Goal: Transaction & Acquisition: Book appointment/travel/reservation

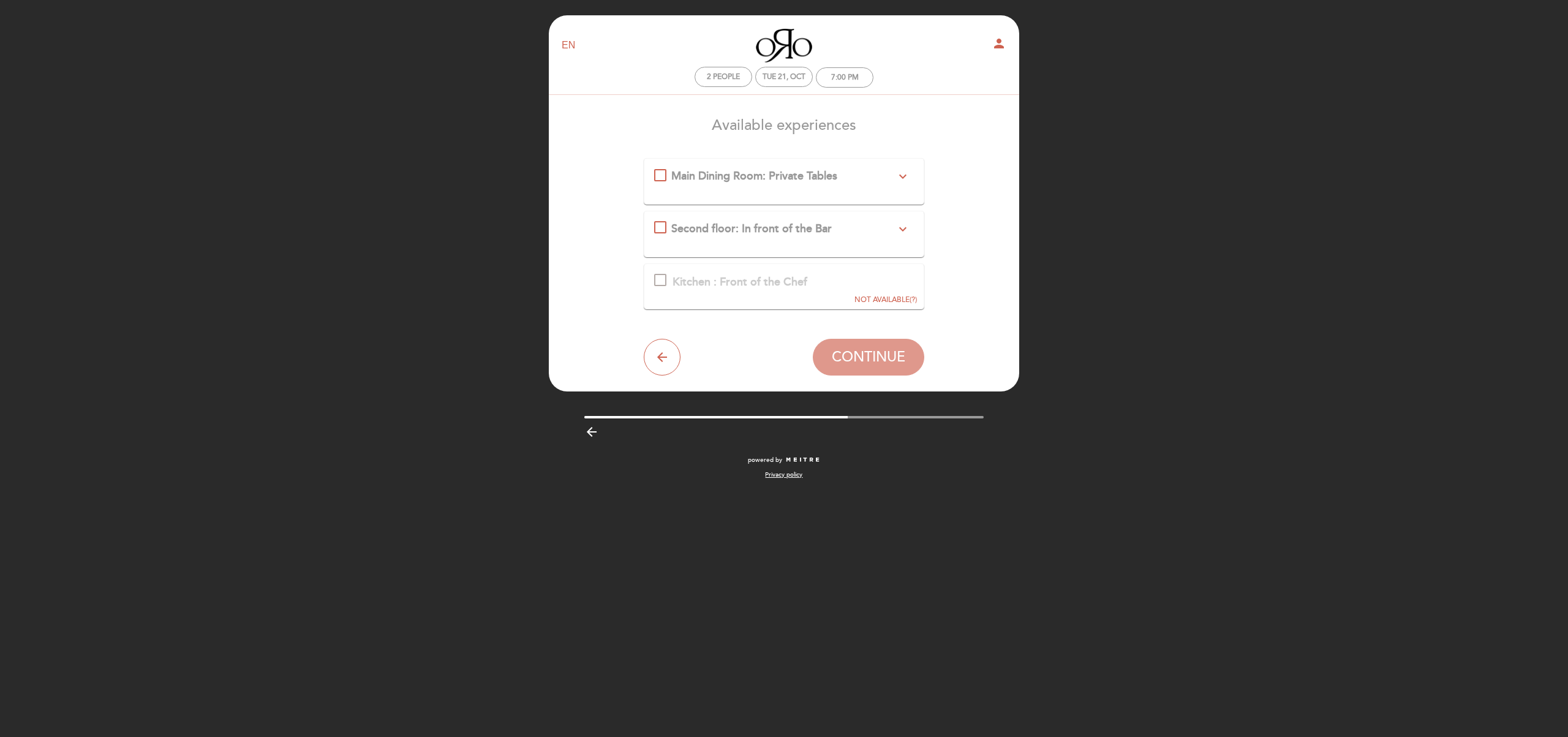
click at [666, 172] on div "Main Dining Room: Private Tables expand_more We serve two options of tasting me…" at bounding box center [784, 176] width 260 height 16
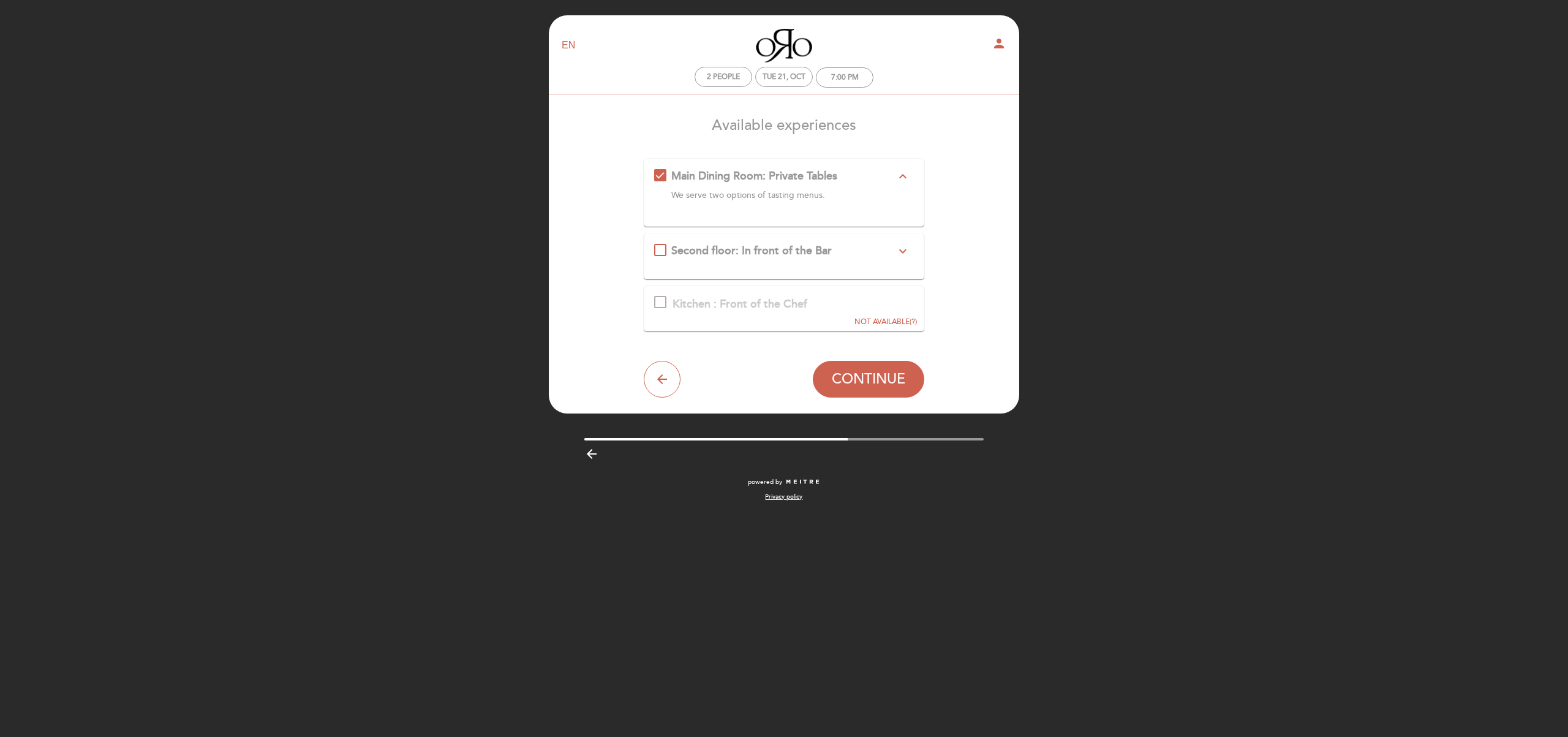
click at [905, 177] on icon "expand_less" at bounding box center [902, 176] width 15 height 15
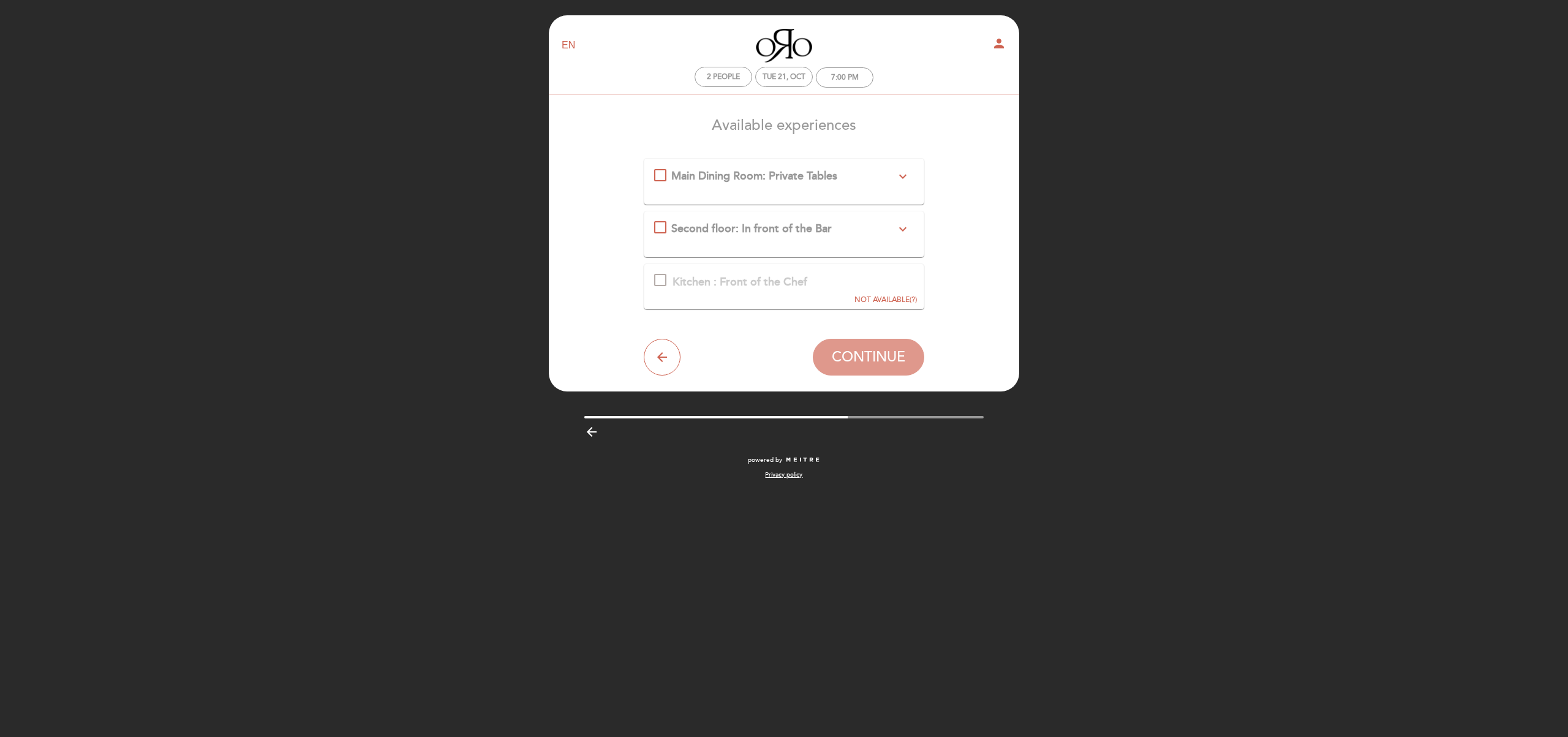
click at [902, 177] on icon "expand_more" at bounding box center [902, 176] width 15 height 15
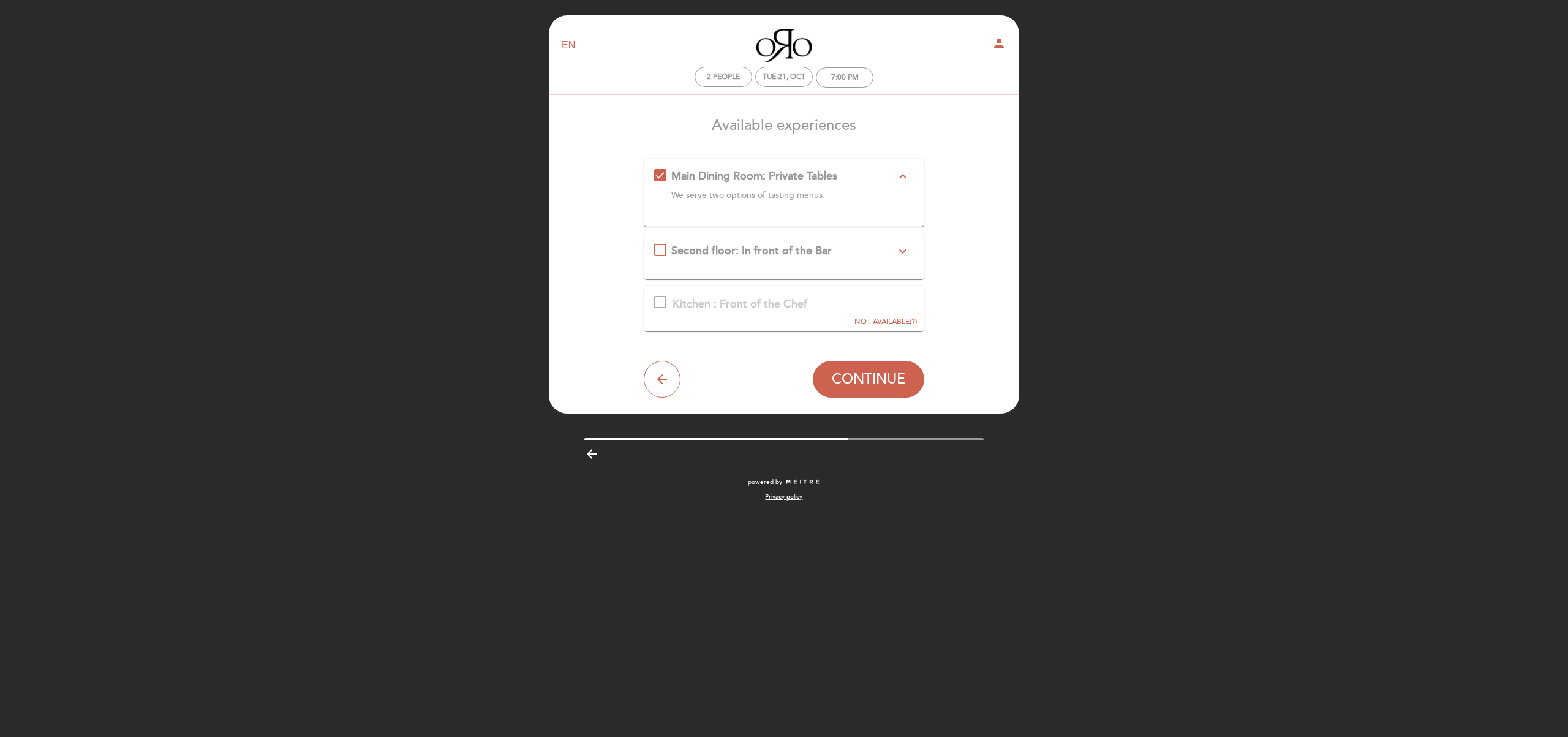
click at [694, 246] on span "Second floor: In front of the Bar" at bounding box center [751, 250] width 160 height 13
click at [677, 178] on span "Main Dining Room: Private Tables" at bounding box center [754, 175] width 166 height 13
click at [893, 320] on span "NOT AVAILABLE" at bounding box center [881, 322] width 55 height 9
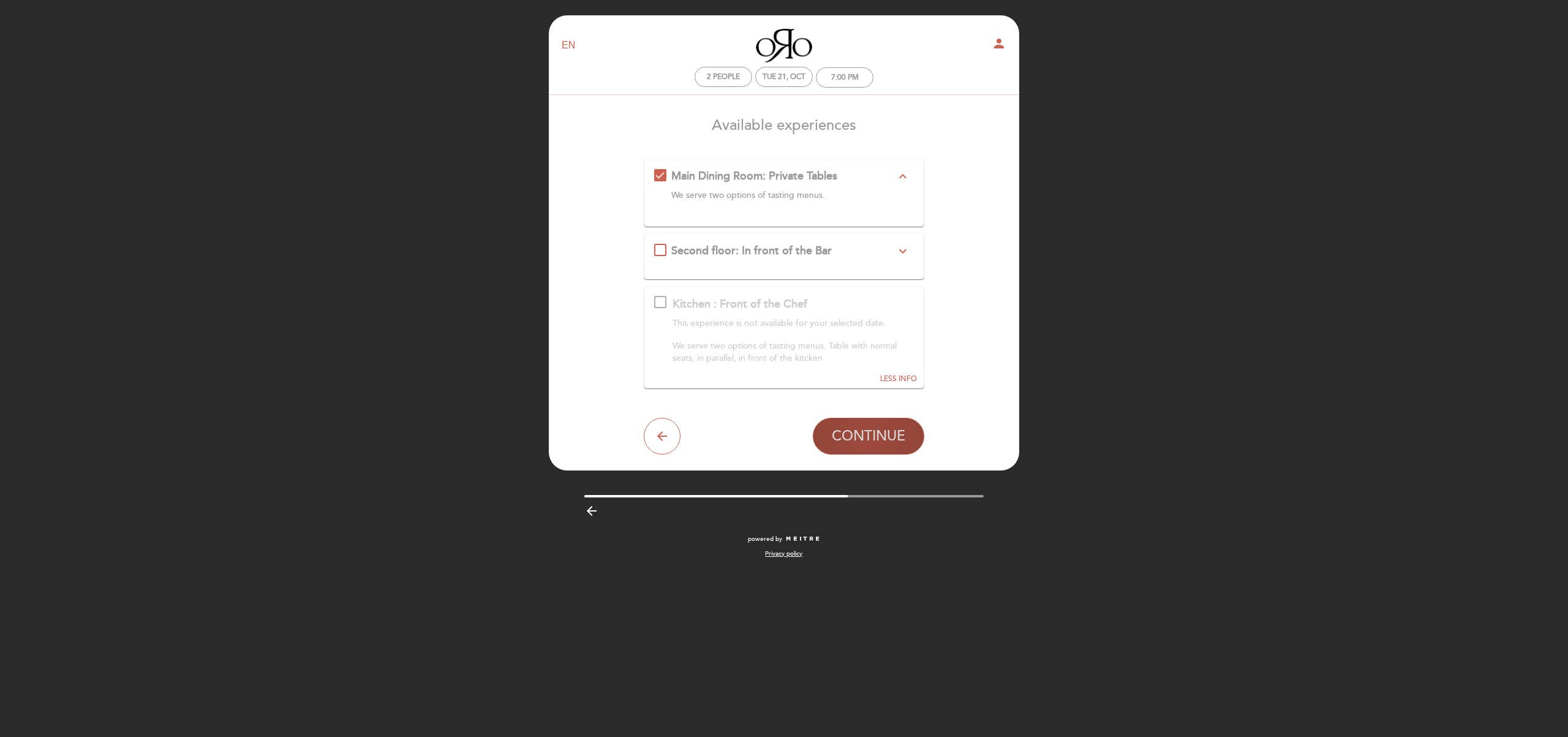
click at [851, 440] on span "CONTINUE" at bounding box center [868, 436] width 73 height 17
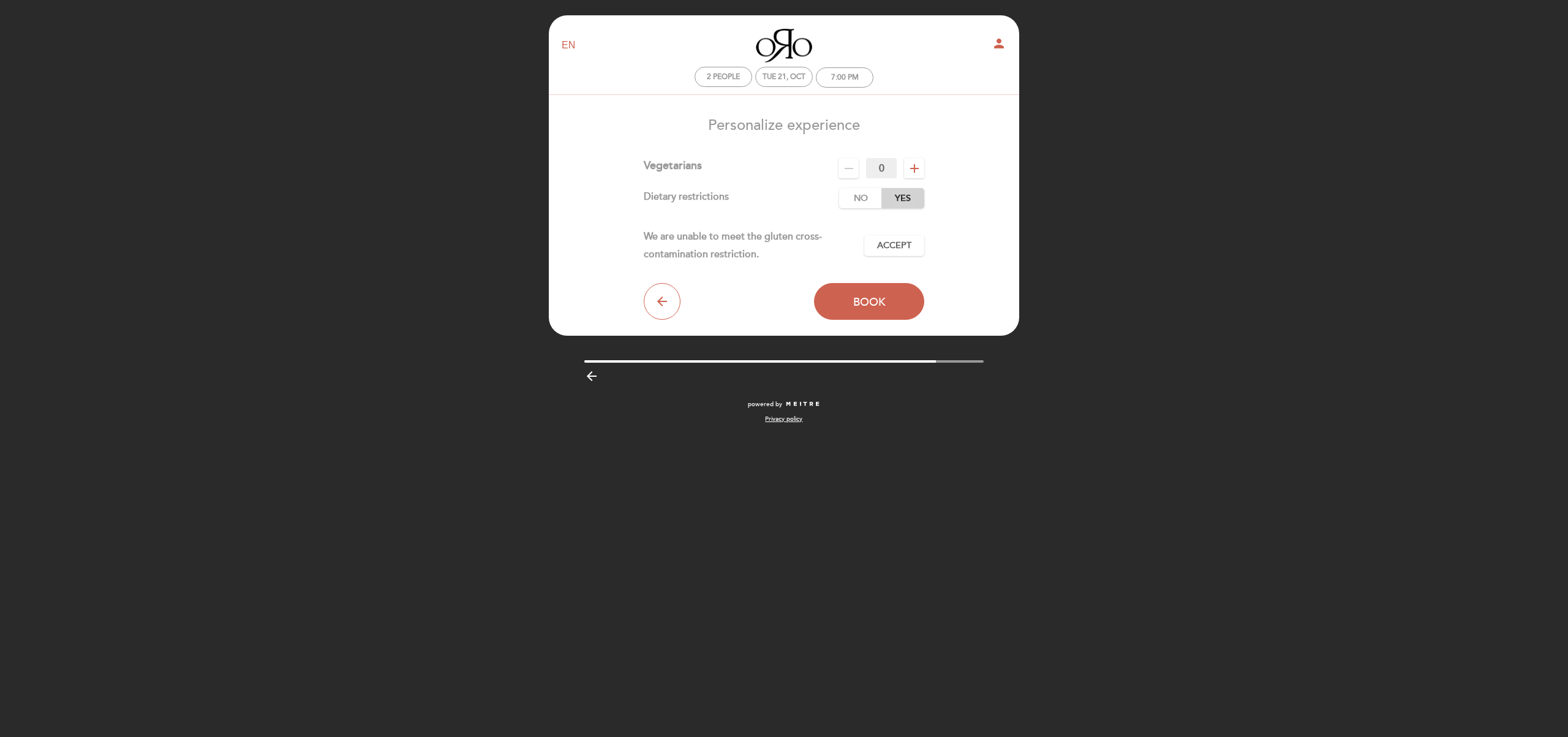
click at [907, 200] on label "Yes" at bounding box center [902, 198] width 43 height 21
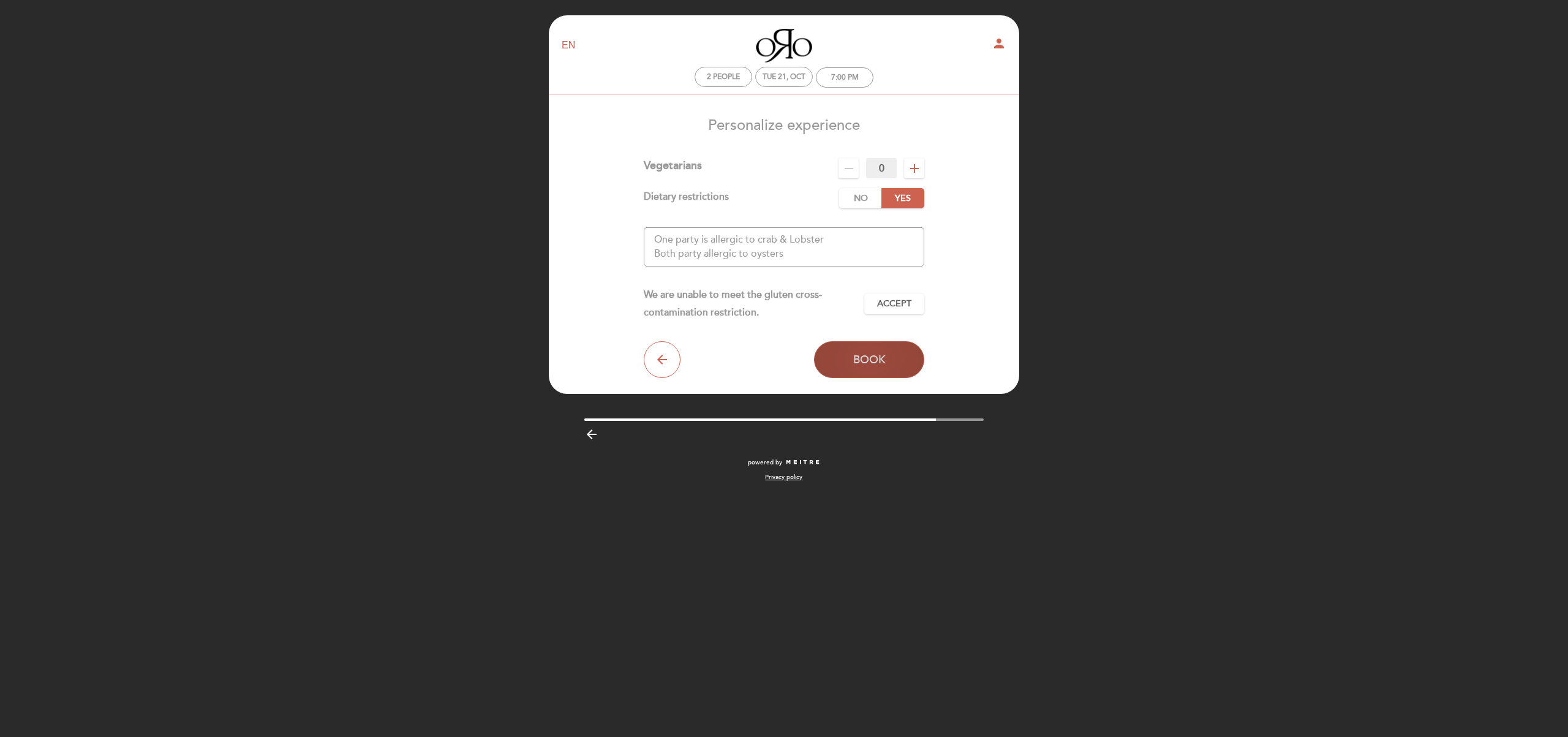
type textarea "One party is allergic to crab & Lobster Both party allergic to oysters"
click at [861, 360] on span "Book" at bounding box center [869, 359] width 32 height 13
click at [888, 305] on span "Accept" at bounding box center [894, 304] width 35 height 13
click at [864, 356] on span "Book" at bounding box center [869, 359] width 32 height 13
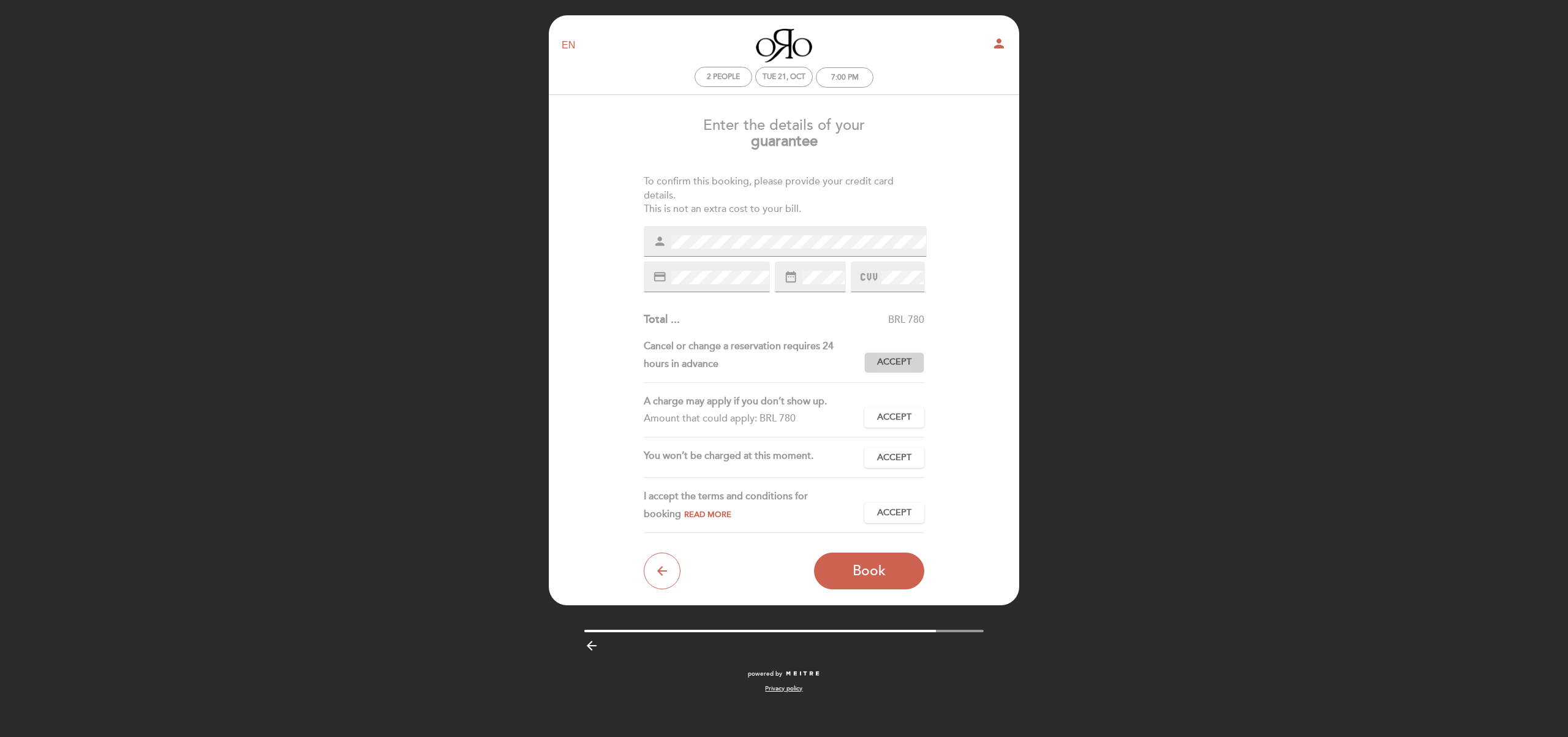
click at [902, 356] on span "Accept" at bounding box center [894, 363] width 35 height 13
click at [895, 418] on span "Accept" at bounding box center [894, 418] width 35 height 13
click at [894, 462] on span "Accept" at bounding box center [894, 458] width 35 height 13
click at [890, 512] on span "Accept" at bounding box center [894, 513] width 35 height 13
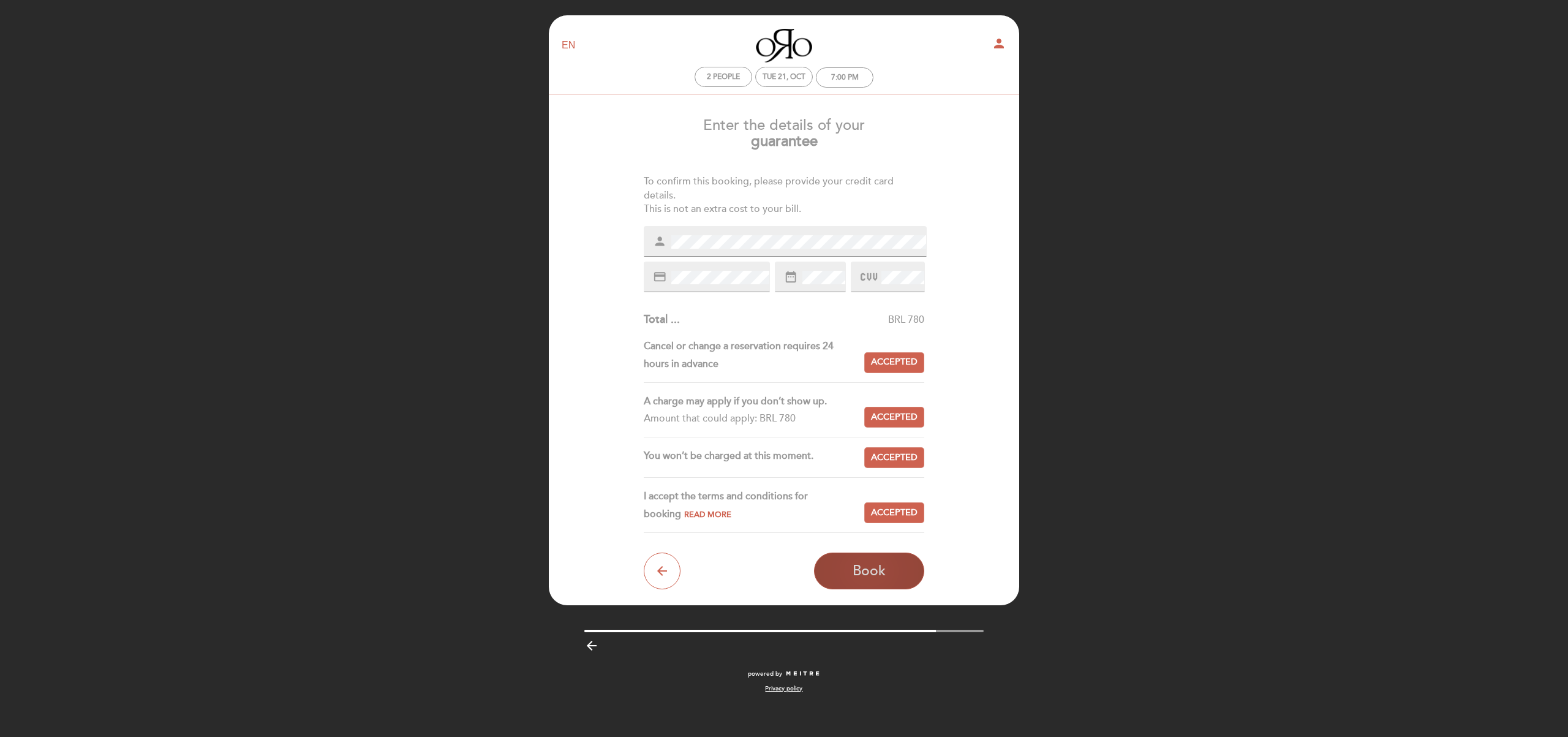
click at [861, 574] on span "Book" at bounding box center [869, 570] width 33 height 17
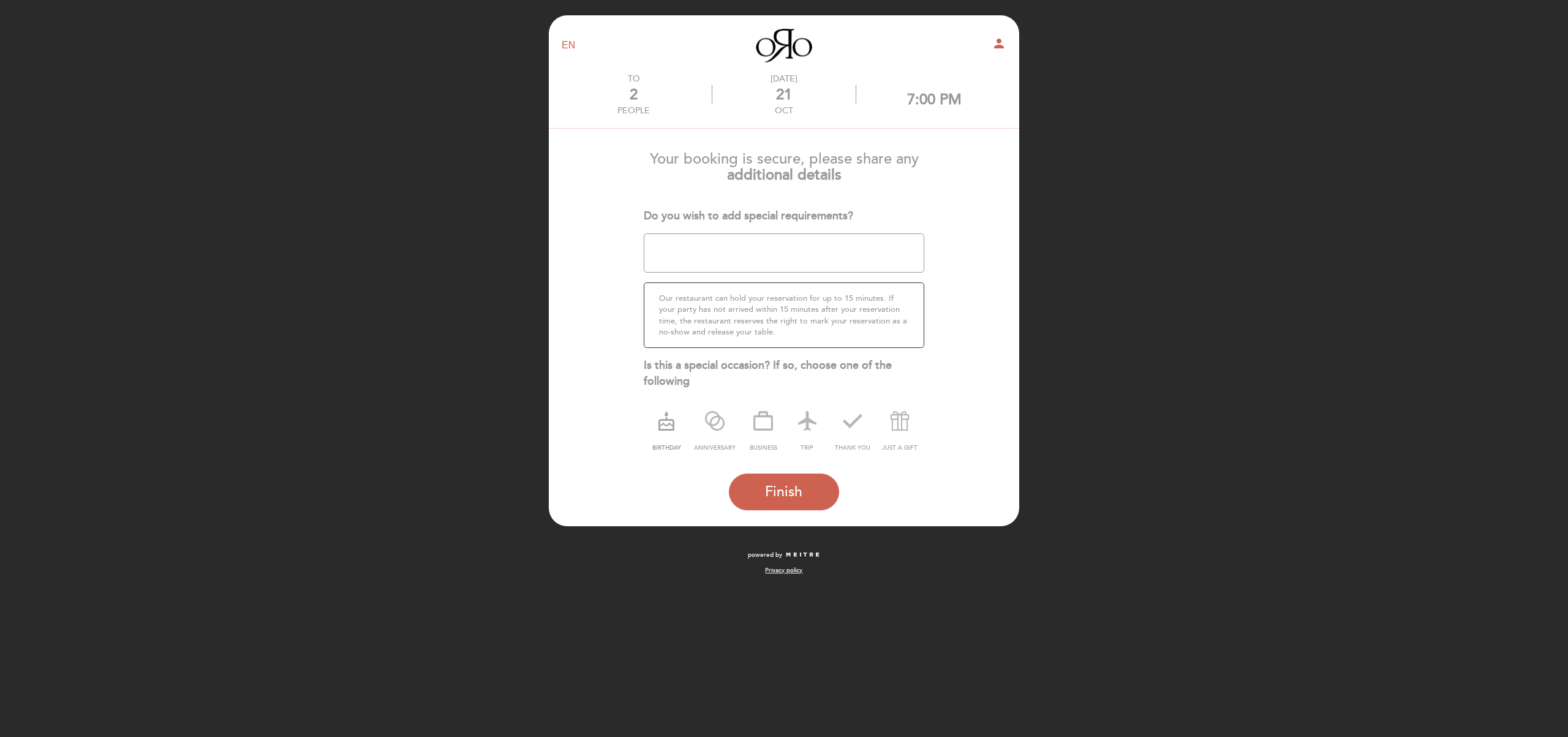
click at [661, 432] on icon at bounding box center [666, 420] width 32 height 32
click at [841, 257] on textarea at bounding box center [784, 253] width 281 height 39
click at [810, 248] on textarea at bounding box center [784, 253] width 281 height 39
click at [734, 253] on textarea at bounding box center [784, 253] width 281 height 39
type textarea "ONE PARTY'S BIRTHDAY DINNER AND WE CAME FROM SINGAPORE"
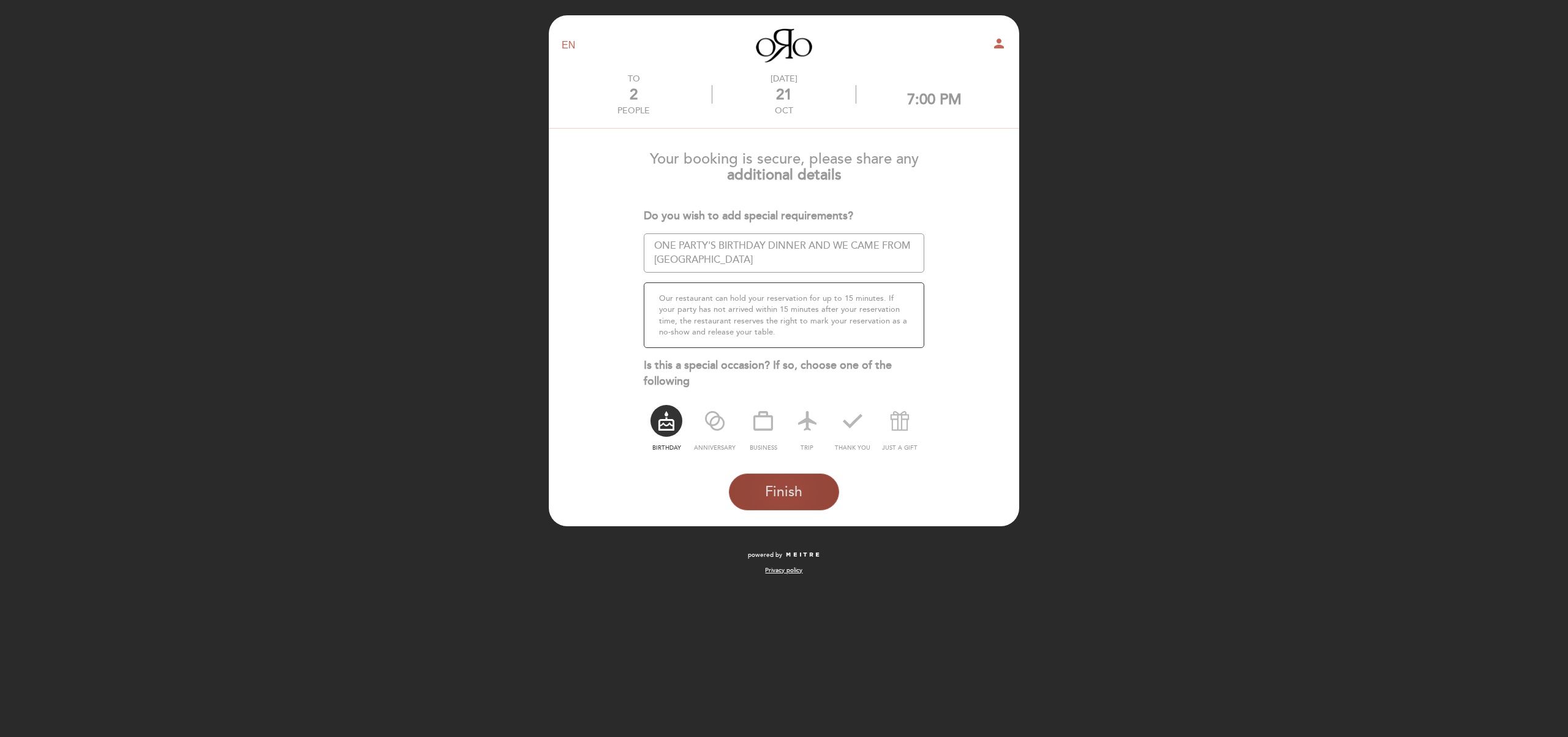
click at [791, 493] on span "Finish" at bounding box center [783, 491] width 37 height 17
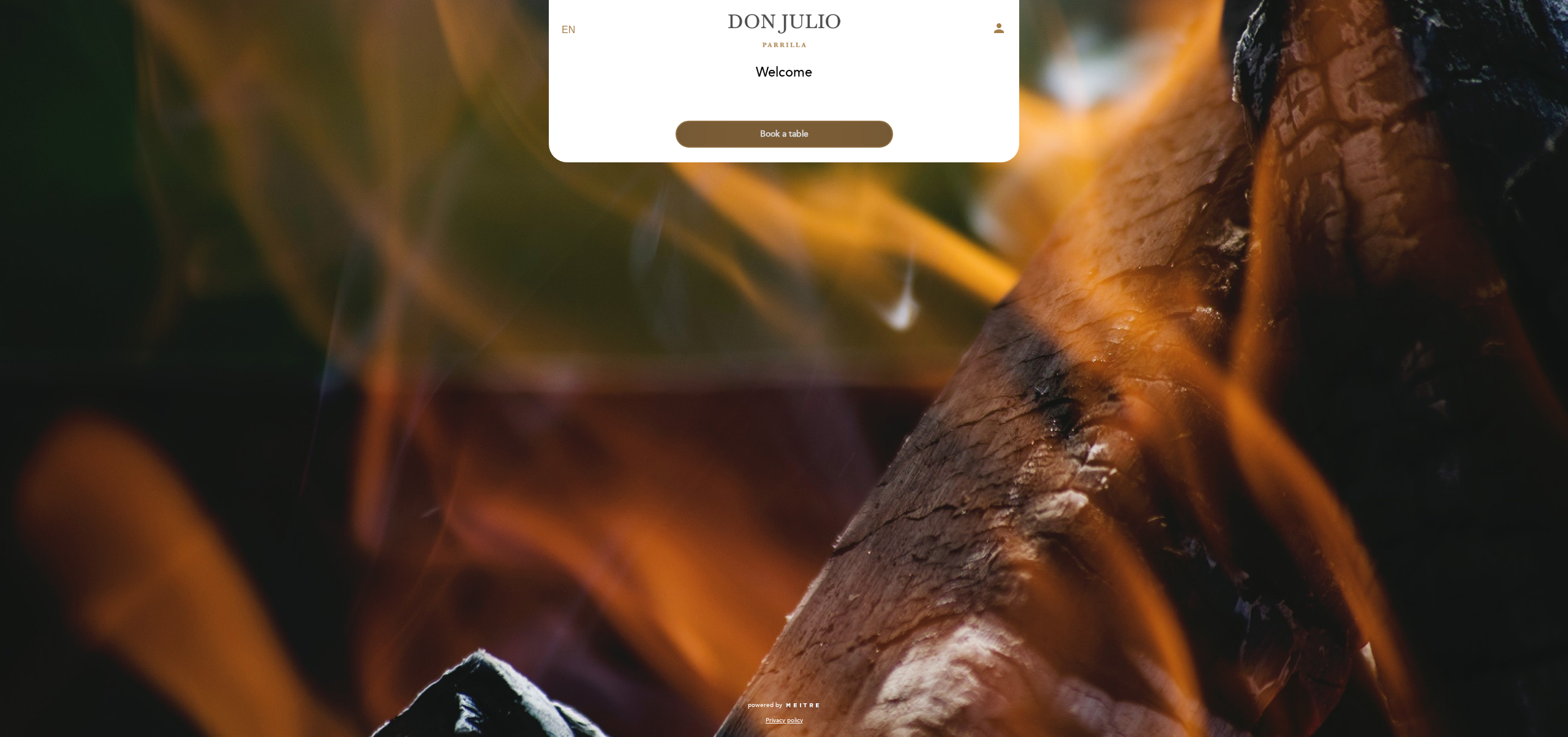
click at [806, 136] on button "Book a table" at bounding box center [784, 134] width 217 height 27
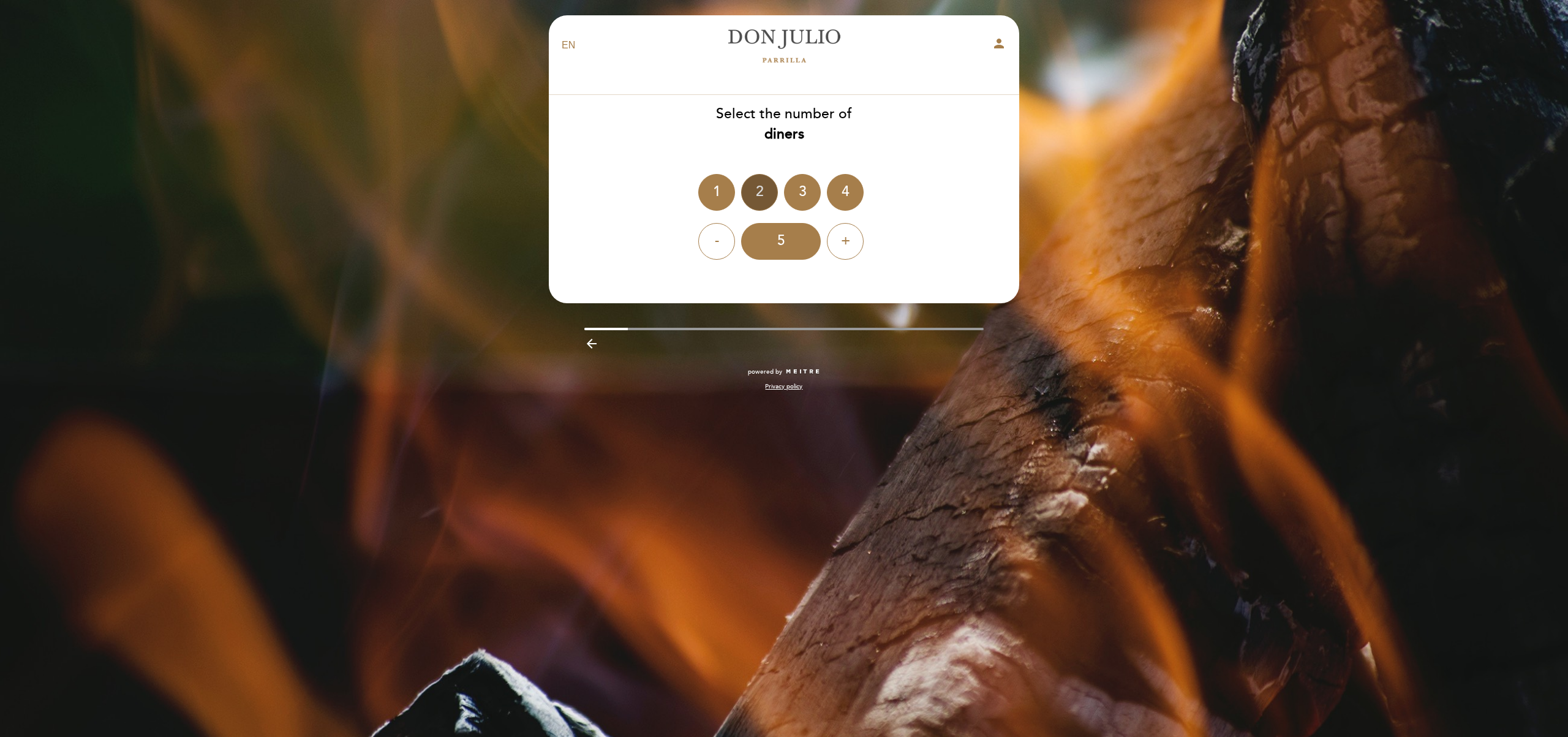
click at [762, 191] on div "2" at bounding box center [759, 192] width 37 height 37
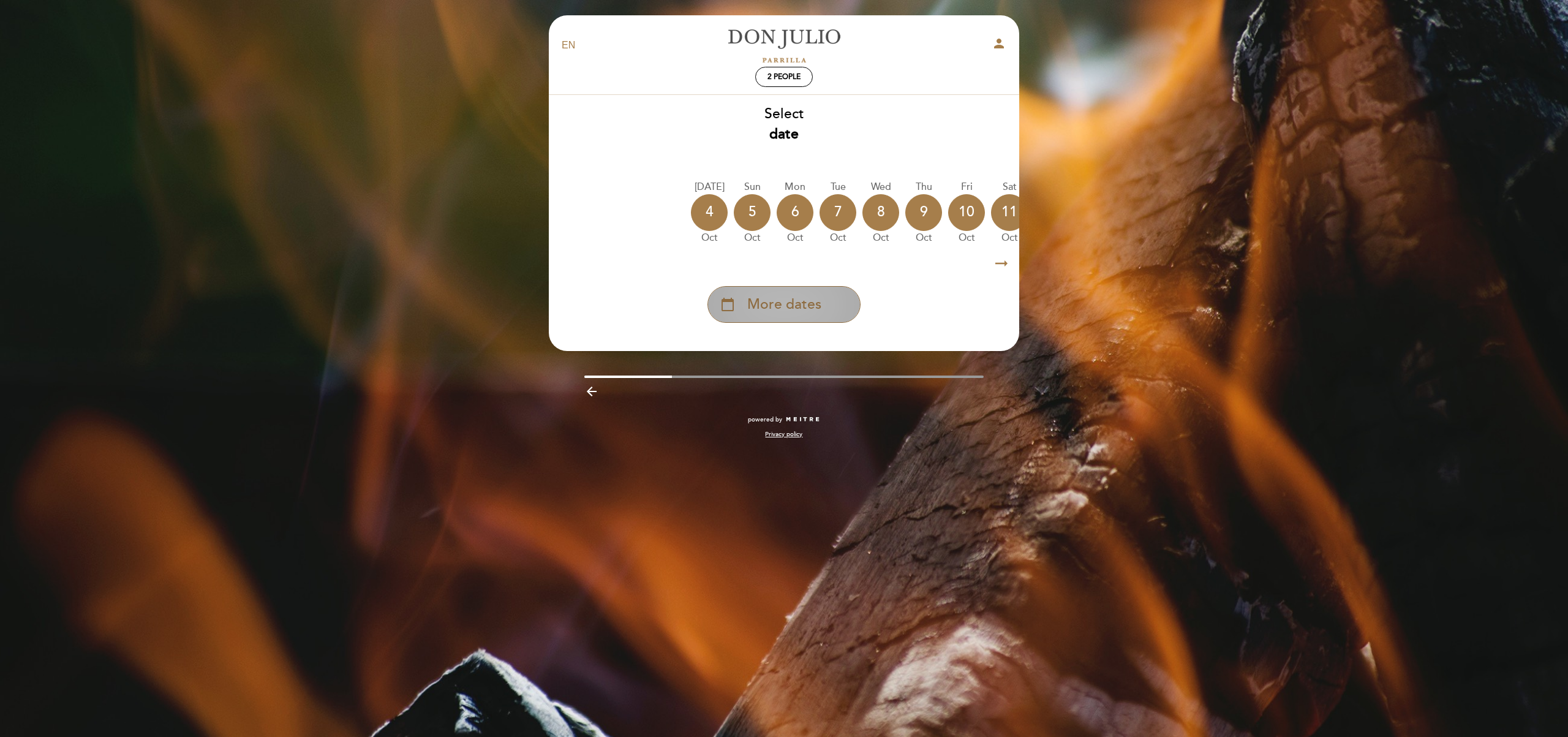
click at [812, 304] on span "More dates" at bounding box center [784, 304] width 74 height 21
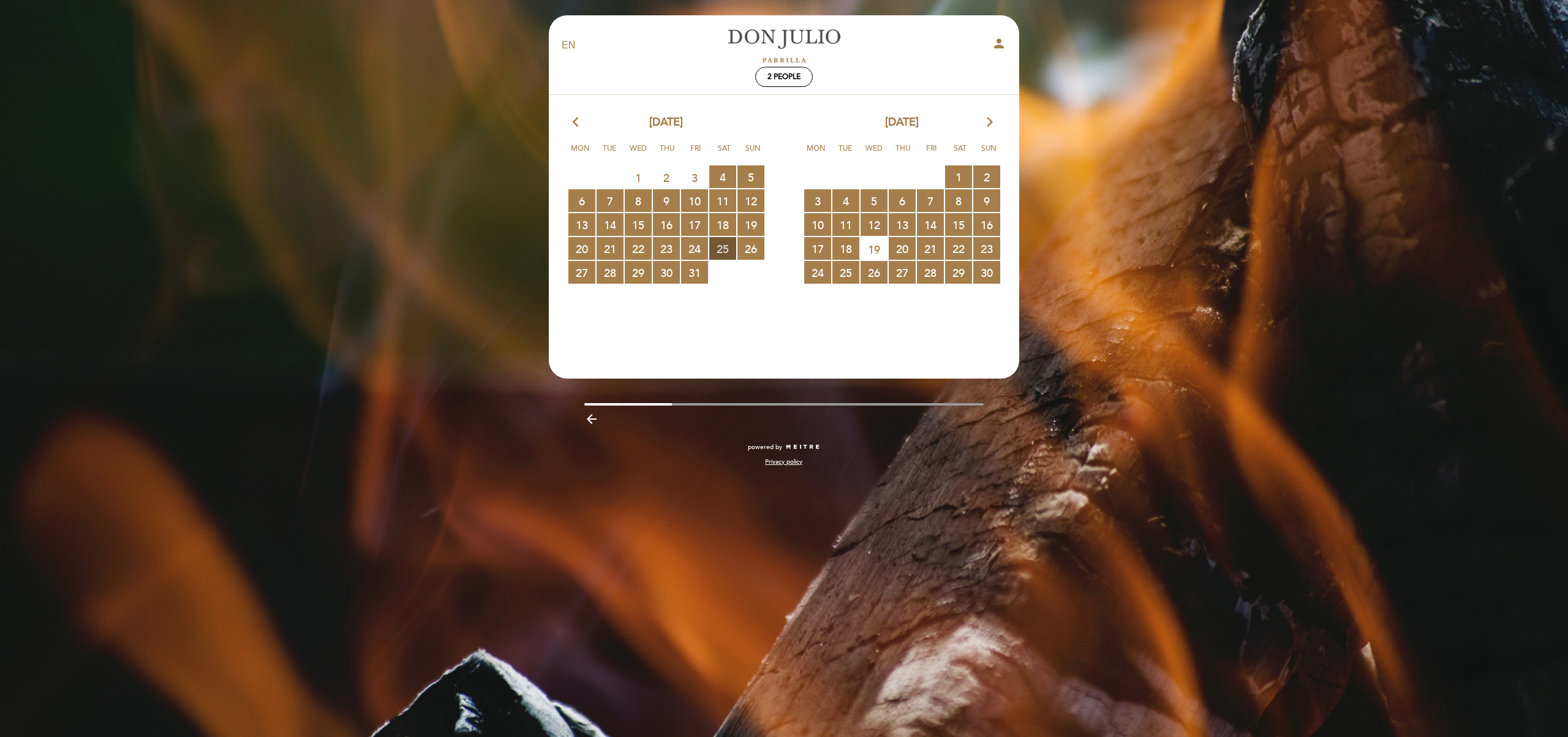
click at [726, 248] on span "25 RESERVATIONS AVAILABLE" at bounding box center [722, 248] width 27 height 23
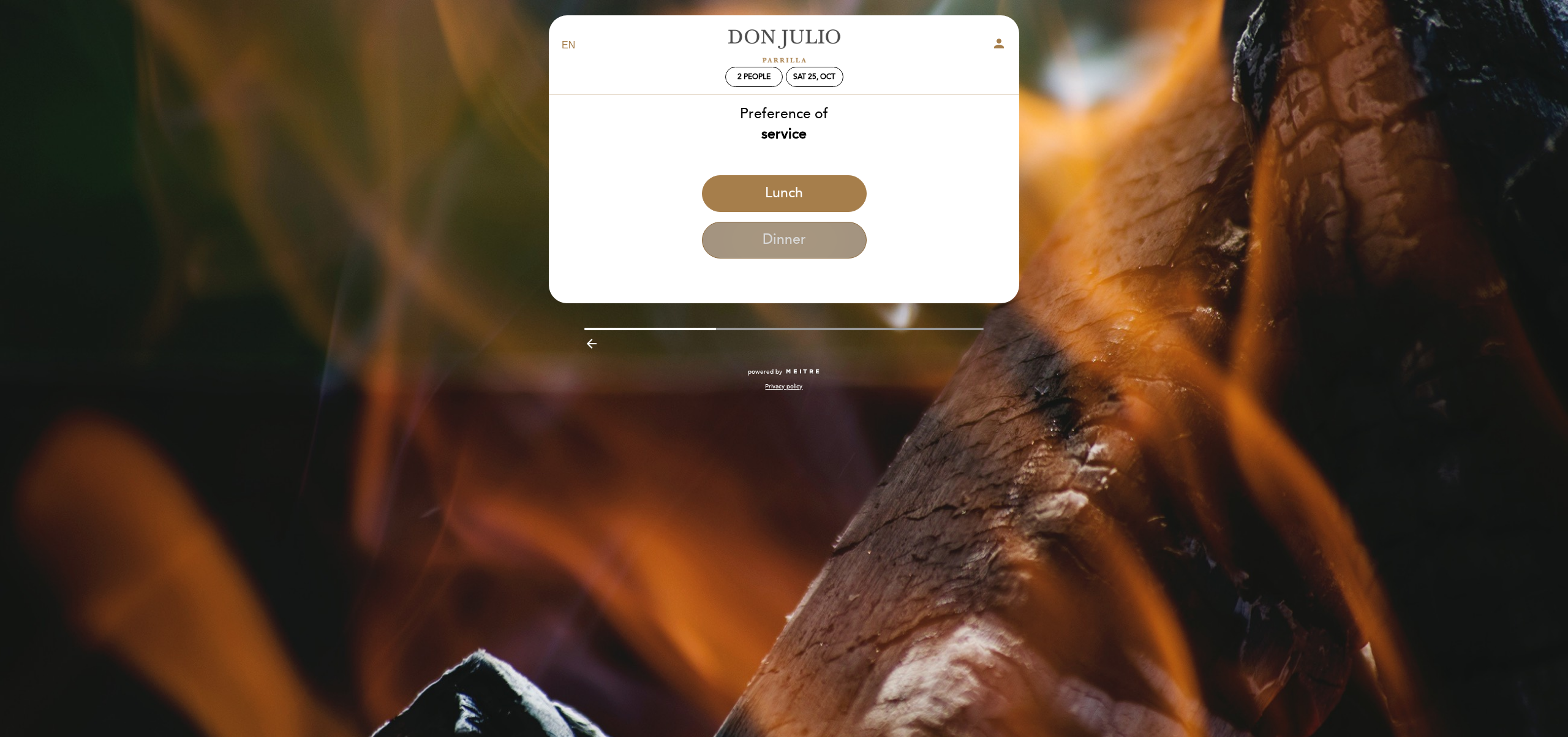
click at [758, 247] on button "Dinner" at bounding box center [784, 239] width 165 height 37
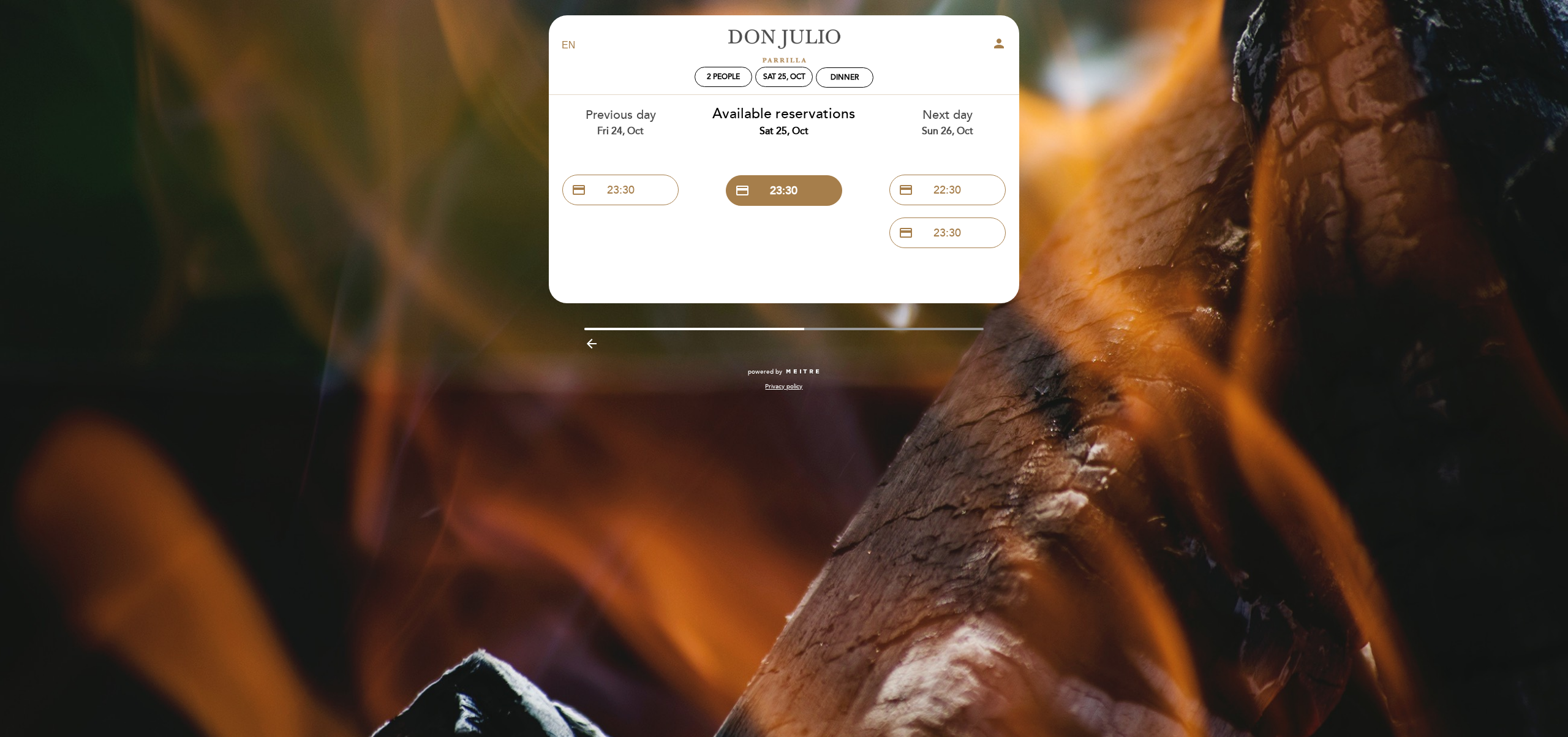
drag, startPoint x: 946, startPoint y: 127, endPoint x: 808, endPoint y: 131, distance: 138.1
click at [808, 131] on div "Previous day Fri 24, Oct credit_card 23:30 Available reservations Sat 25, Oct c…" at bounding box center [784, 174] width 490 height 160
click at [780, 83] on div "Sat 25, Oct" at bounding box center [784, 76] width 58 height 21
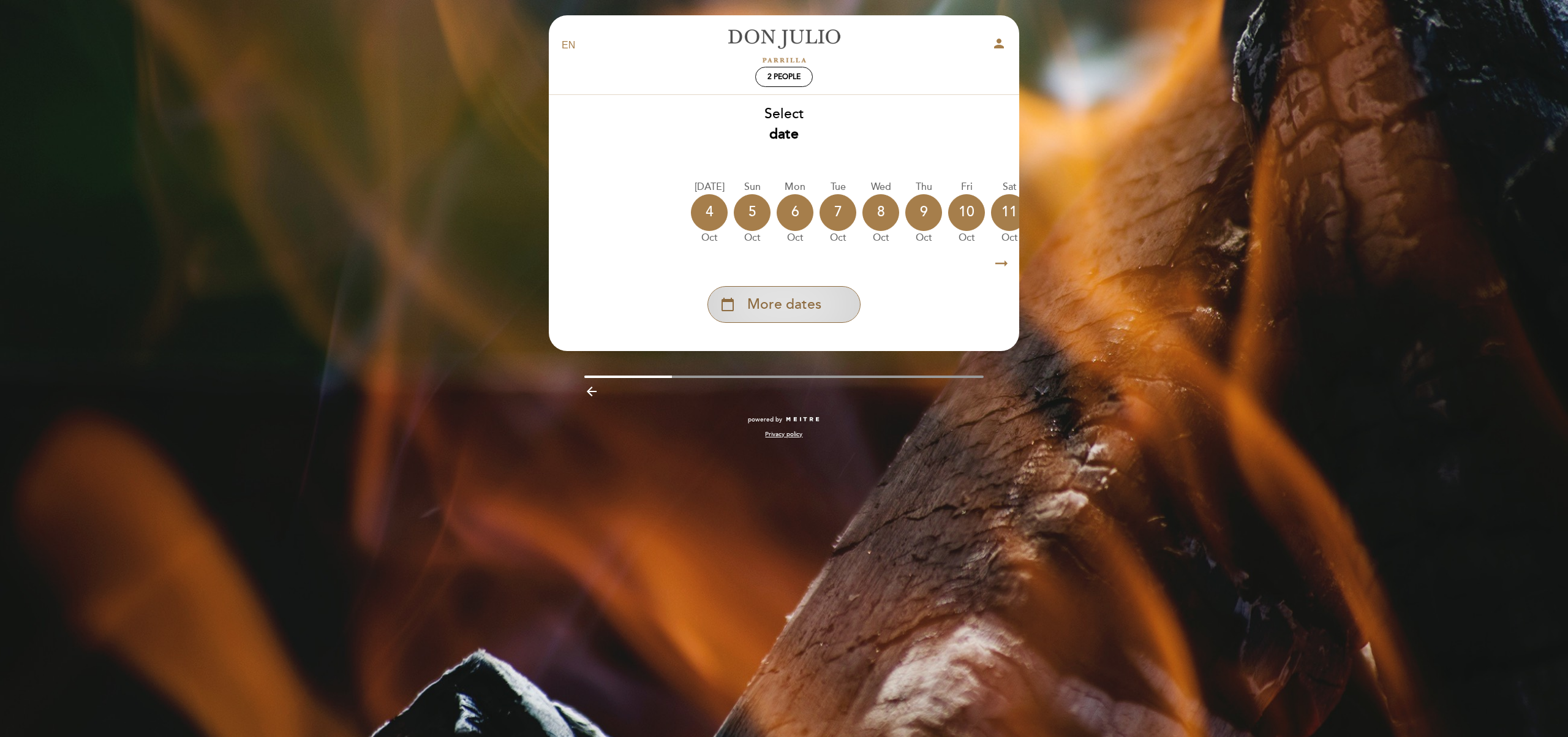
click at [761, 317] on div "calendar_today More dates" at bounding box center [784, 304] width 153 height 37
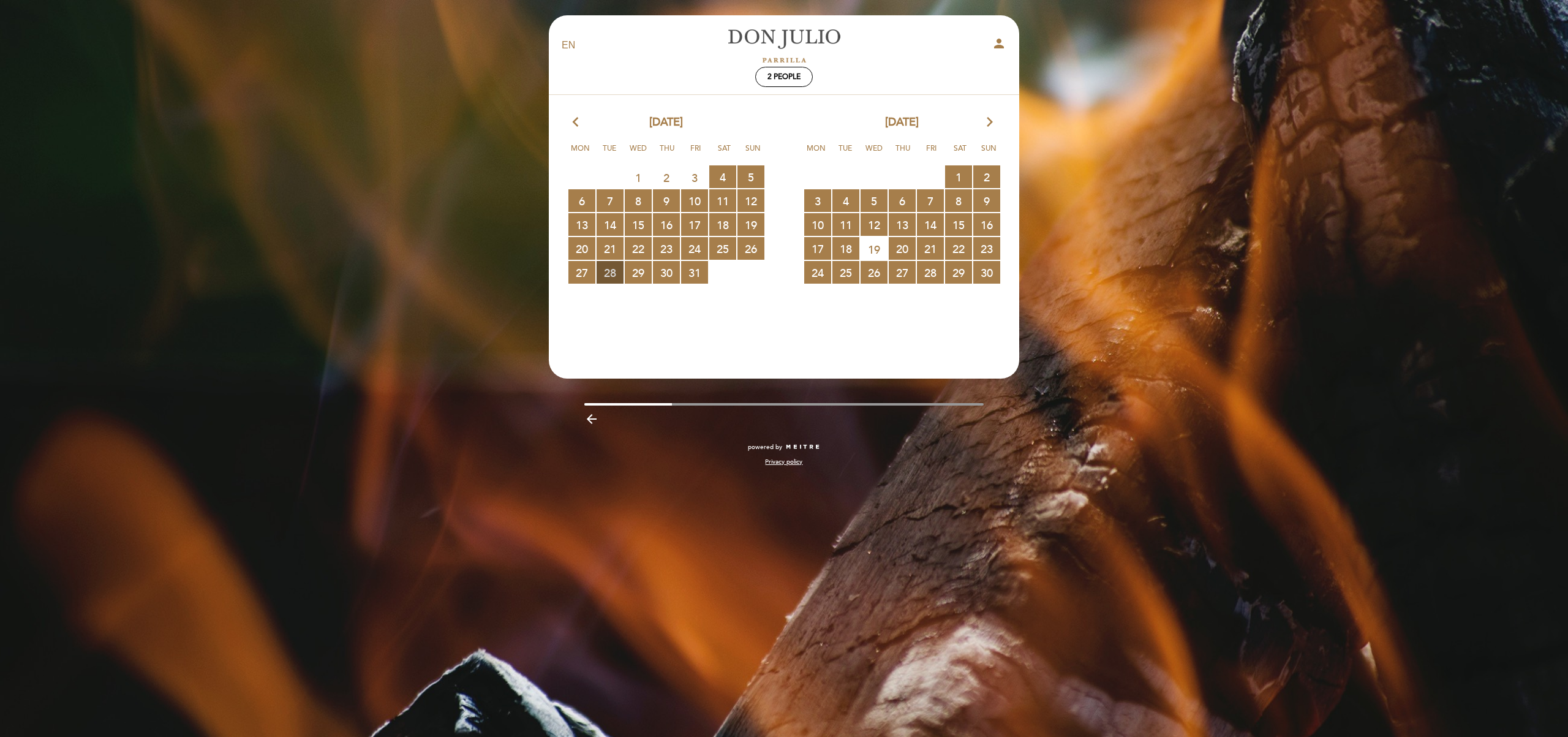
click at [615, 273] on span "28 RESERVATIONS AVAILABLE" at bounding box center [610, 272] width 27 height 23
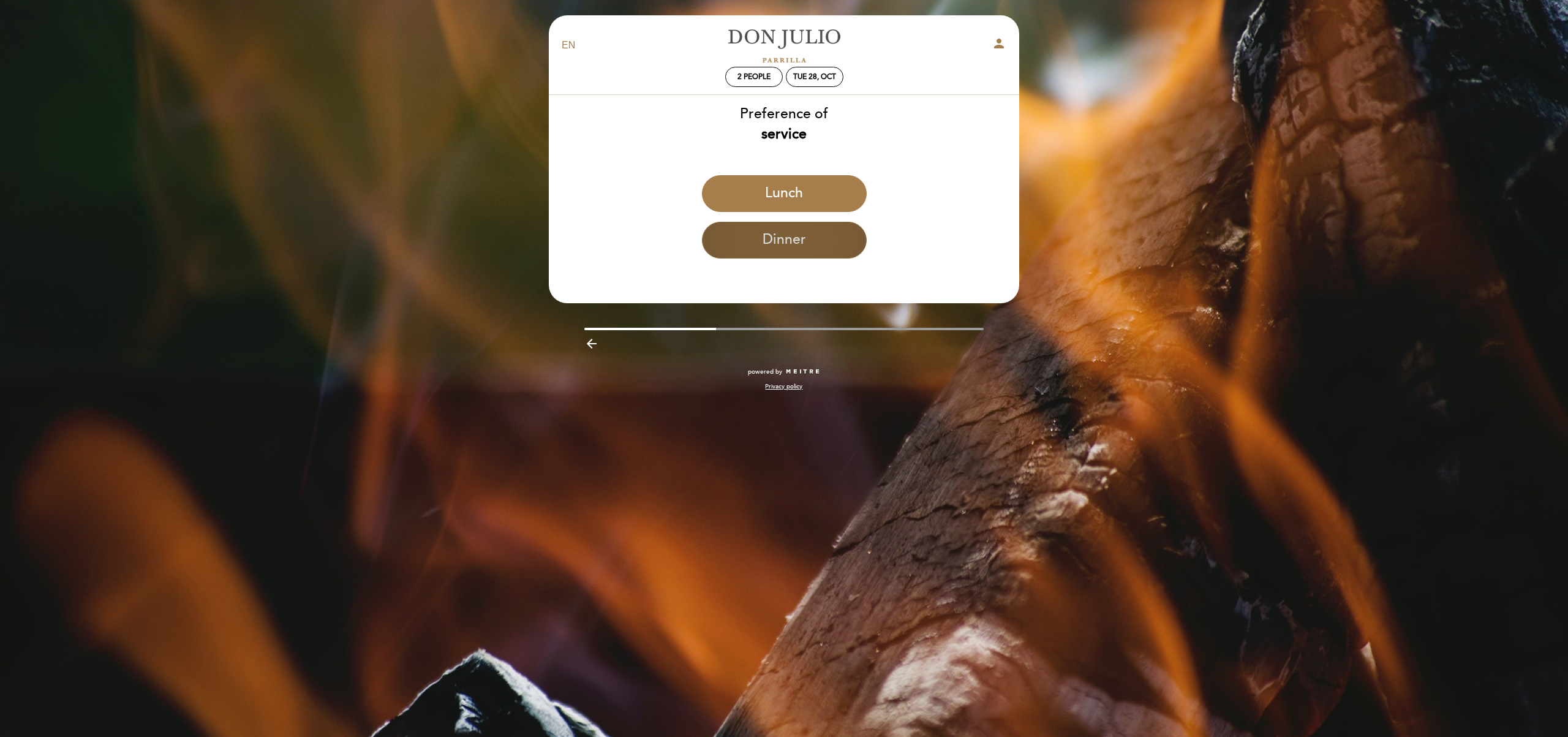
click at [756, 243] on button "Dinner" at bounding box center [784, 239] width 165 height 37
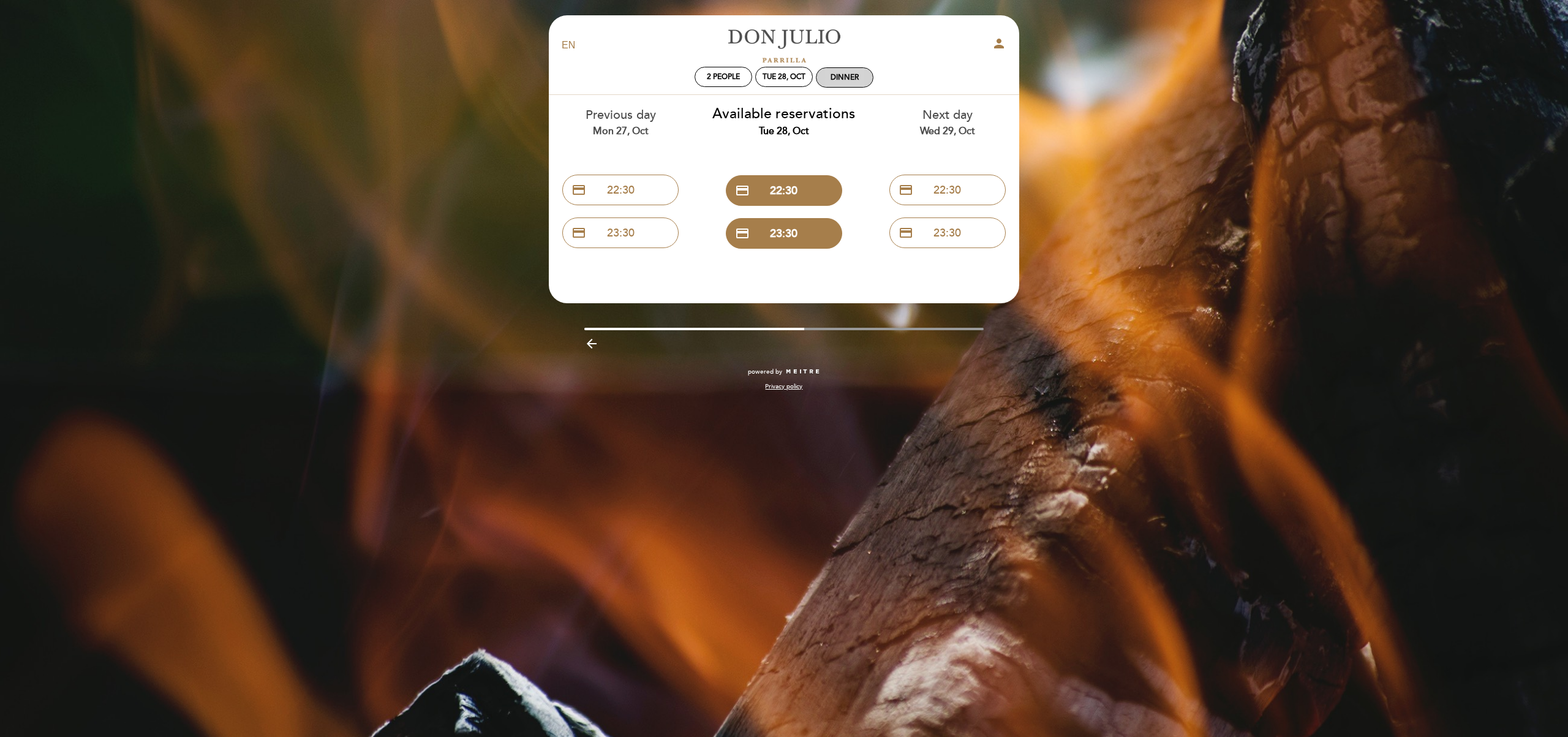
click at [843, 76] on div "Dinner" at bounding box center [844, 77] width 28 height 9
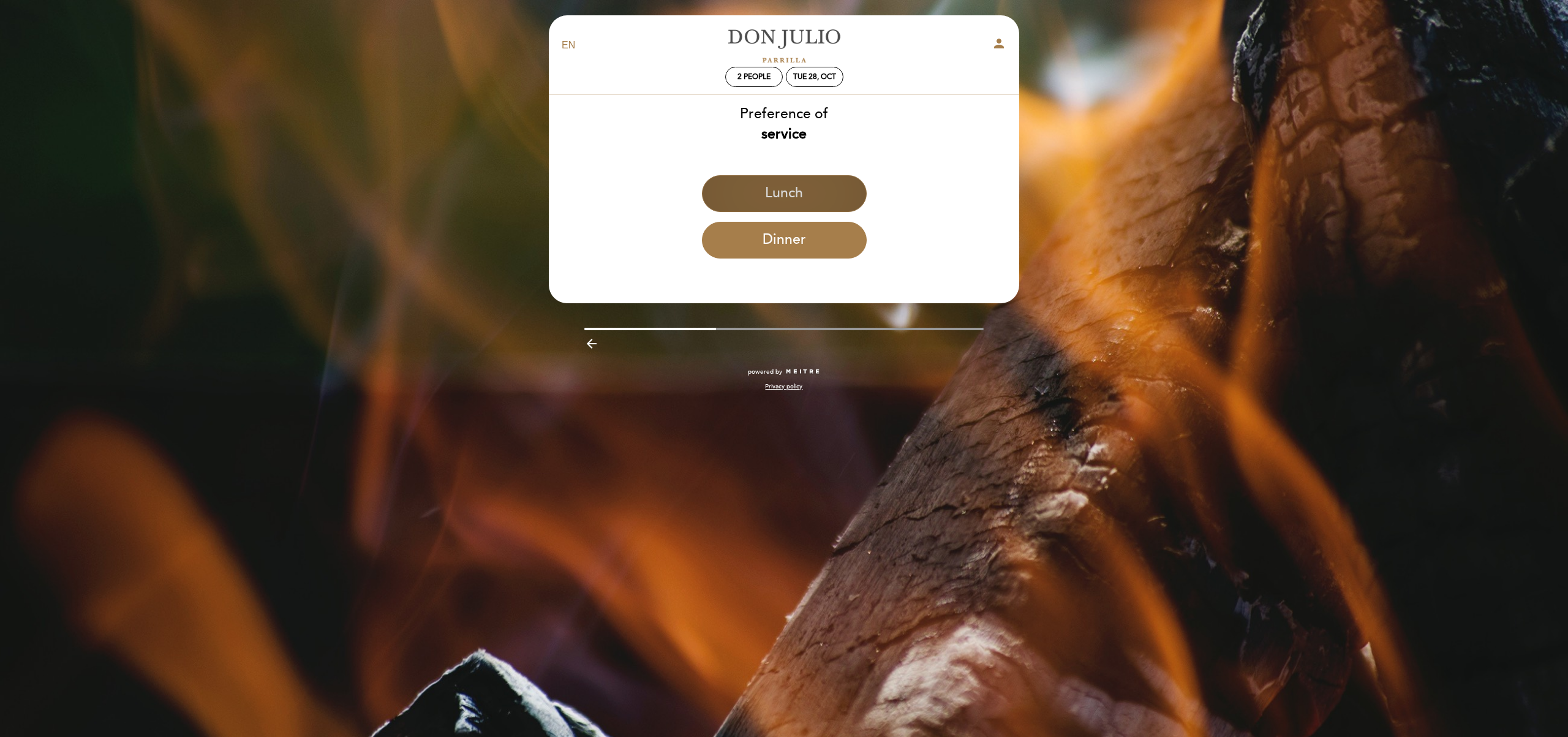
click at [780, 195] on button "Lunch" at bounding box center [784, 193] width 165 height 37
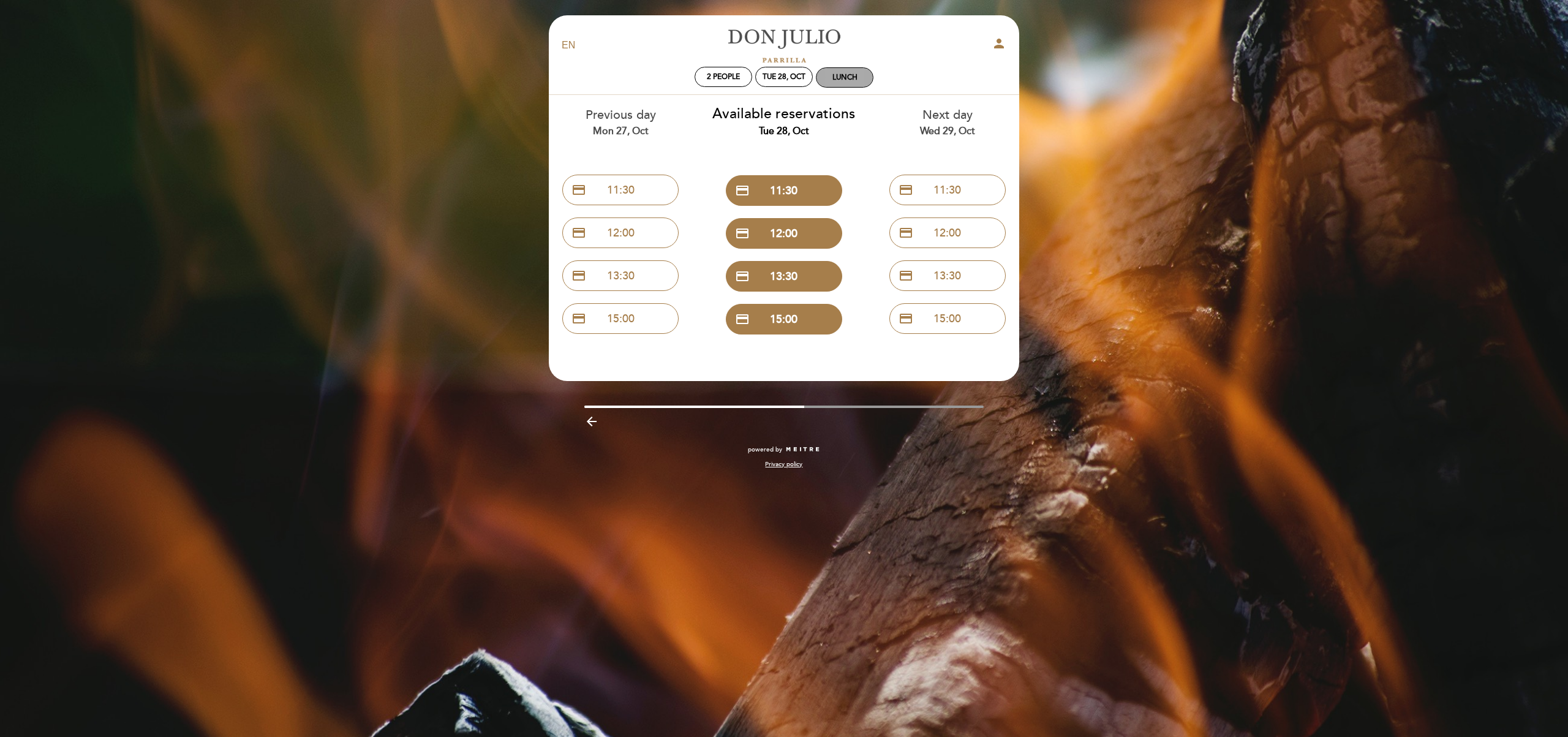
click at [845, 80] on div "Lunch" at bounding box center [845, 77] width 26 height 9
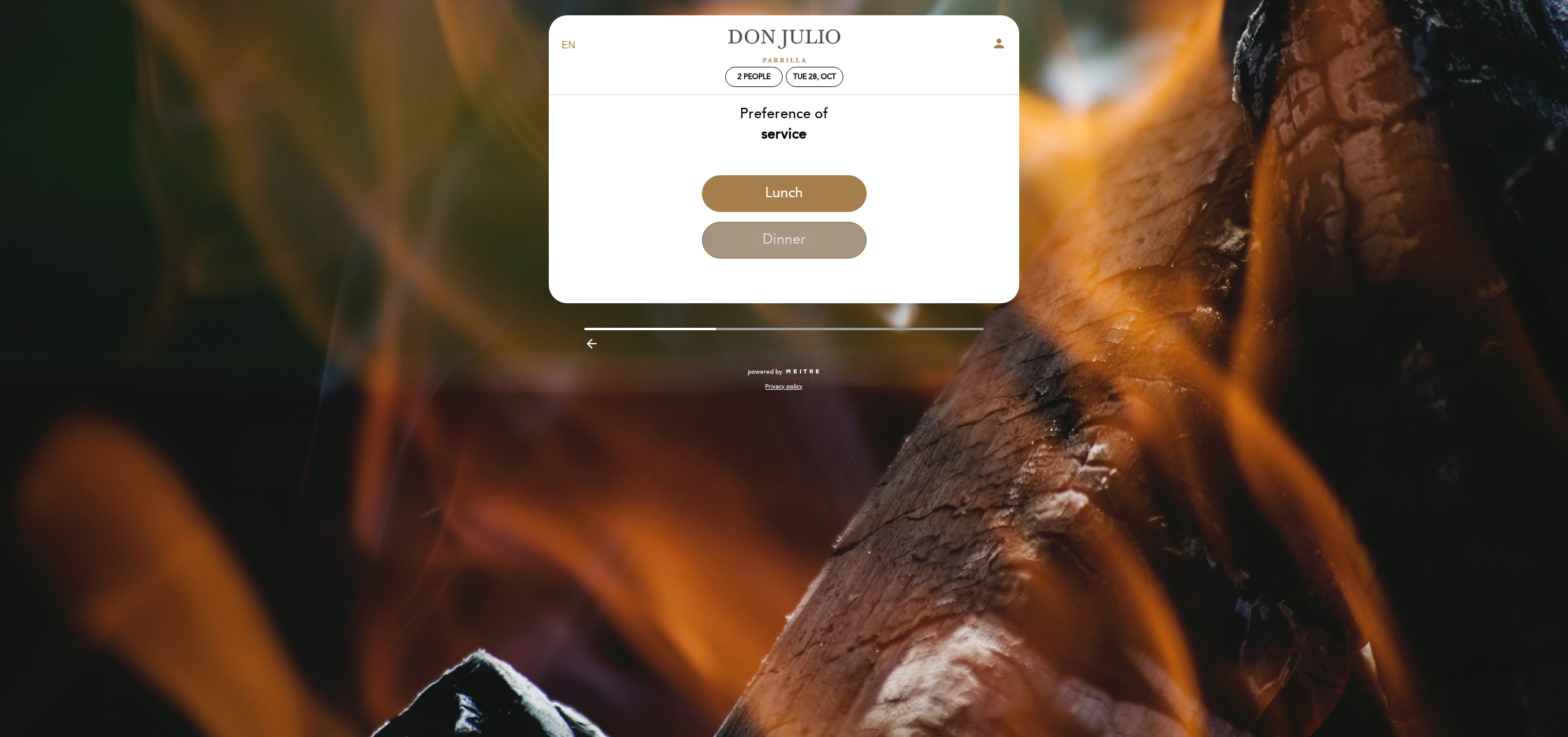
click at [767, 227] on button "Dinner" at bounding box center [784, 239] width 165 height 37
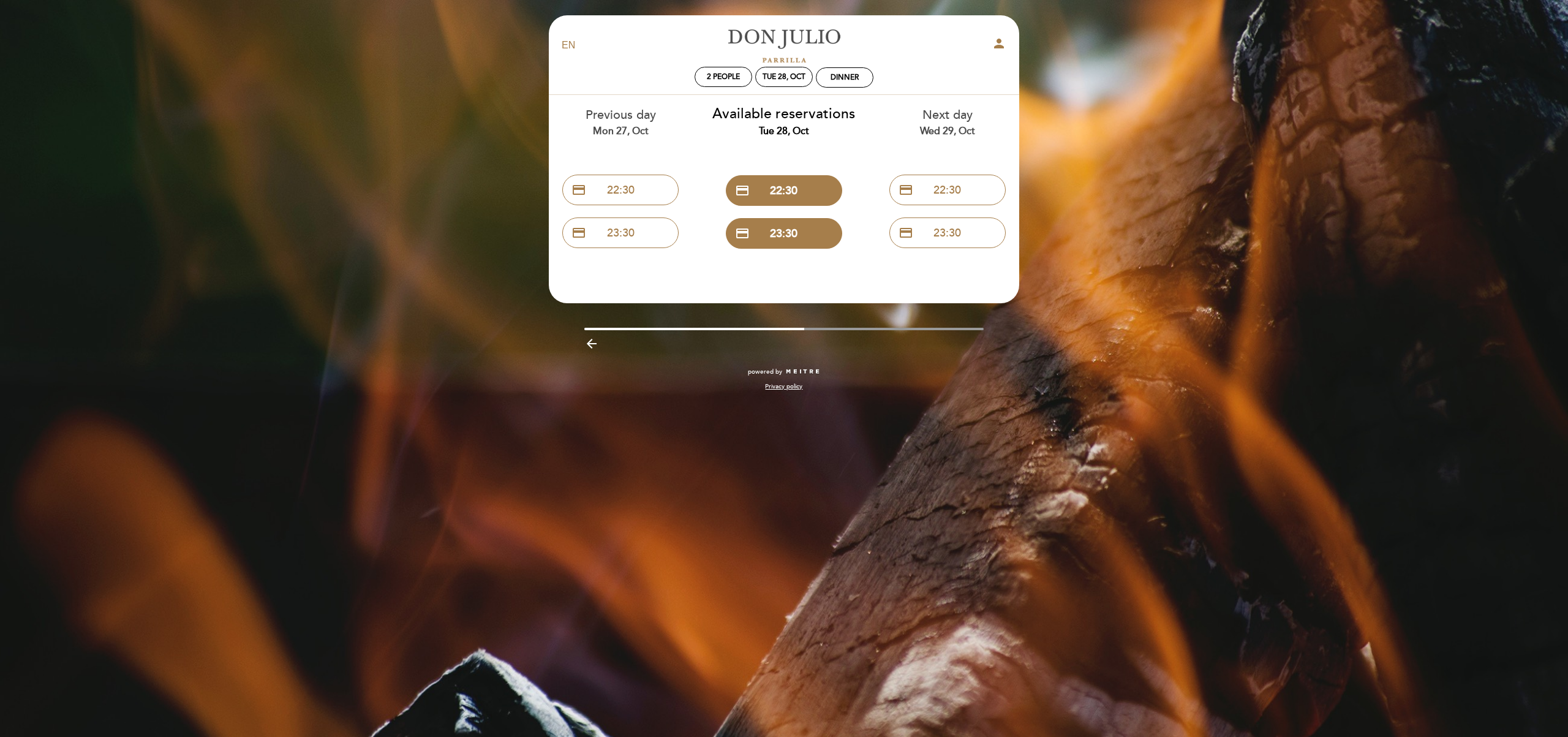
click at [901, 127] on div "Wed 29, Oct" at bounding box center [947, 131] width 145 height 14
drag, startPoint x: 720, startPoint y: 330, endPoint x: 866, endPoint y: 322, distance: 146.2
click at [866, 322] on div "EN ES PT Don Julio person 2 people Tue 28, Oct Dinner Welcome Welcome, Change u…" at bounding box center [784, 209] width 489 height 387
drag, startPoint x: 804, startPoint y: 330, endPoint x: 852, endPoint y: 327, distance: 48.1
click at [804, 330] on div "arrow_backward" at bounding box center [784, 341] width 489 height 27
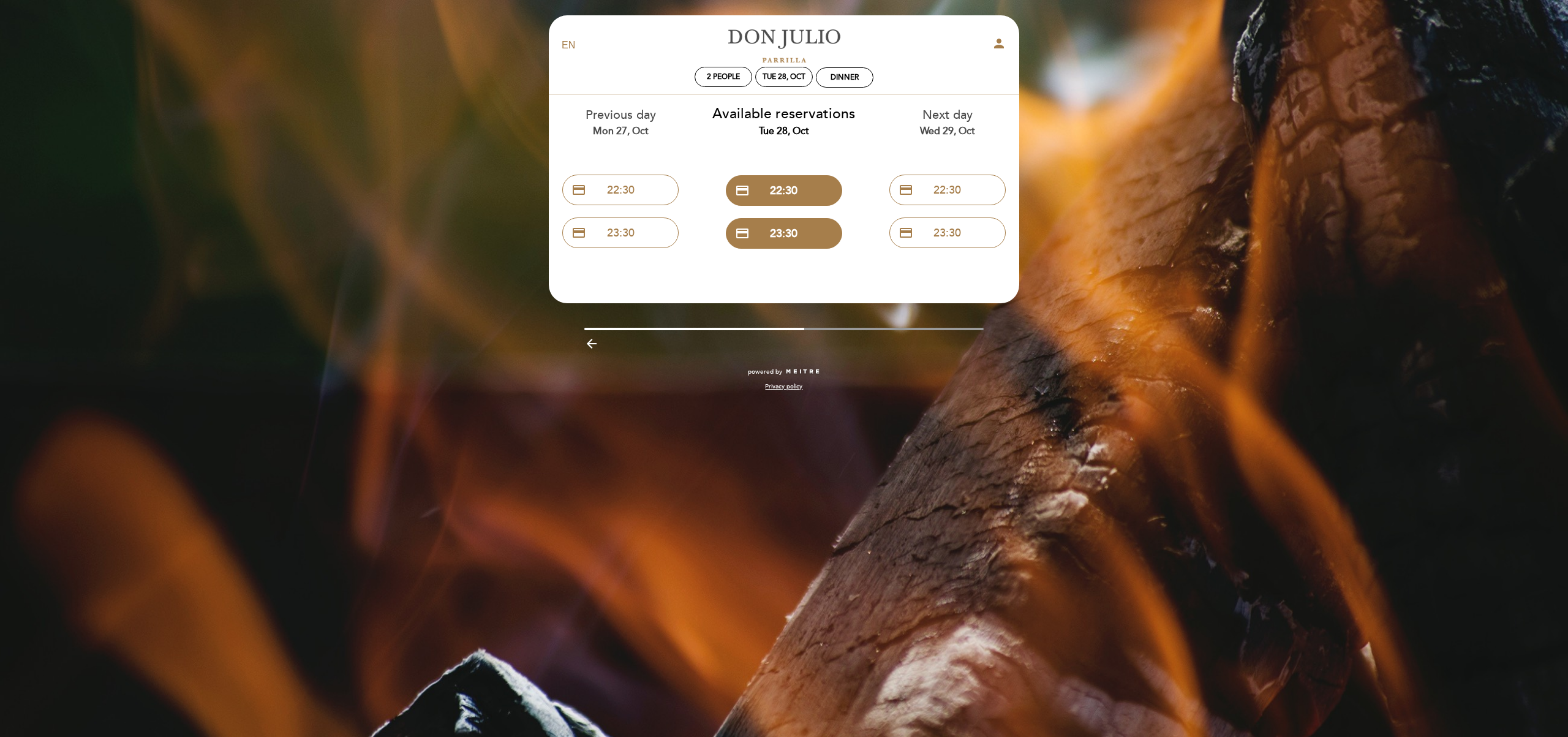
click at [879, 327] on div "EN ES PT Don Julio person 2 people Tue 28, Oct Dinner Welcome Welcome, Change u…" at bounding box center [784, 209] width 489 height 387
click at [593, 345] on icon "arrow_backward" at bounding box center [591, 344] width 15 height 15
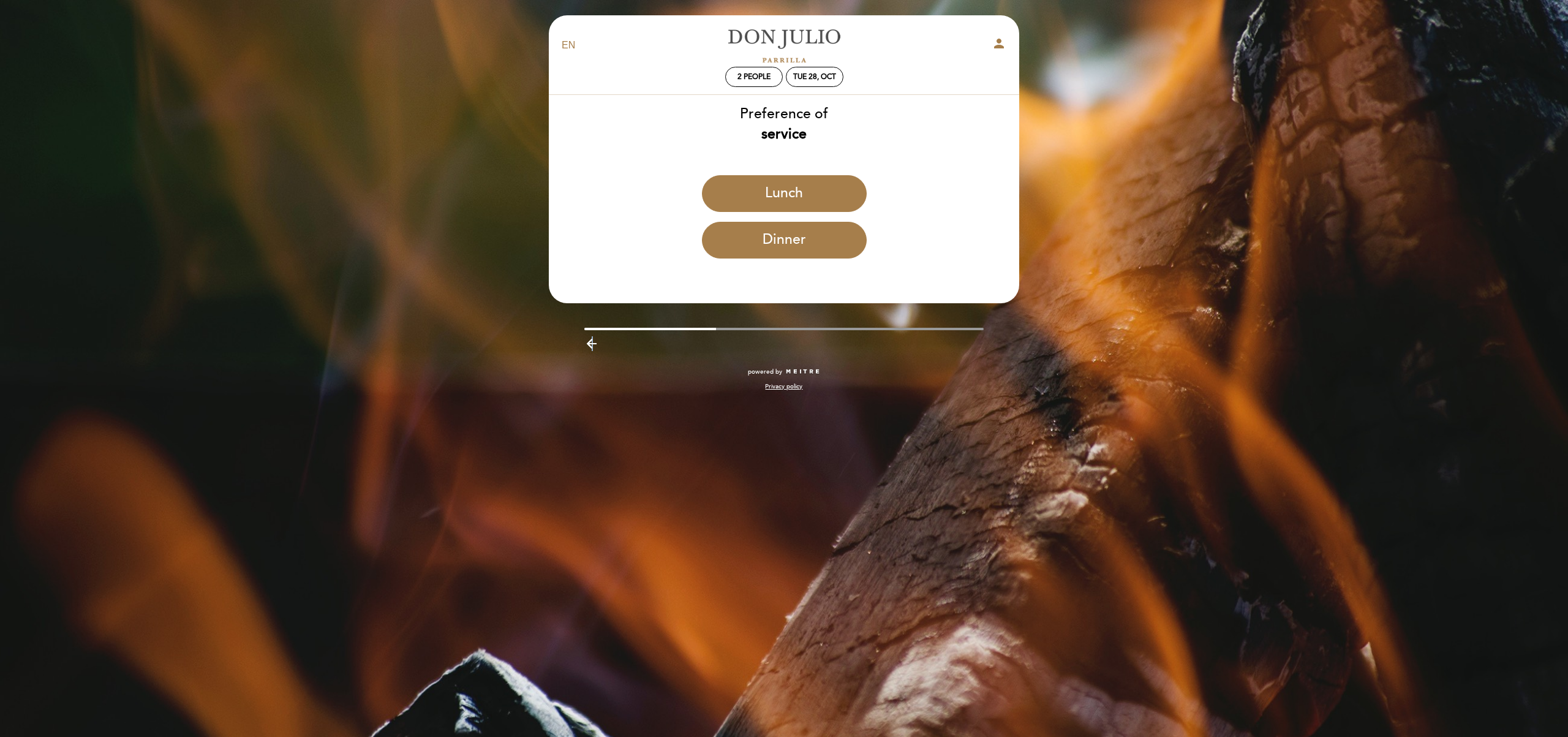
click at [591, 344] on icon "arrow_backward" at bounding box center [591, 344] width 15 height 15
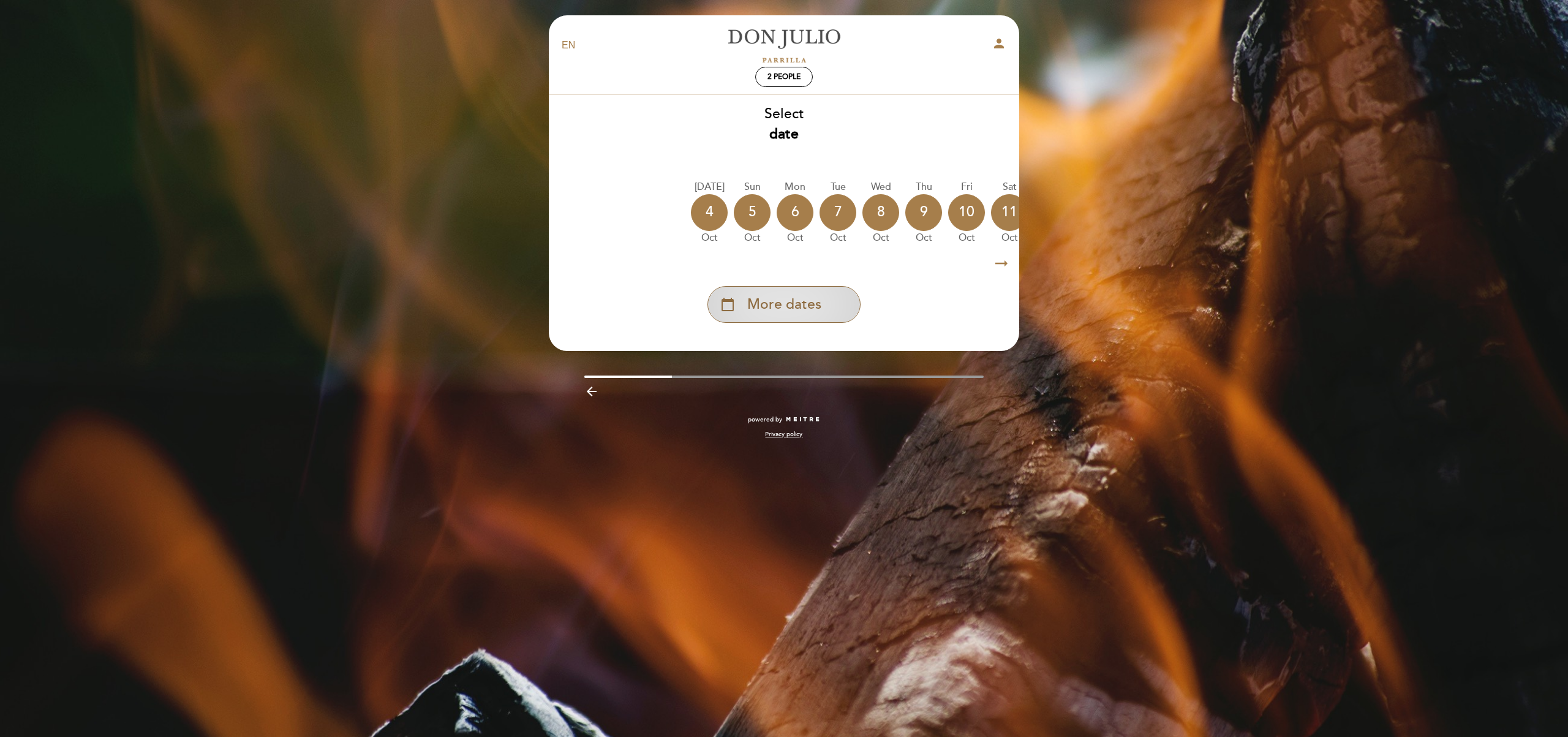
click at [739, 299] on div "calendar_today More dates" at bounding box center [784, 304] width 153 height 37
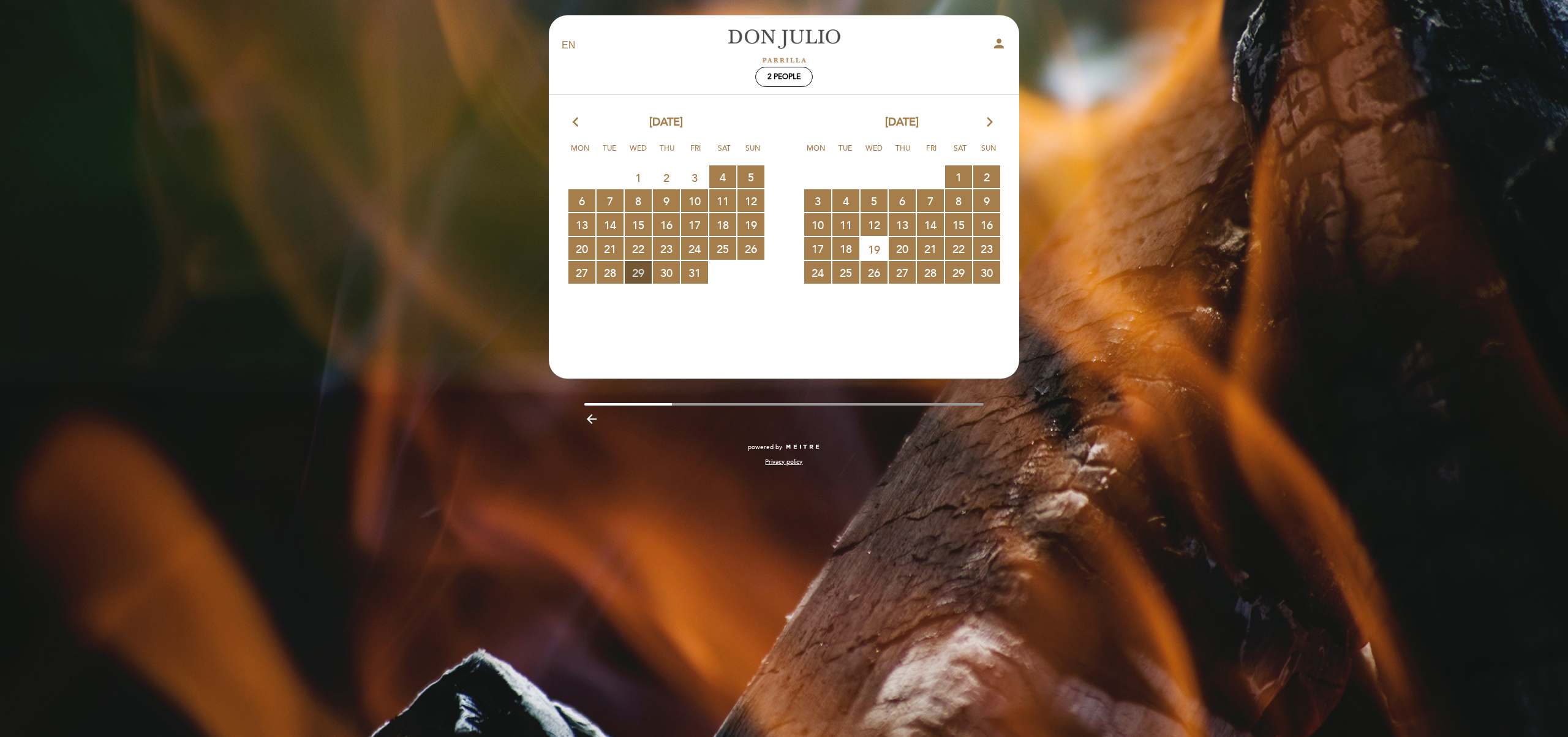
click at [638, 272] on span "29 RESERVATIONS AVAILABLE" at bounding box center [638, 272] width 27 height 23
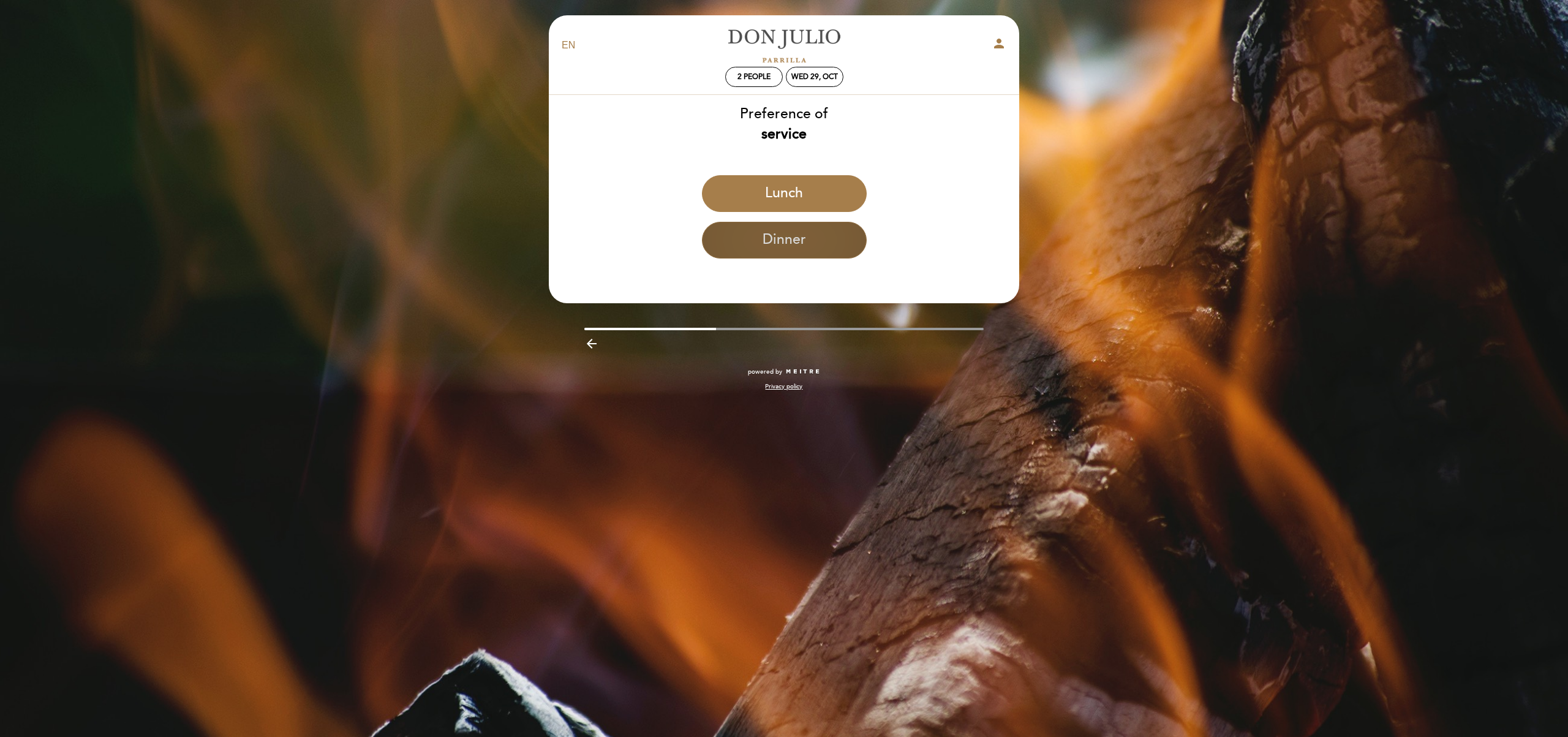
click at [794, 238] on button "Dinner" at bounding box center [784, 239] width 165 height 37
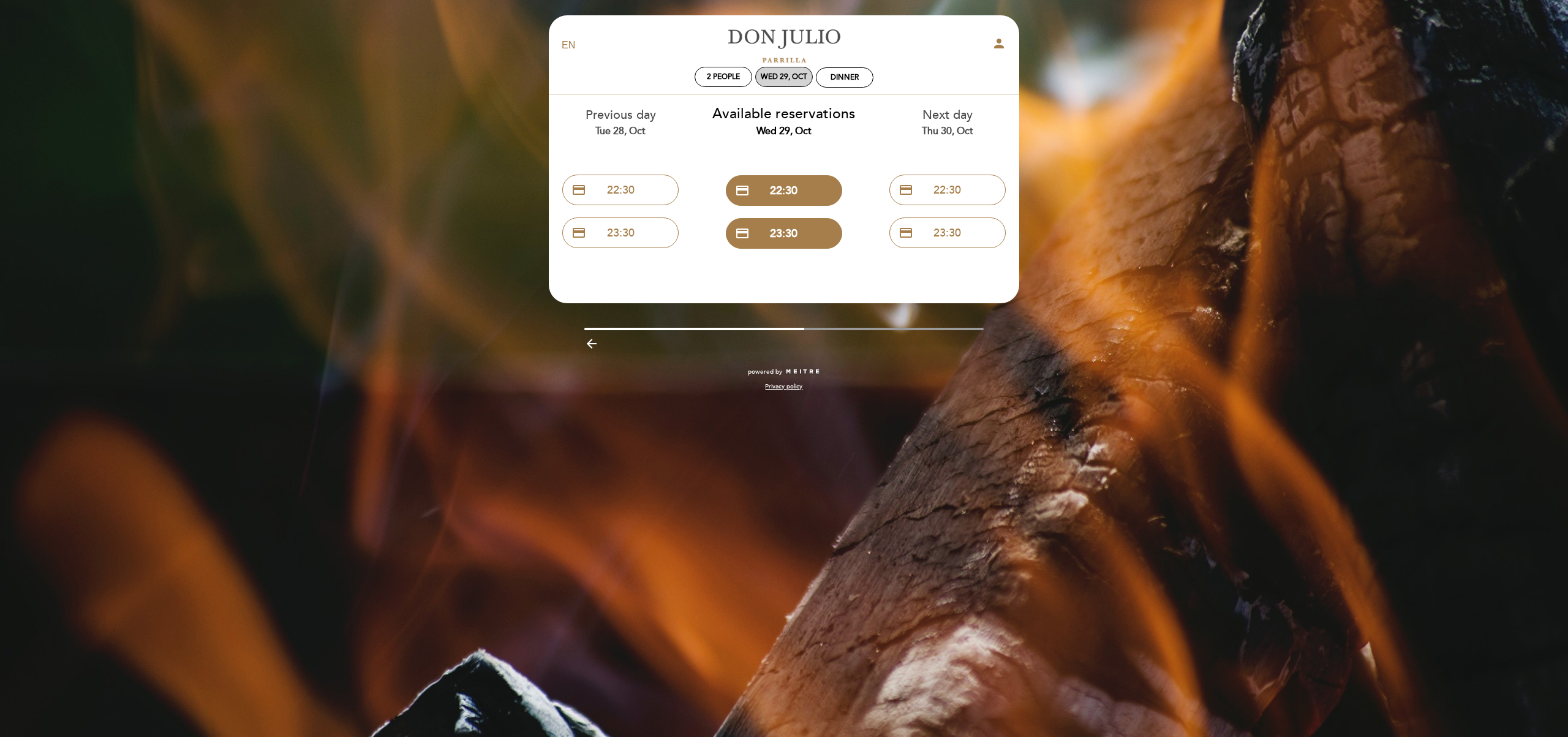
click at [788, 76] on div "Wed 29, Oct" at bounding box center [784, 76] width 47 height 9
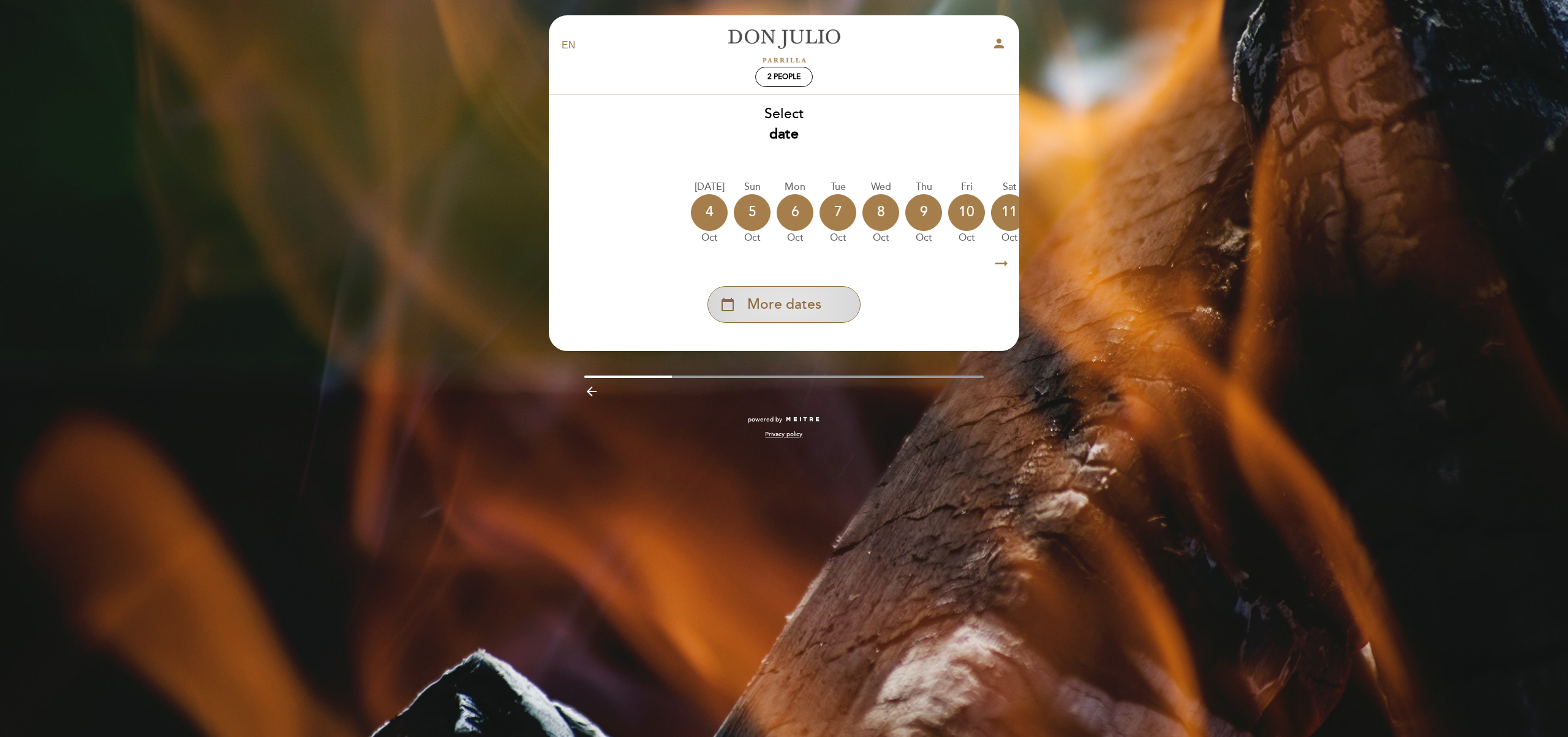
click at [768, 292] on div "calendar_today More dates" at bounding box center [784, 304] width 153 height 37
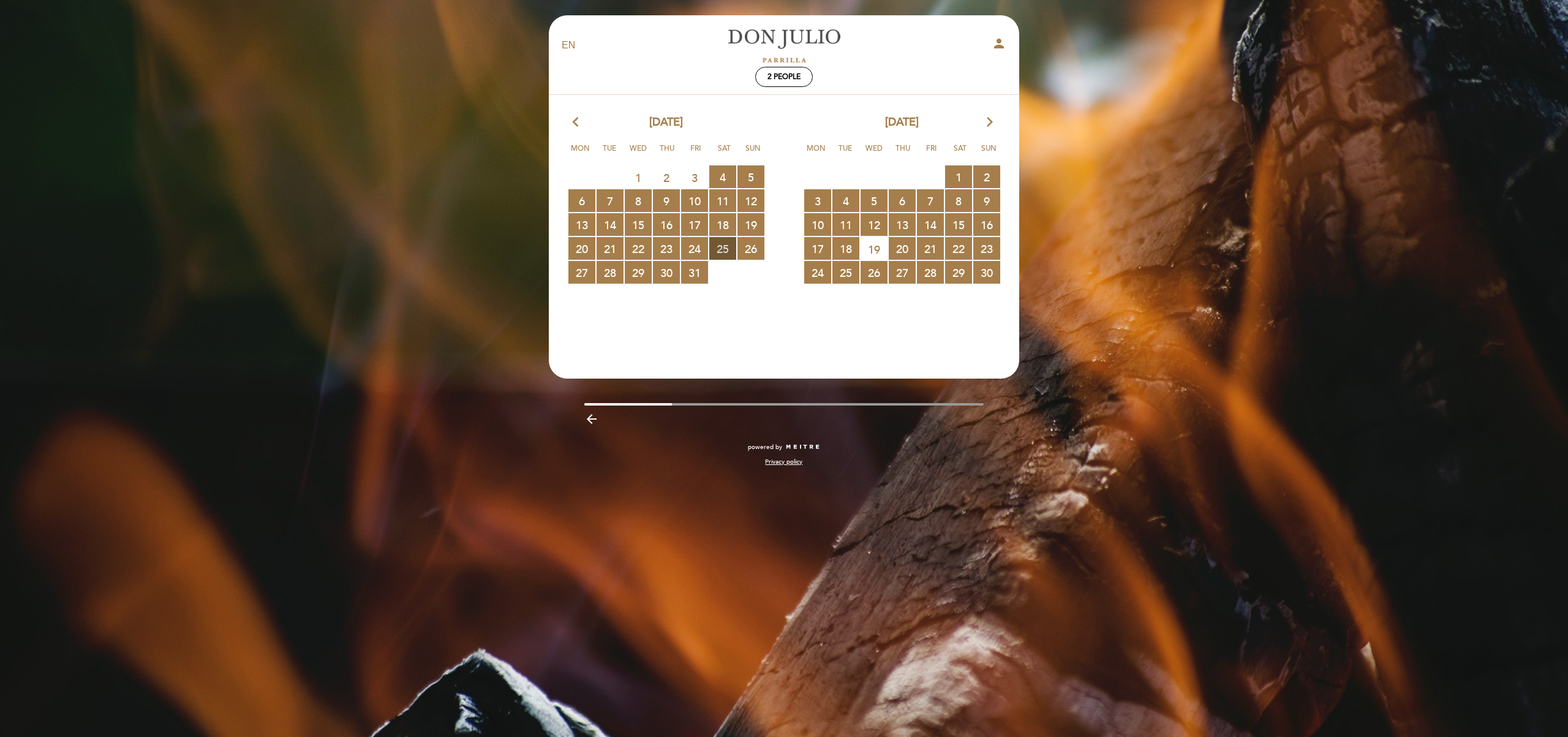
click at [717, 250] on span "25 RESERVATIONS AVAILABLE" at bounding box center [722, 248] width 27 height 23
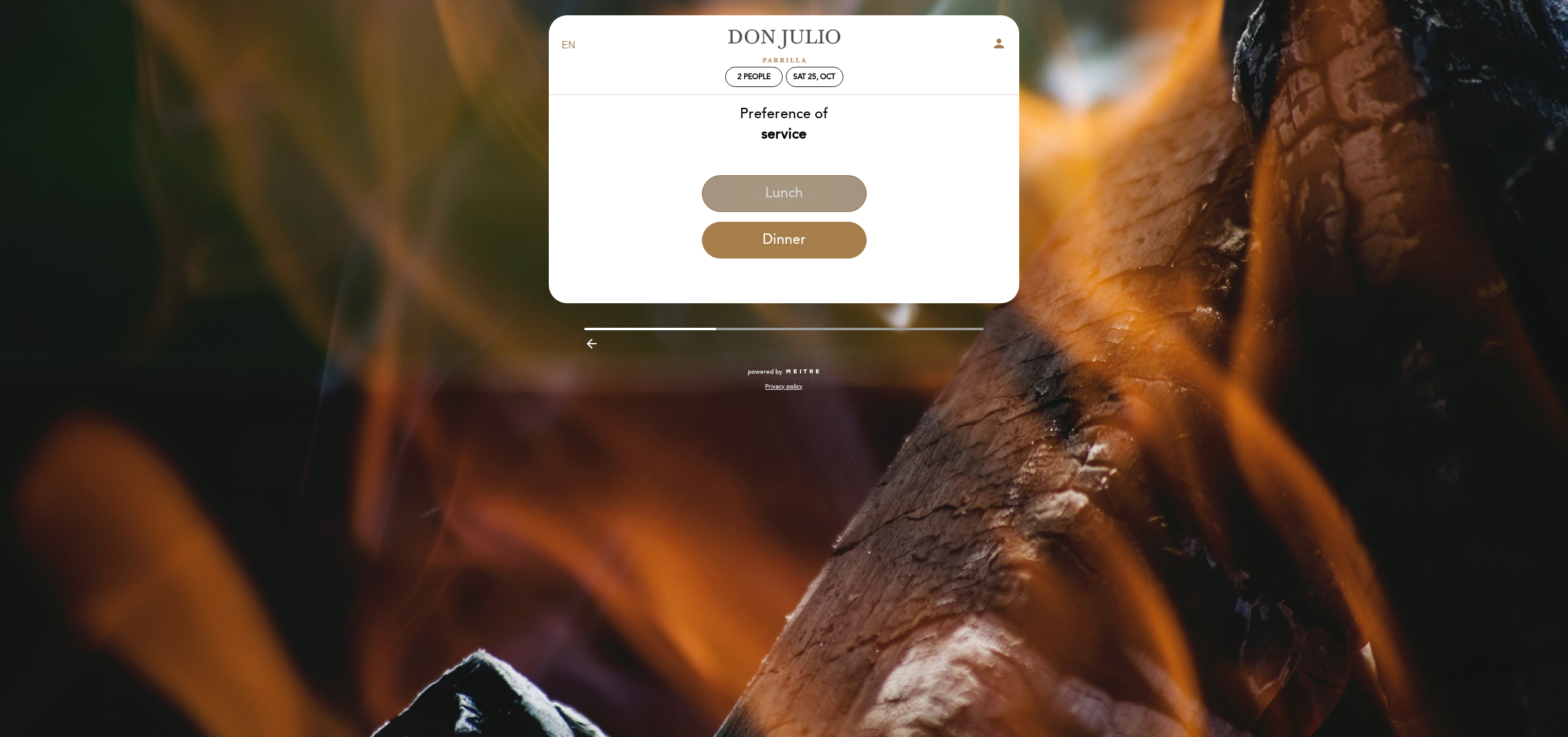
click at [792, 202] on button "Lunch" at bounding box center [784, 193] width 165 height 37
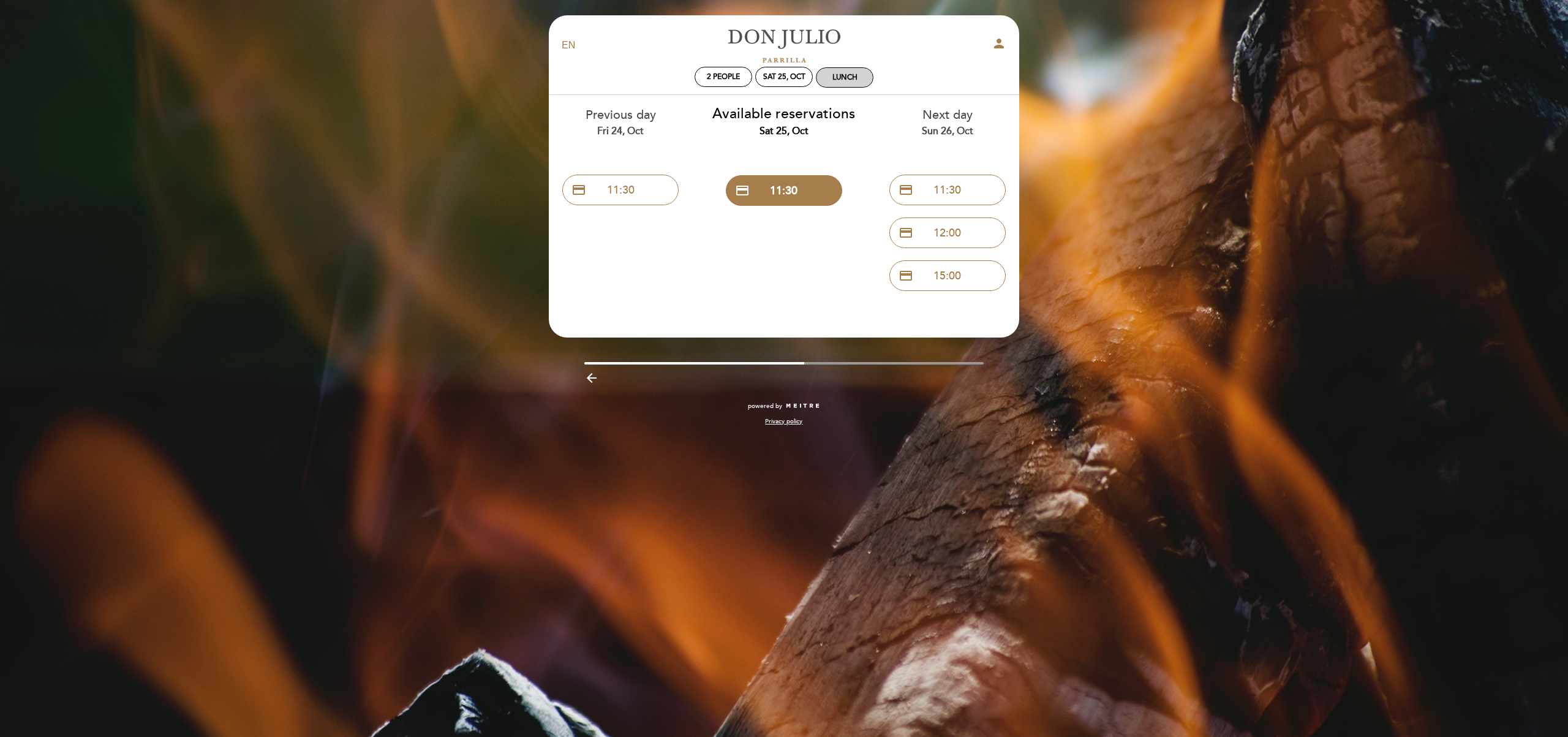
click at [844, 76] on div "Lunch" at bounding box center [845, 77] width 26 height 9
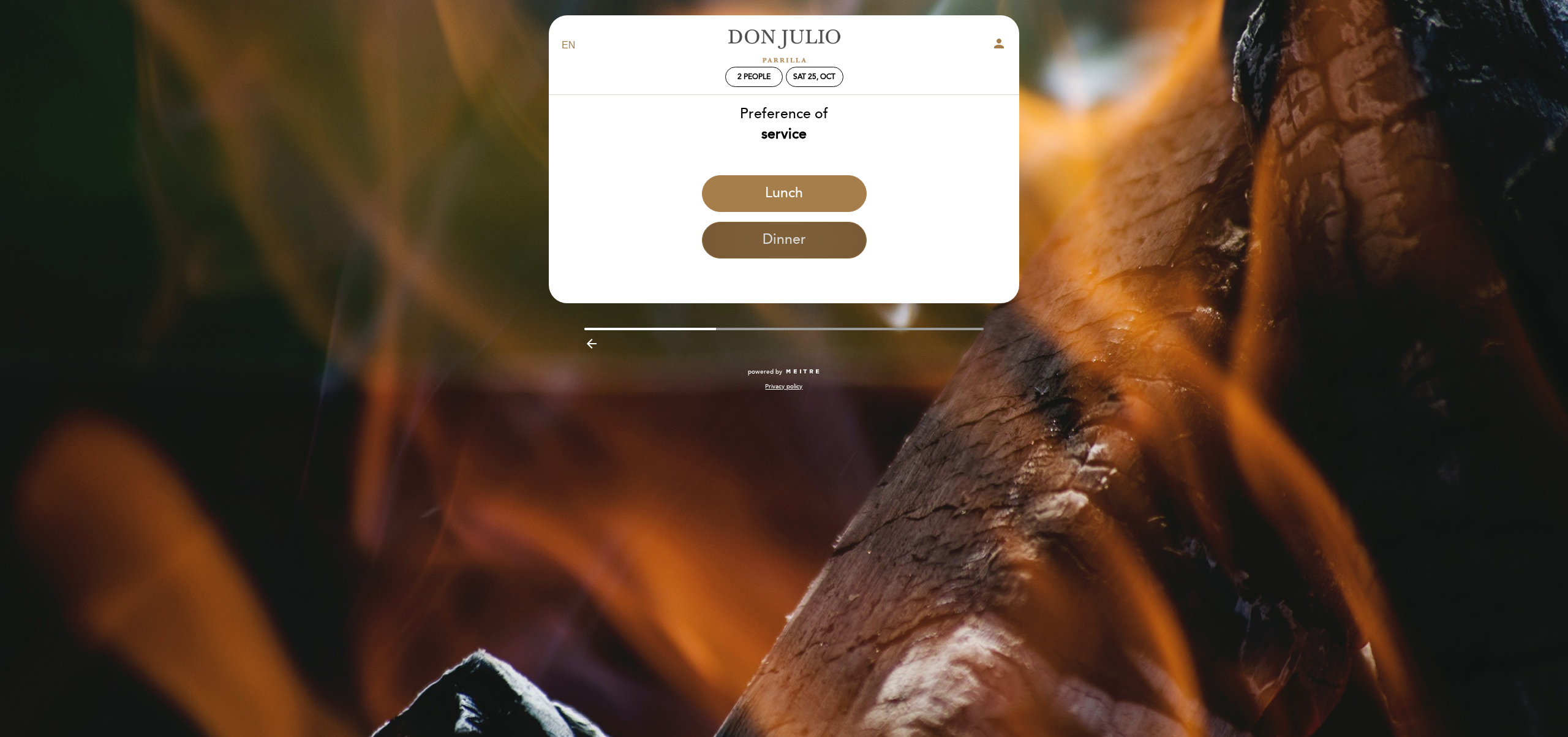
click at [768, 244] on button "Dinner" at bounding box center [784, 239] width 165 height 37
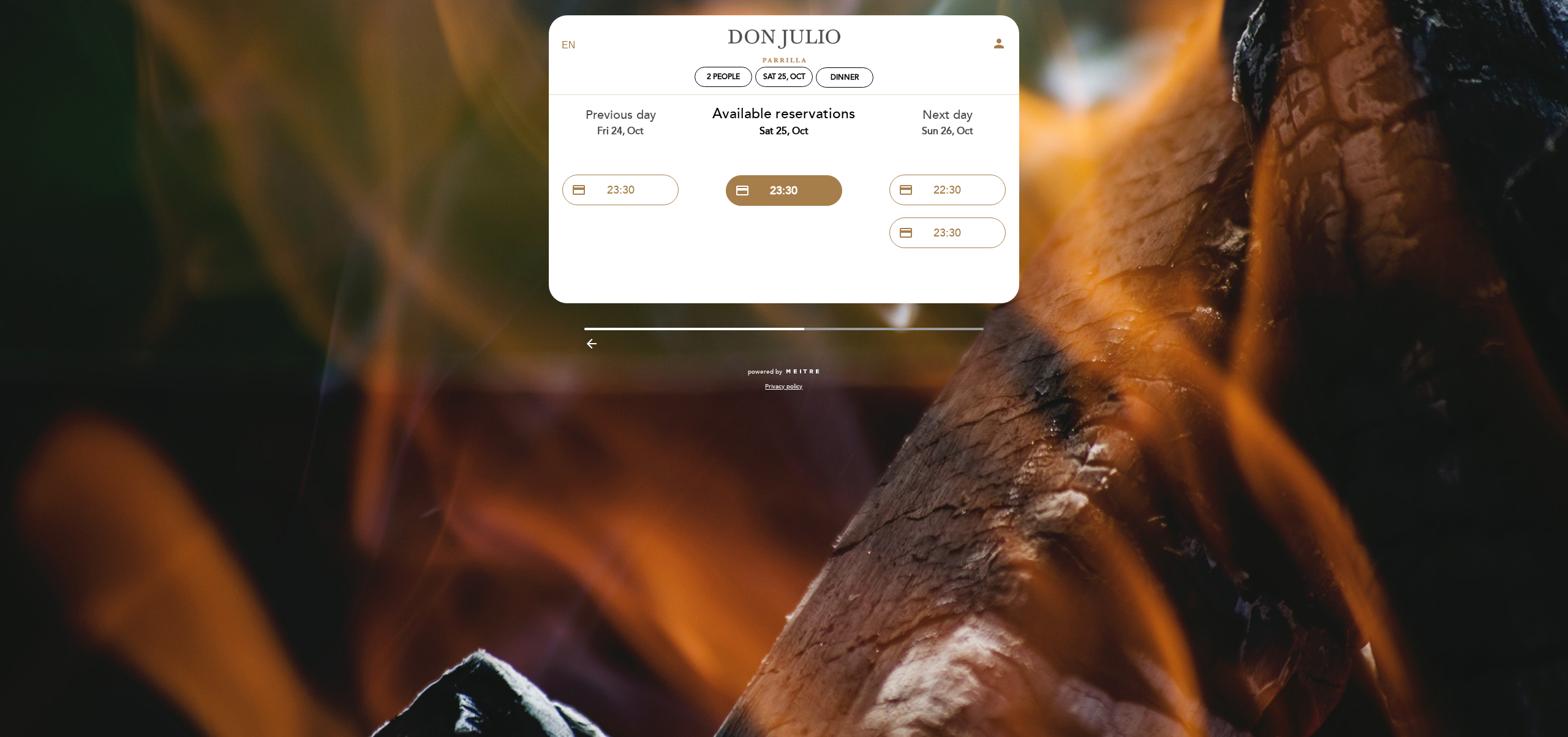
click at [842, 76] on div "Dinner" at bounding box center [844, 77] width 28 height 9
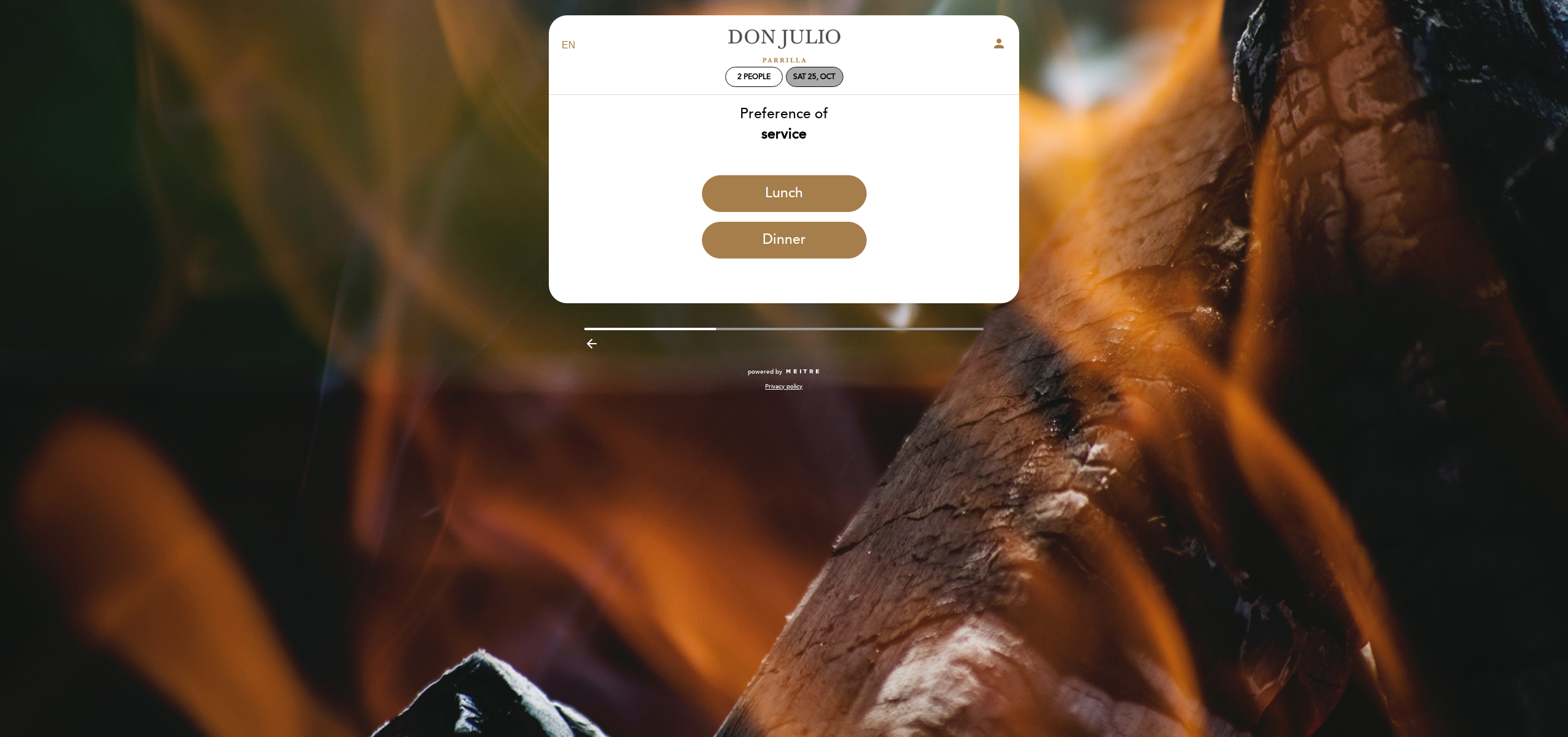
click at [814, 71] on div "Sat 25, Oct" at bounding box center [814, 76] width 58 height 21
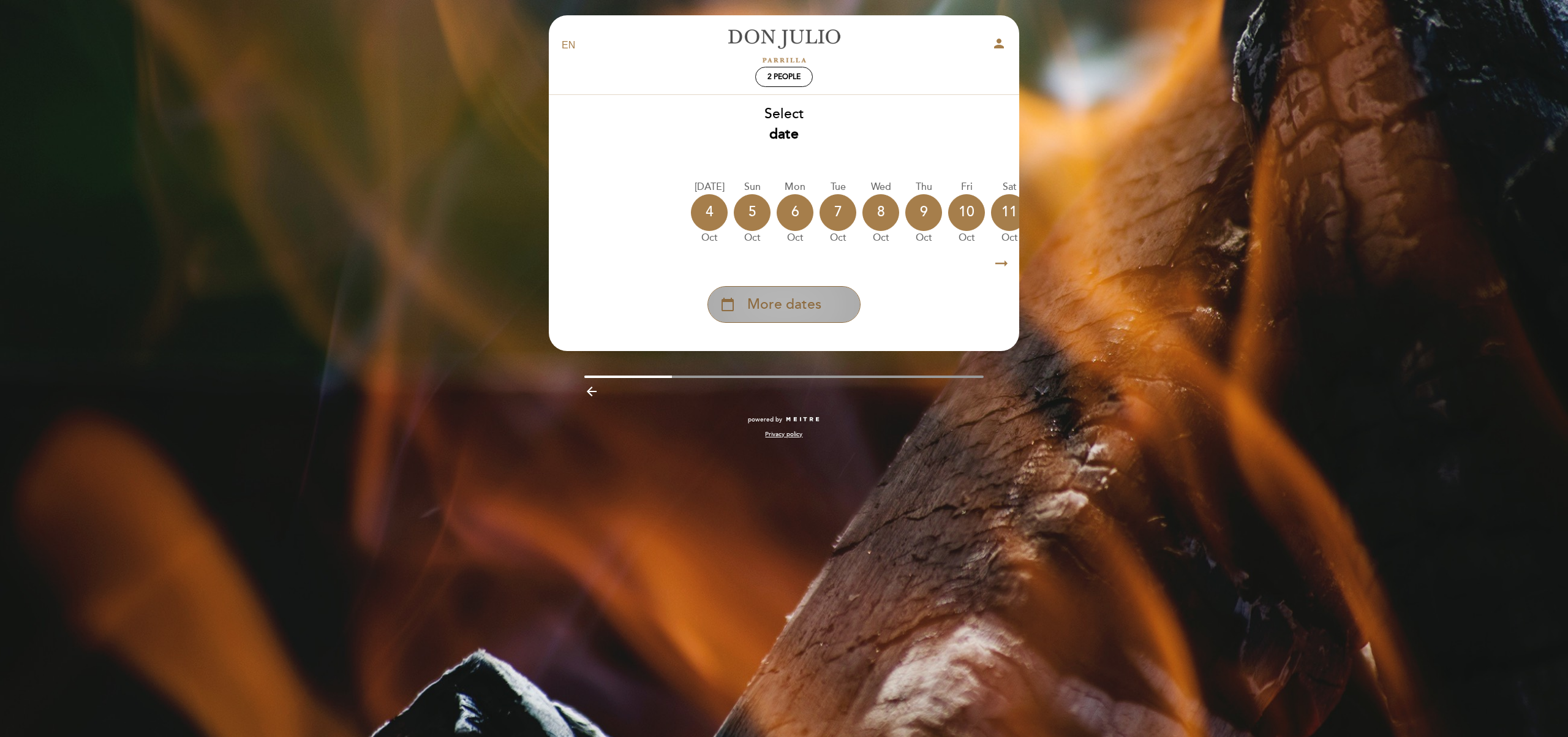
click at [777, 315] on span "More dates" at bounding box center [784, 304] width 74 height 21
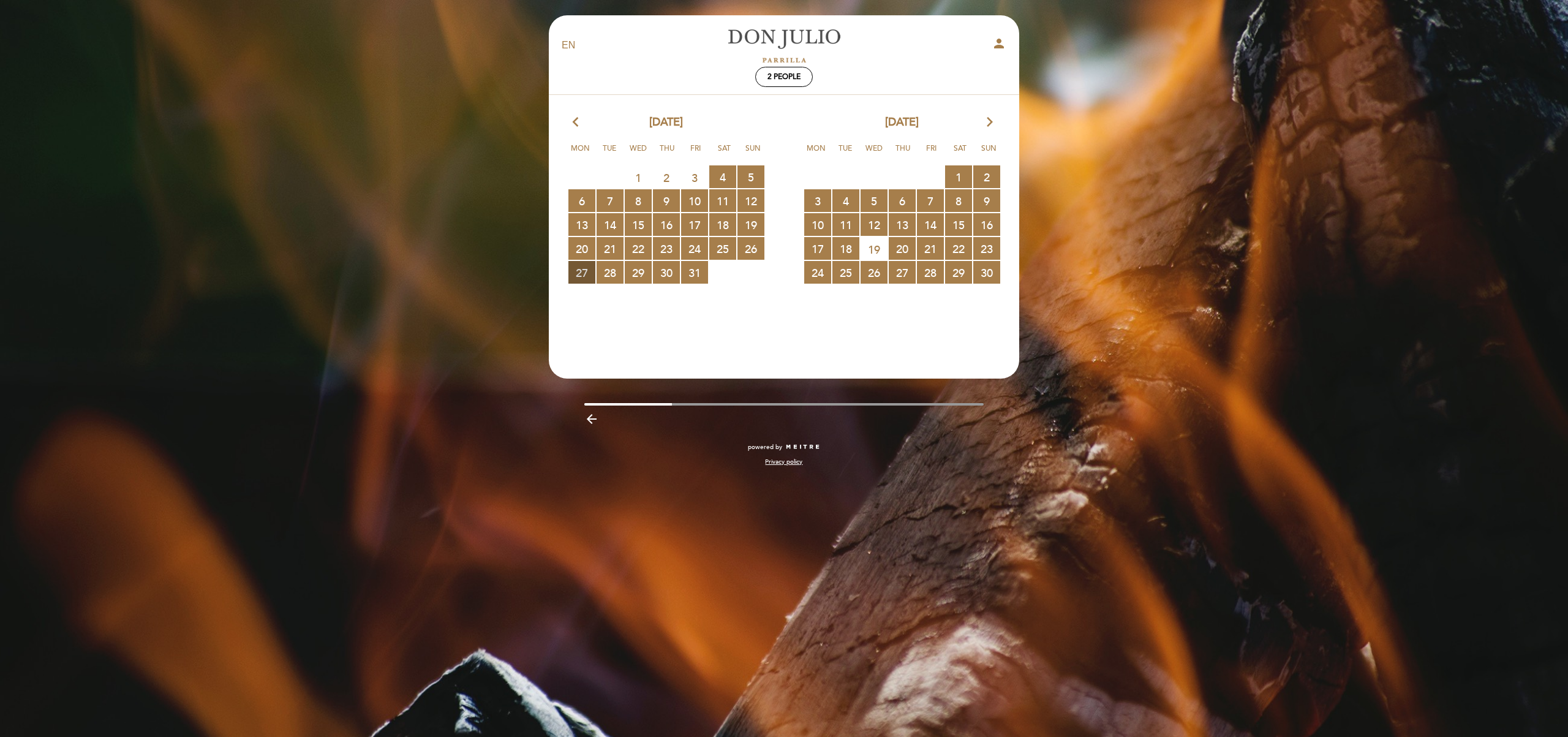
click at [578, 275] on span "27 RESERVATIONS AVAILABLE" at bounding box center [582, 272] width 27 height 23
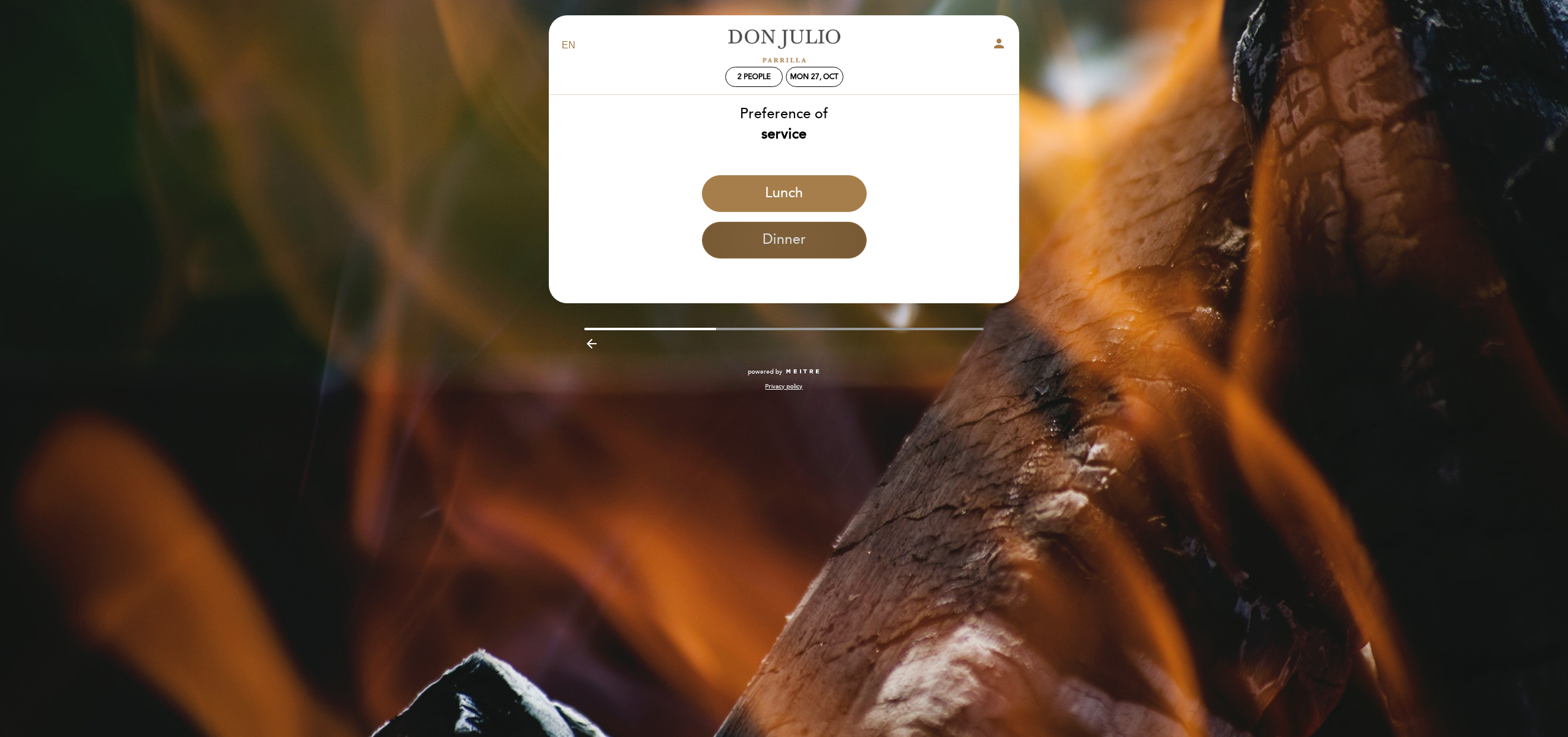
click at [742, 246] on button "Dinner" at bounding box center [784, 239] width 165 height 37
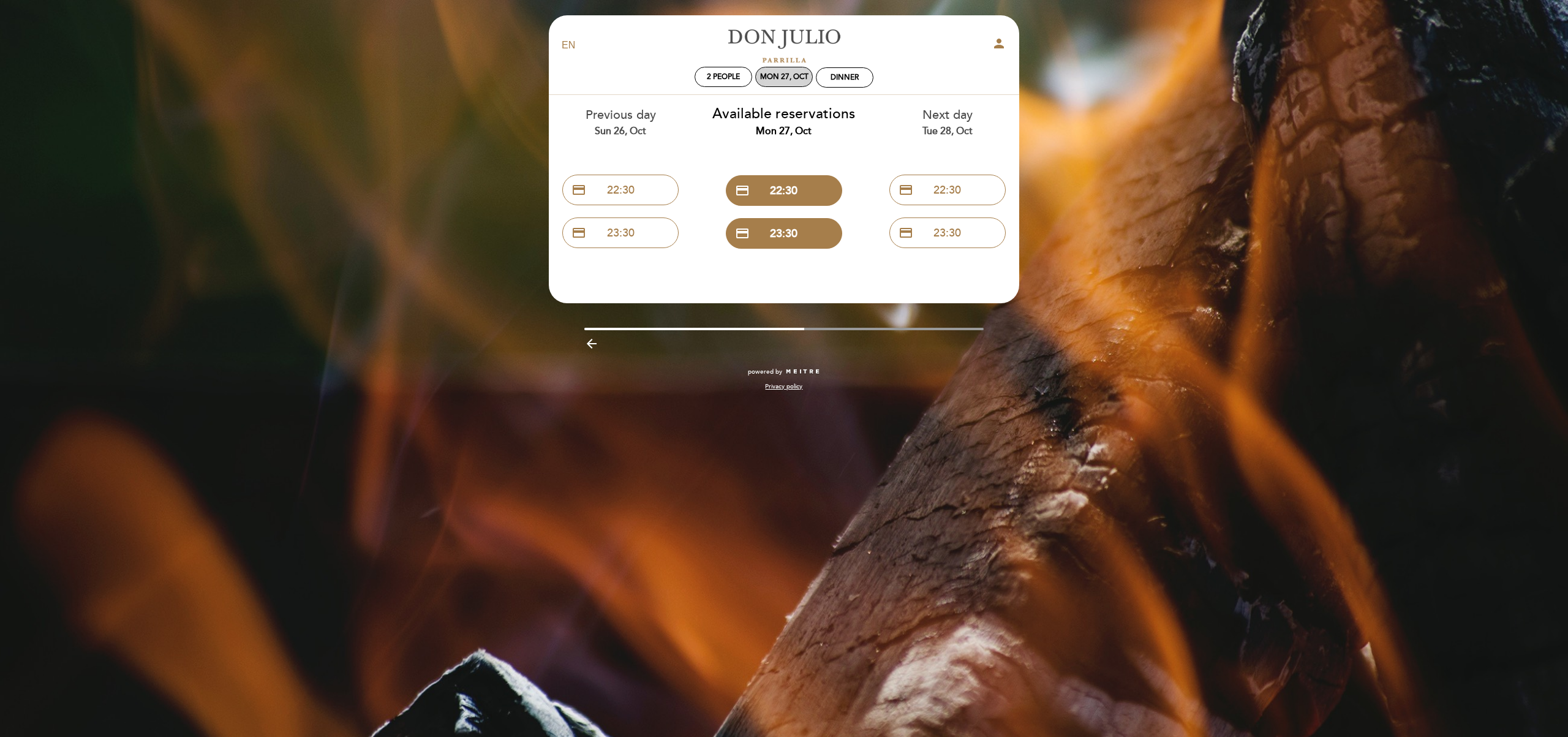
click at [795, 76] on div "Mon 27, Oct" at bounding box center [784, 76] width 49 height 9
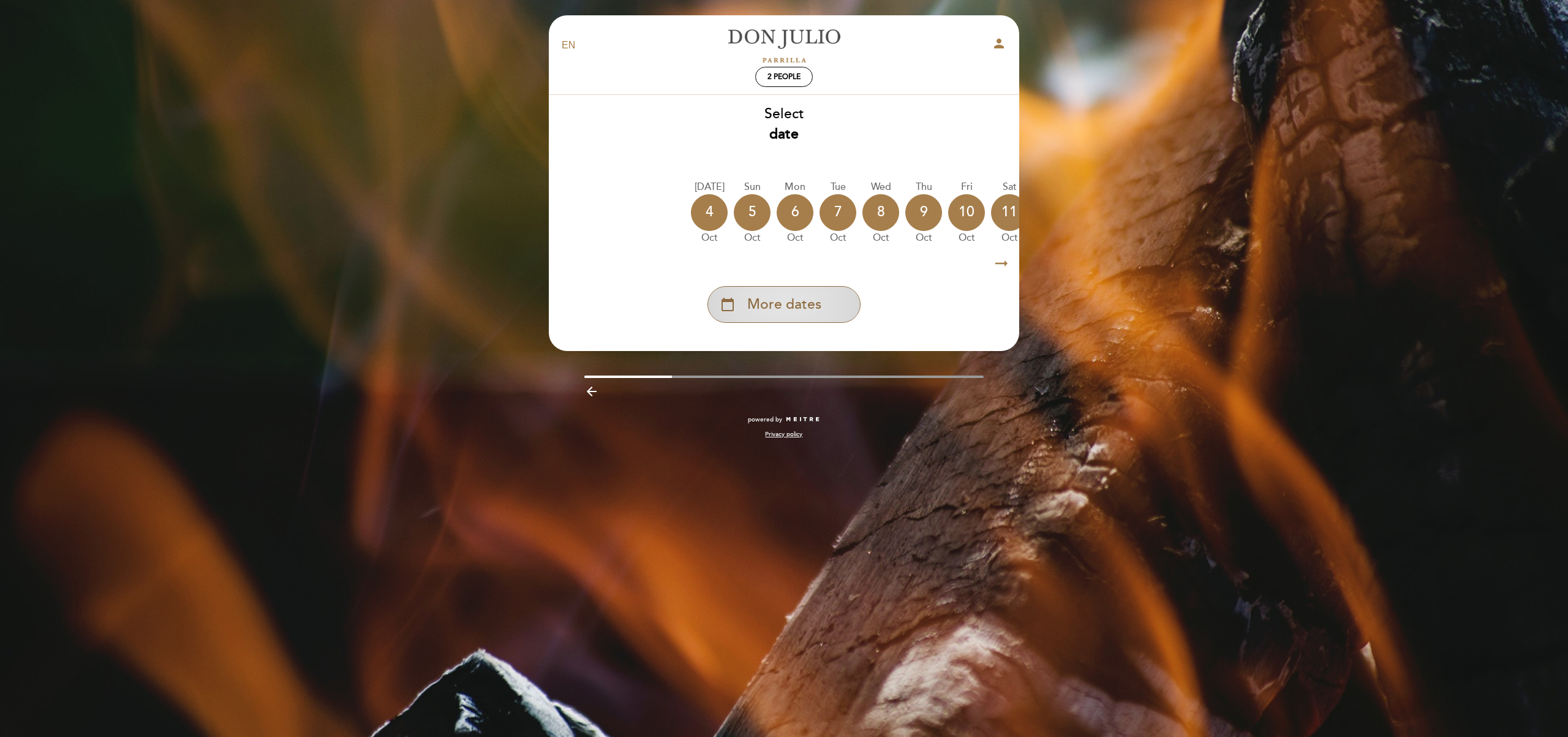
click at [744, 303] on div "calendar_today More dates" at bounding box center [784, 304] width 153 height 37
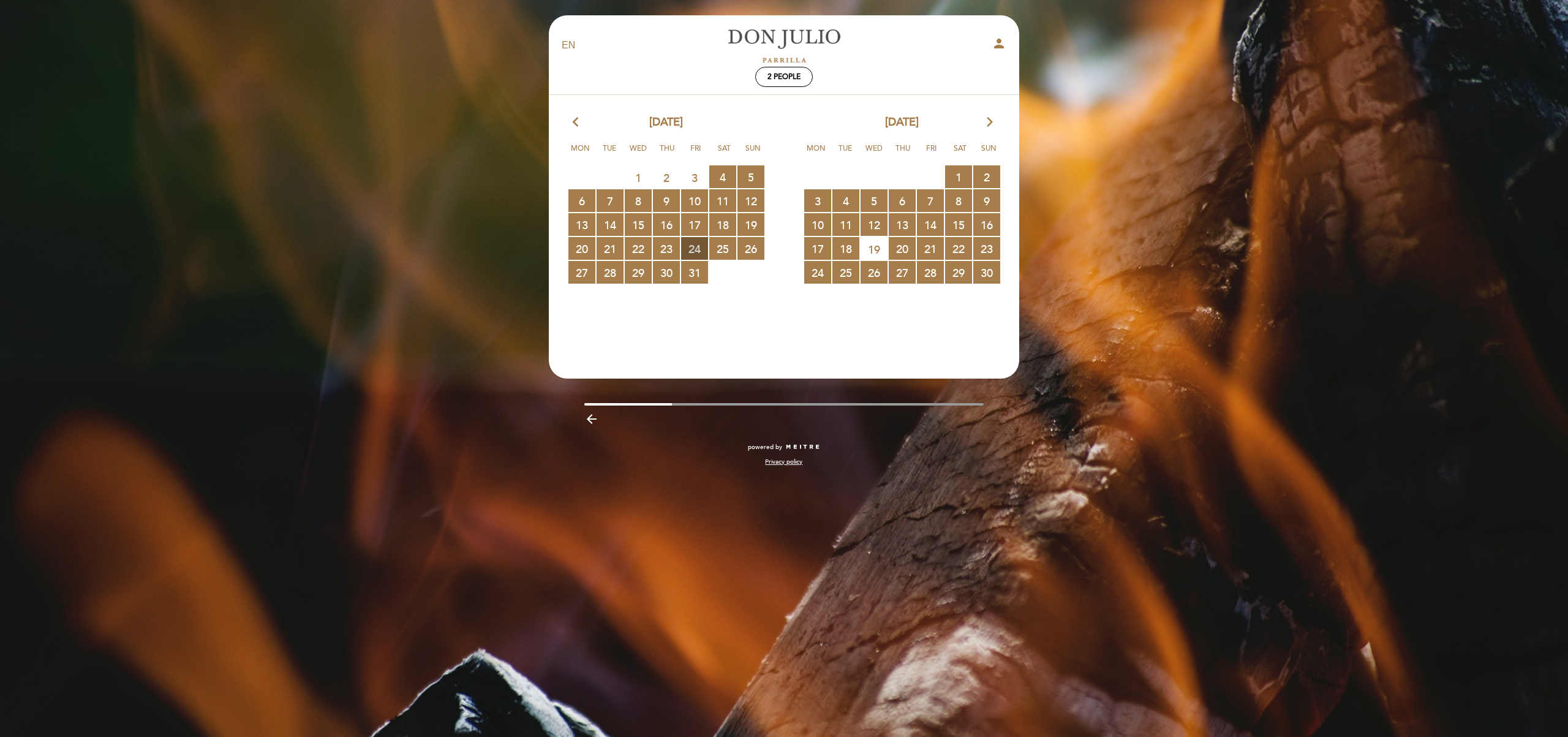
click at [696, 246] on span "24 RESERVATIONS AVAILABLE" at bounding box center [694, 248] width 27 height 23
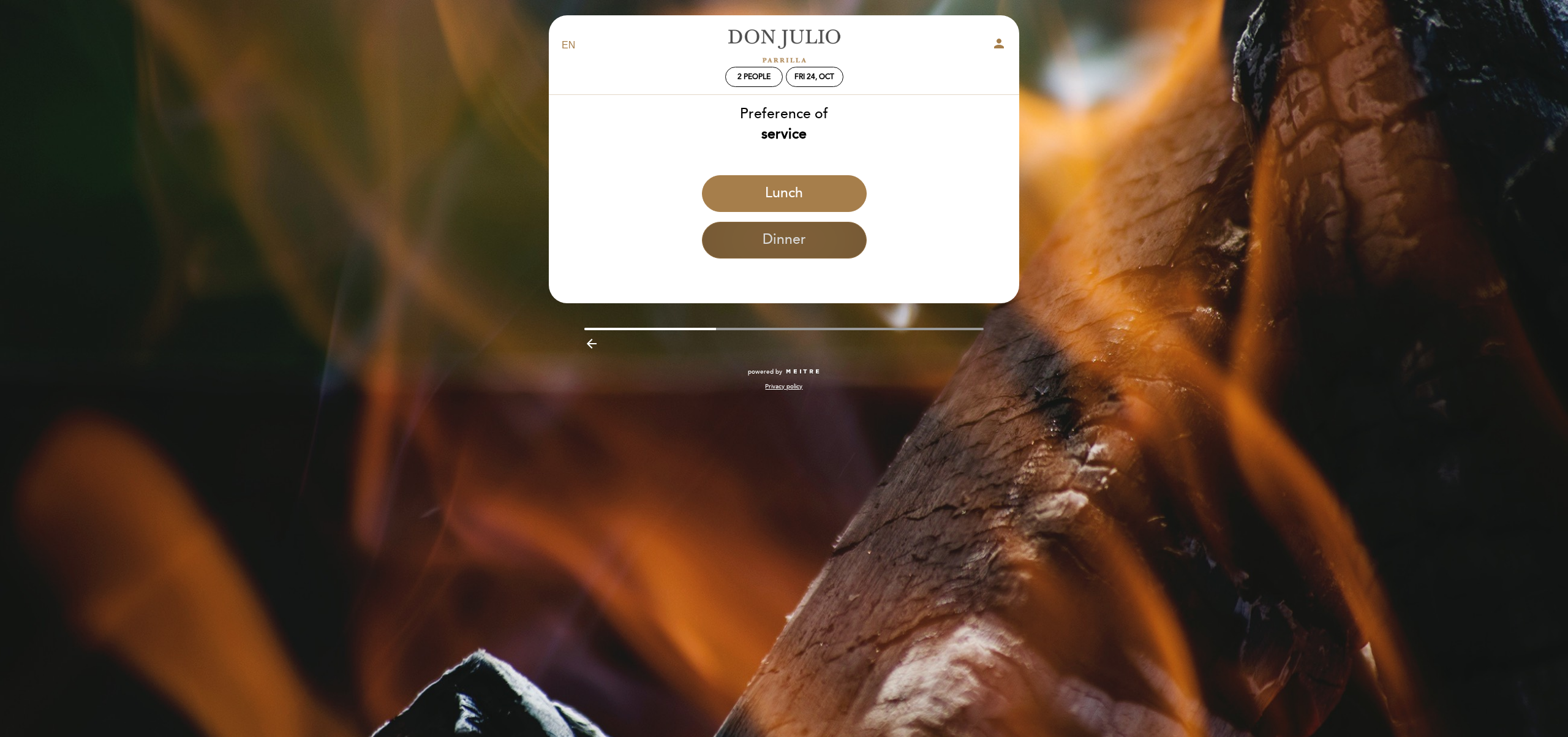
click at [732, 245] on button "Dinner" at bounding box center [784, 239] width 165 height 37
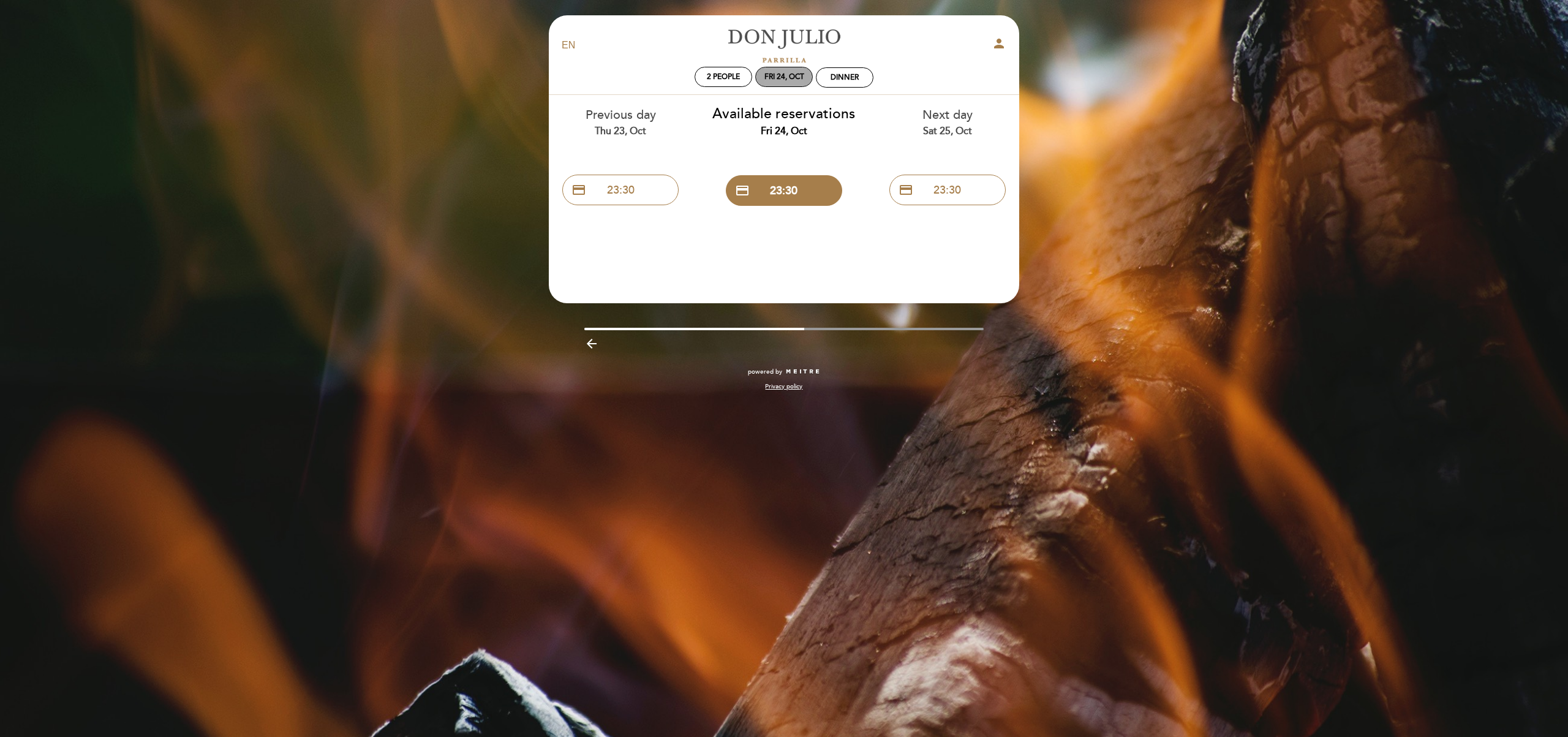
click at [795, 78] on div "Fri 24, Oct" at bounding box center [784, 76] width 39 height 9
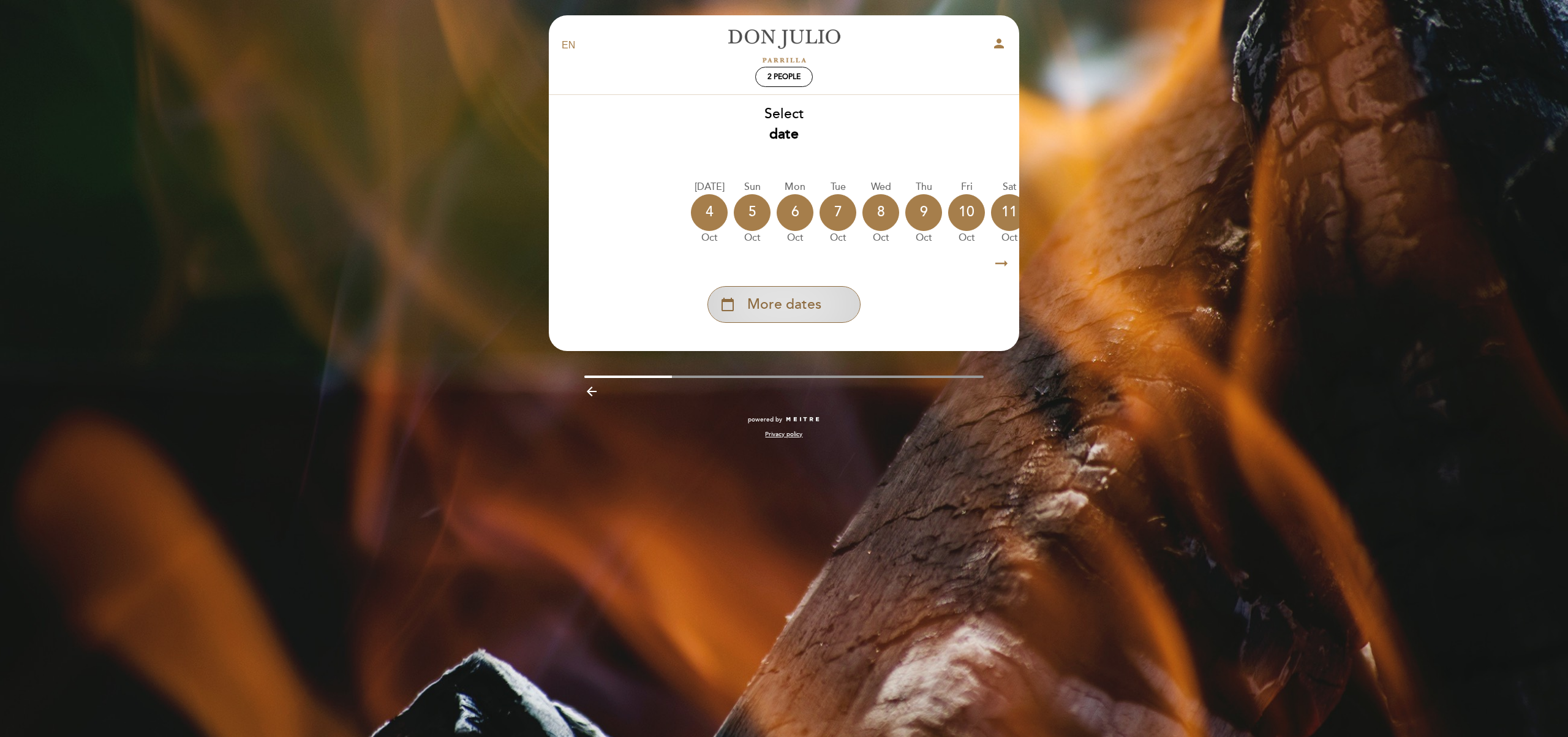
click at [771, 299] on span "More dates" at bounding box center [784, 304] width 74 height 21
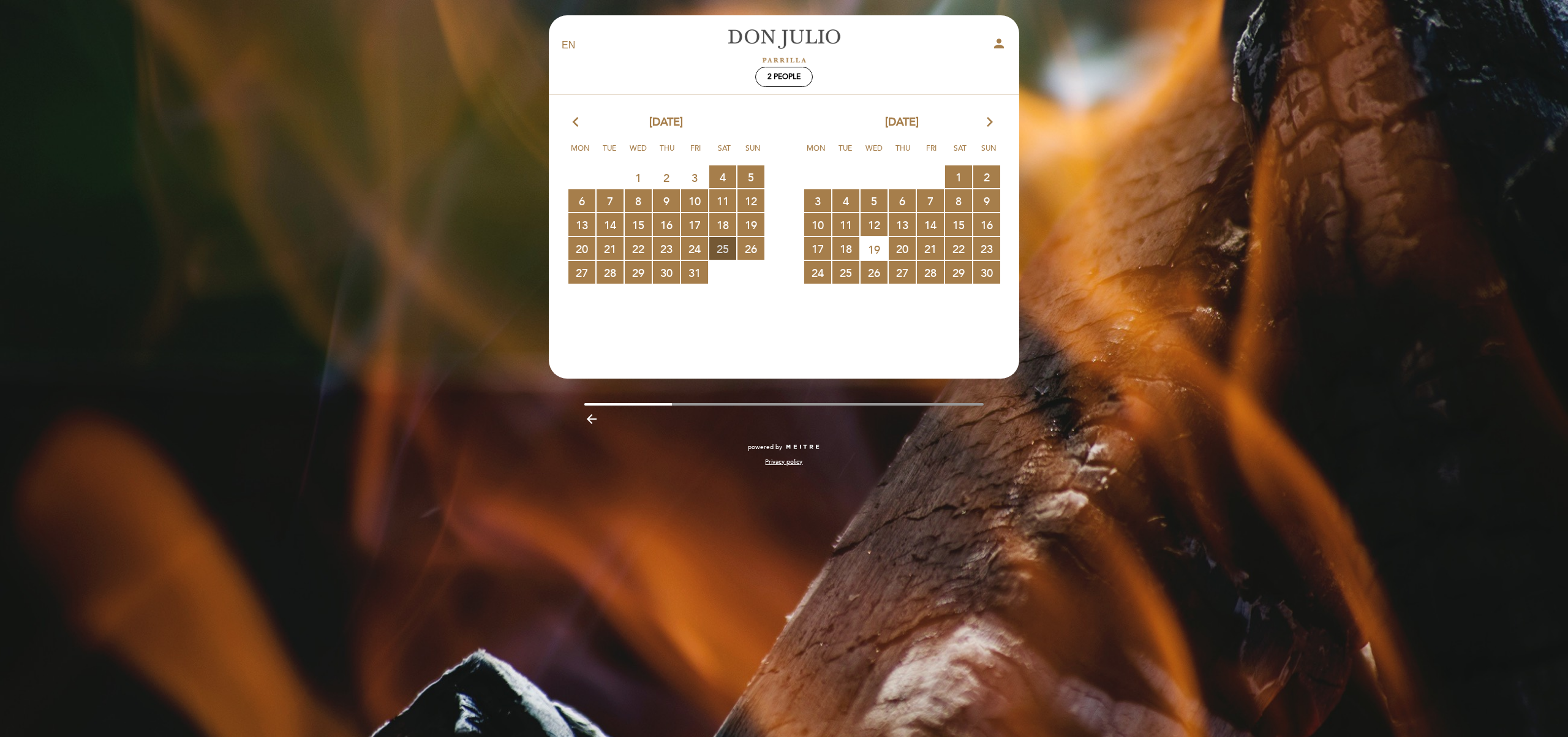
click at [720, 250] on span "25 RESERVATIONS AVAILABLE" at bounding box center [722, 248] width 27 height 23
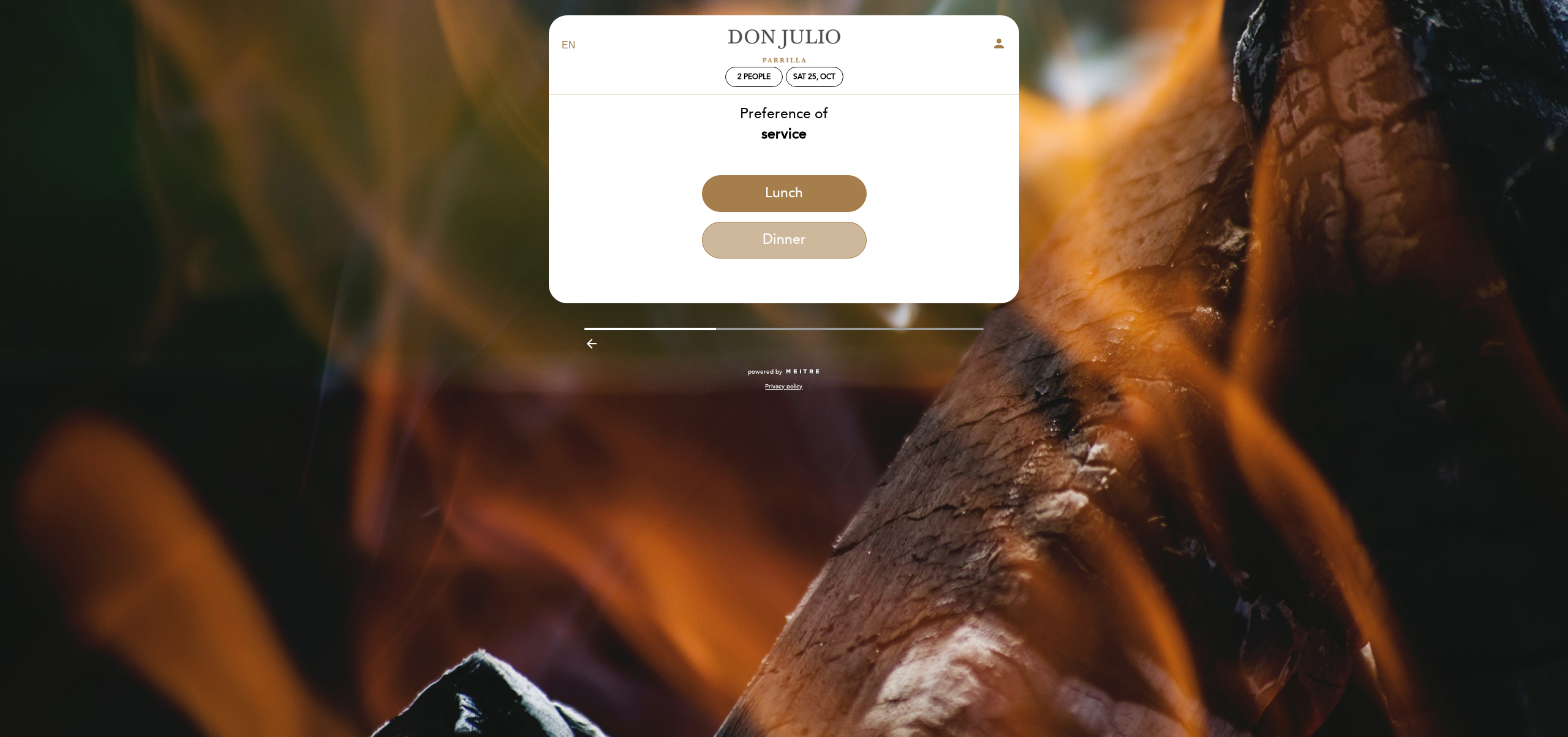
click at [792, 250] on button "Dinner" at bounding box center [784, 239] width 165 height 37
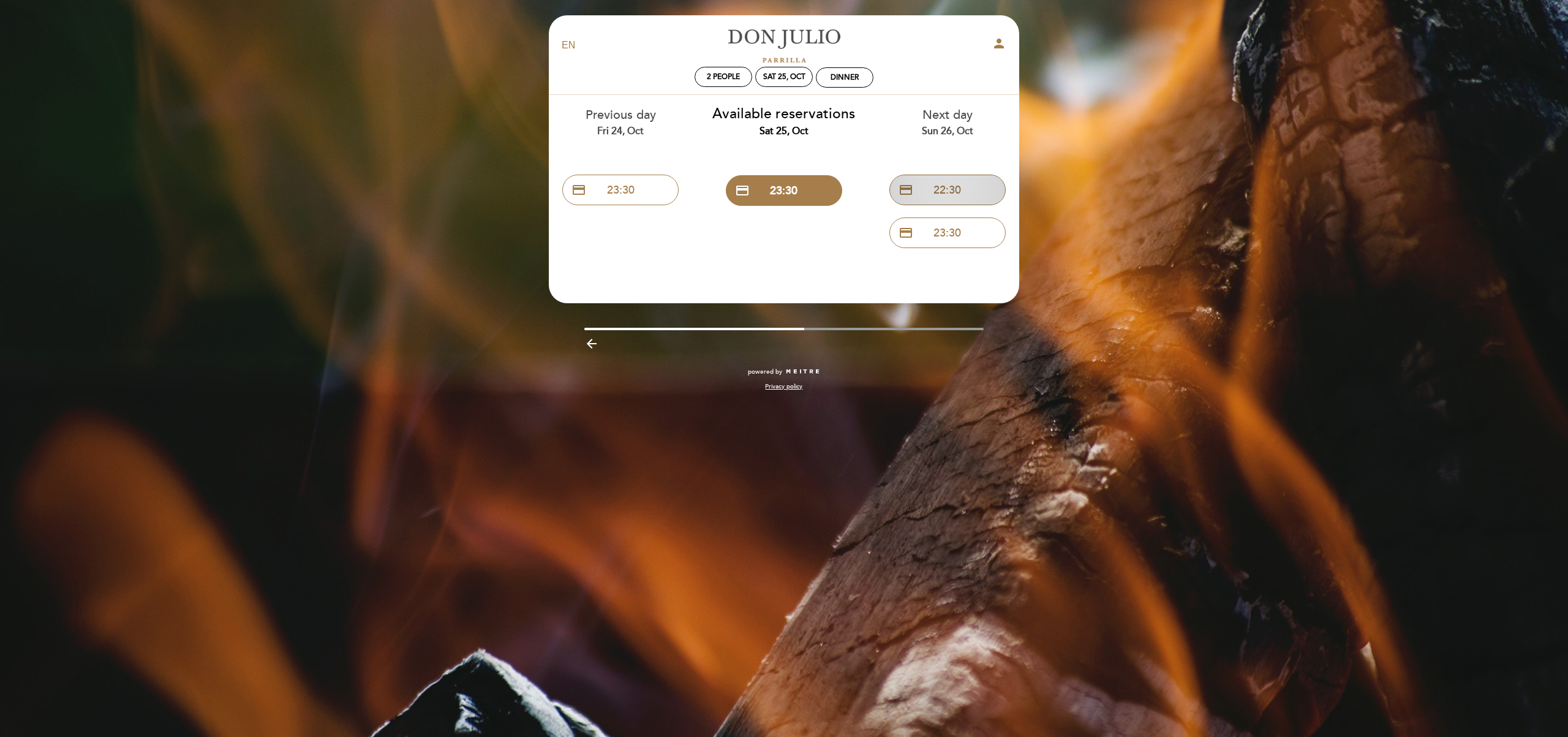
click at [961, 188] on button "credit_card 22:30" at bounding box center [947, 189] width 116 height 30
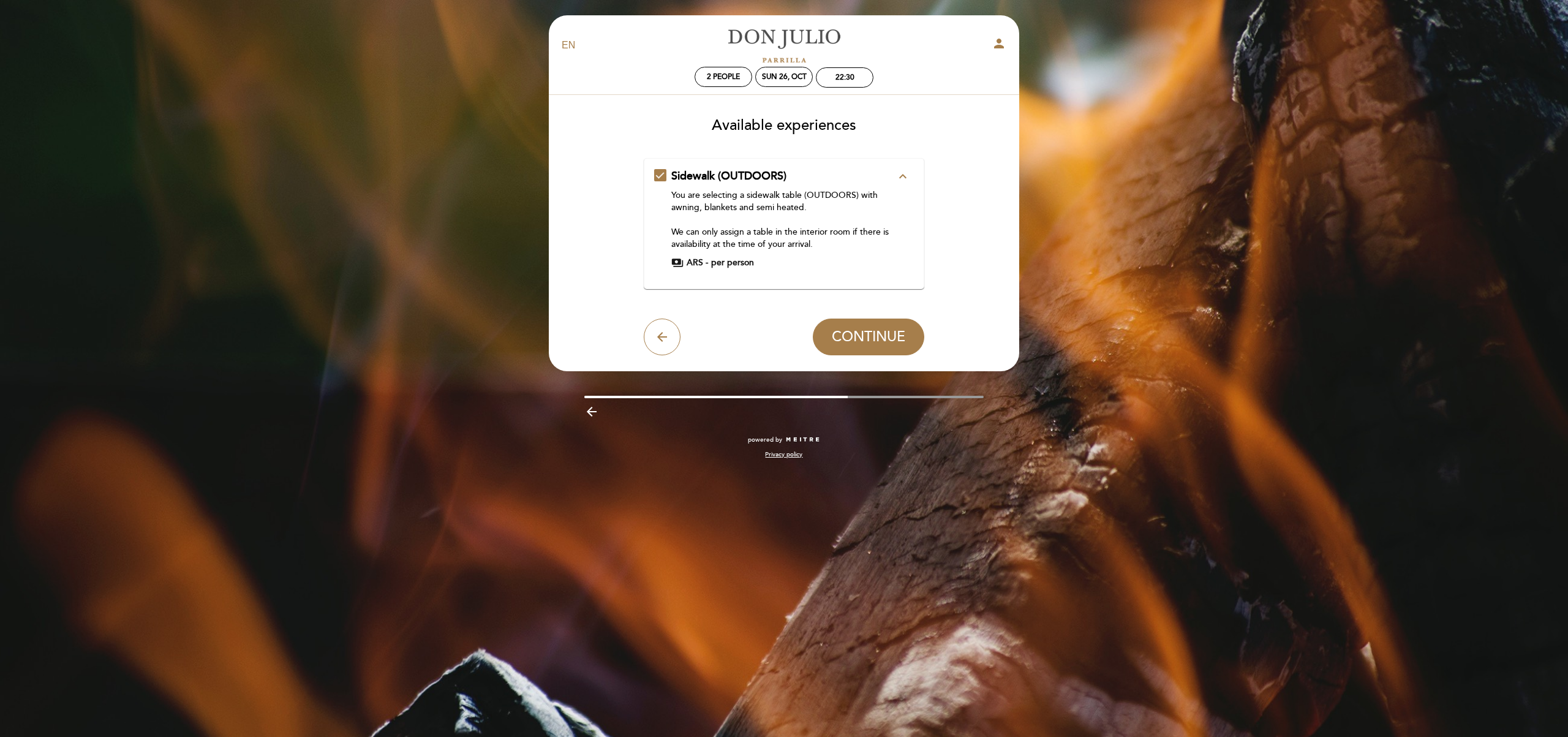
click at [893, 176] on button "expand_less" at bounding box center [902, 176] width 22 height 16
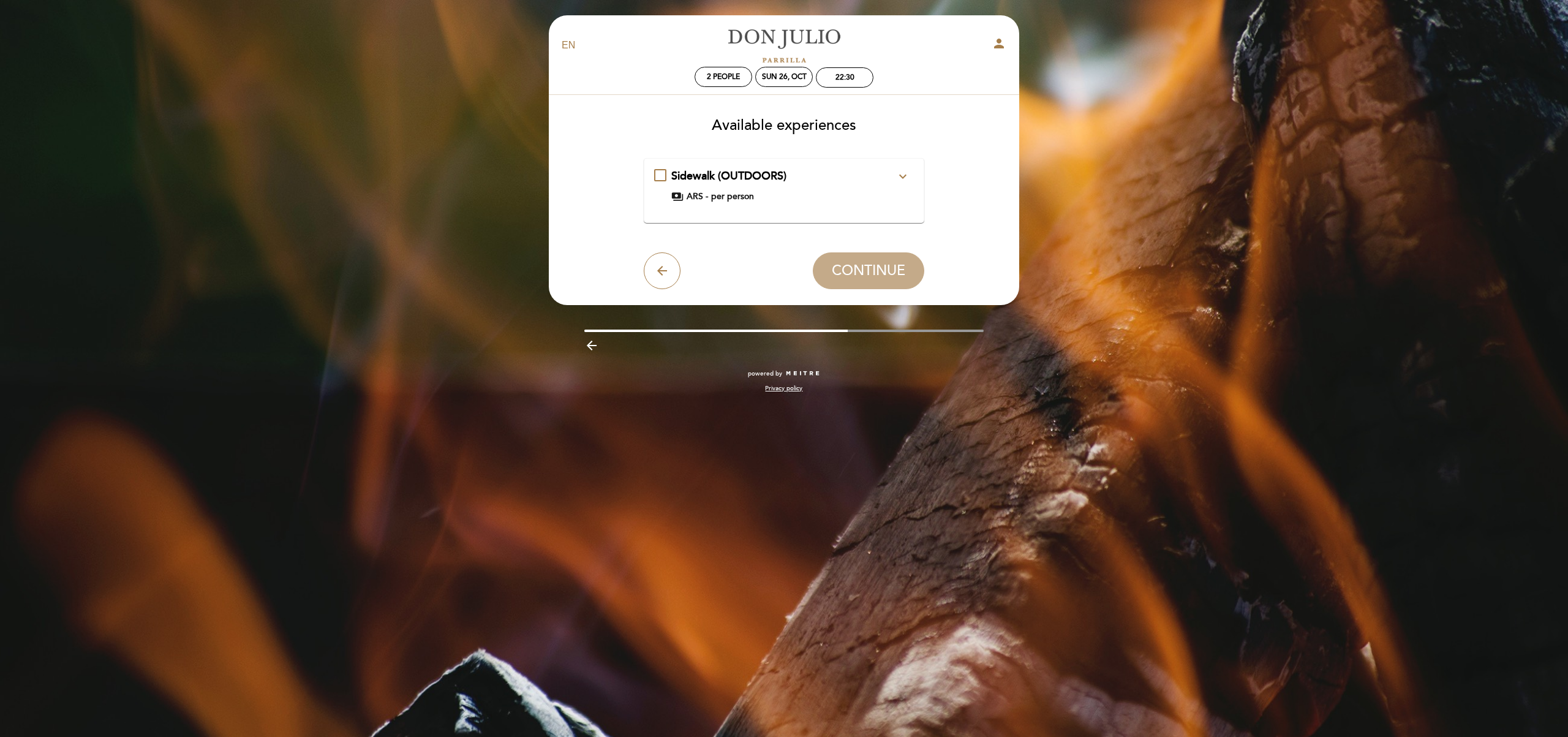
click at [895, 175] on button "expand_more" at bounding box center [902, 176] width 22 height 16
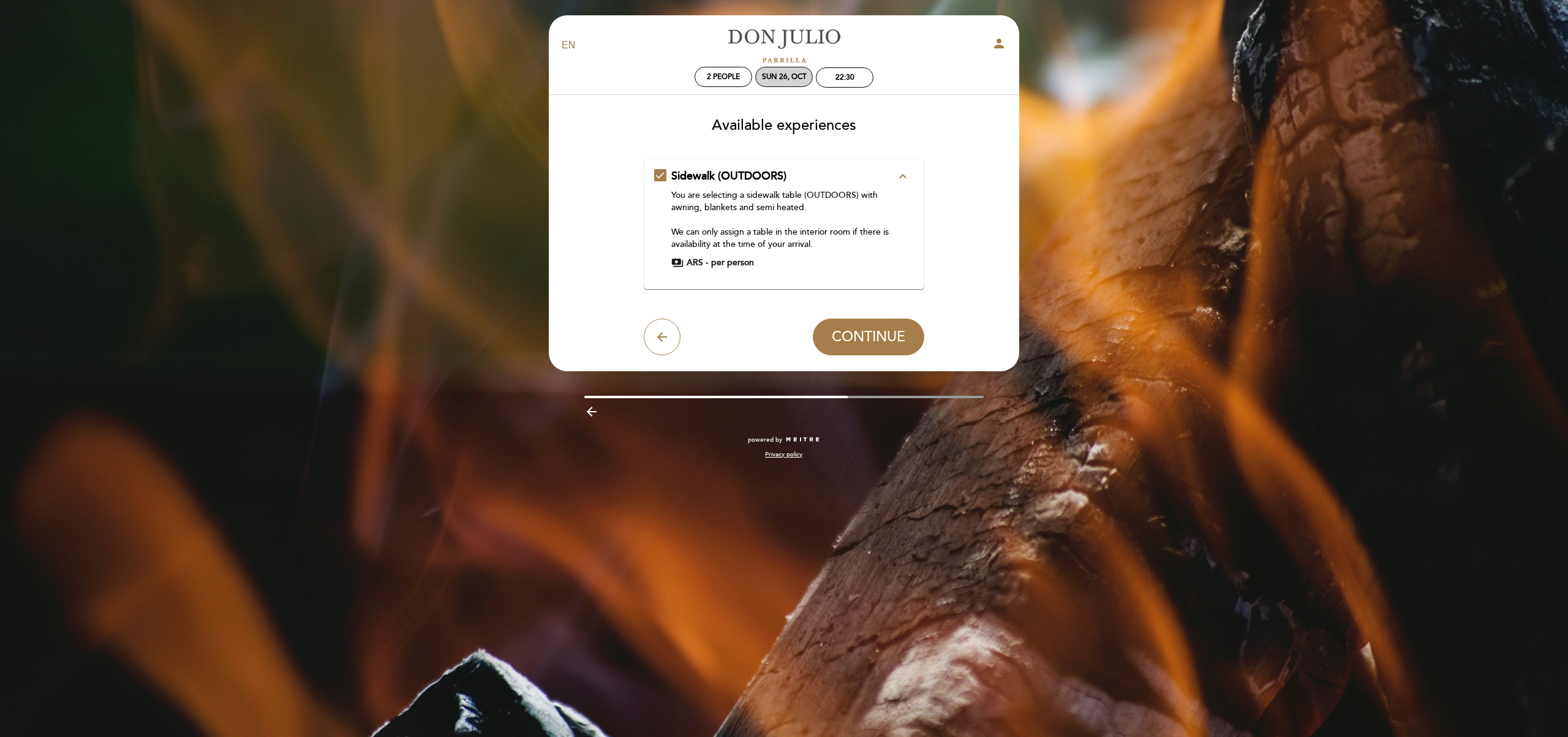
click at [793, 78] on div "Sun 26, Oct" at bounding box center [784, 76] width 44 height 9
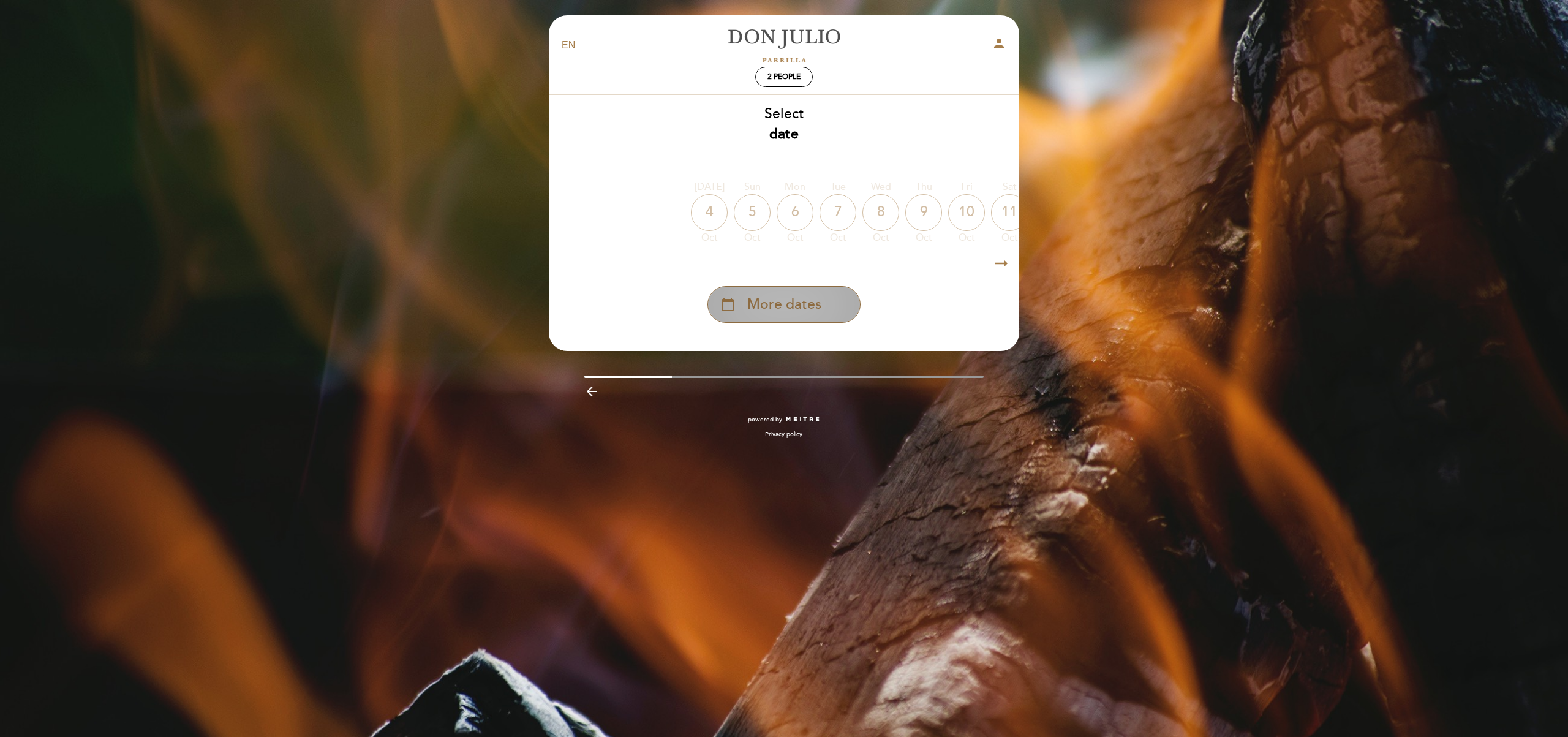
click at [794, 306] on span "More dates" at bounding box center [784, 304] width 74 height 21
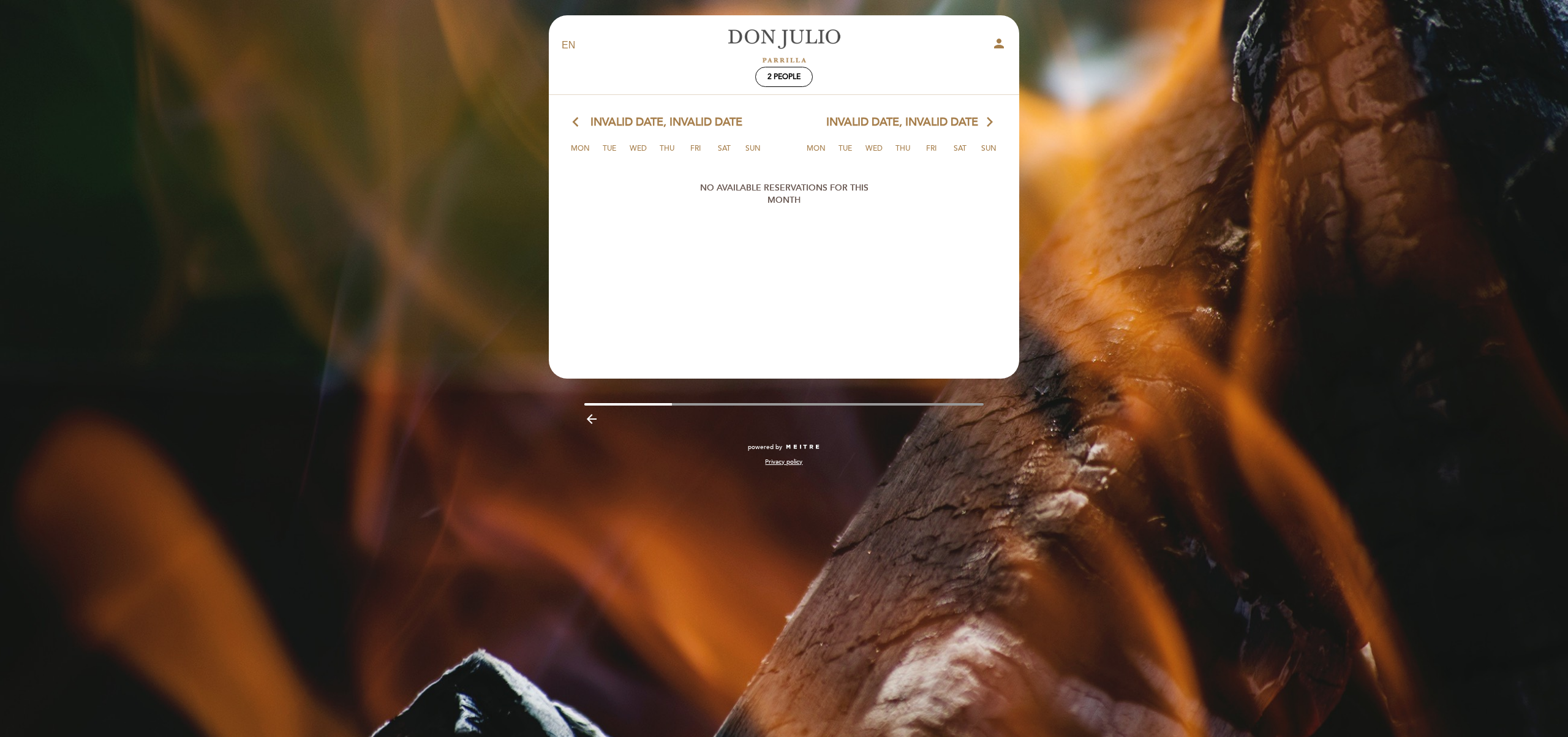
click at [694, 125] on span "Invalid date, Invalid date" at bounding box center [666, 122] width 152 height 16
click at [579, 125] on icon "arrow_back_ios" at bounding box center [578, 122] width 11 height 16
click at [625, 122] on span "Invalid date, Invalid date" at bounding box center [666, 122] width 152 height 16
click at [790, 77] on span "2 people" at bounding box center [784, 76] width 33 height 9
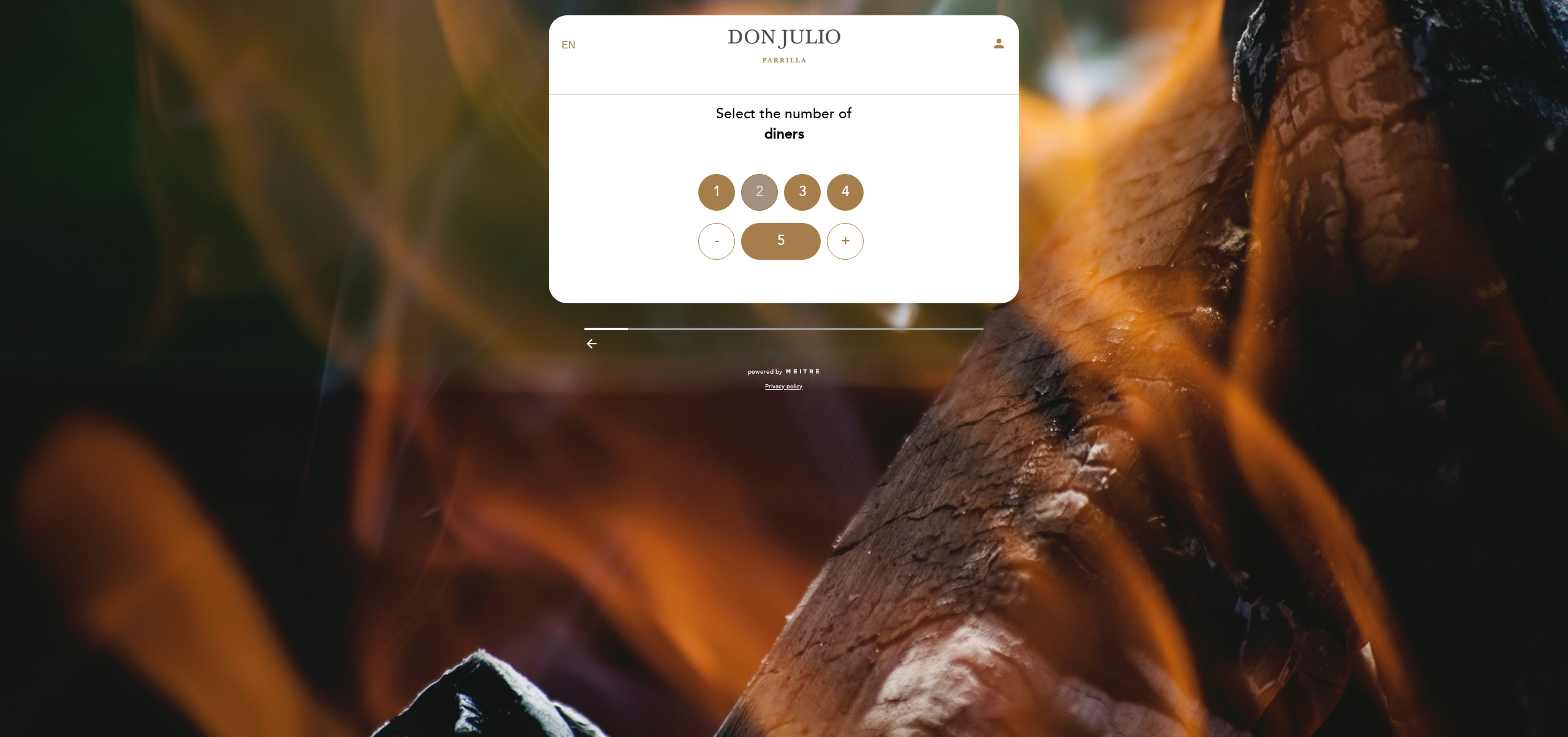
click at [766, 184] on div "2" at bounding box center [759, 192] width 37 height 37
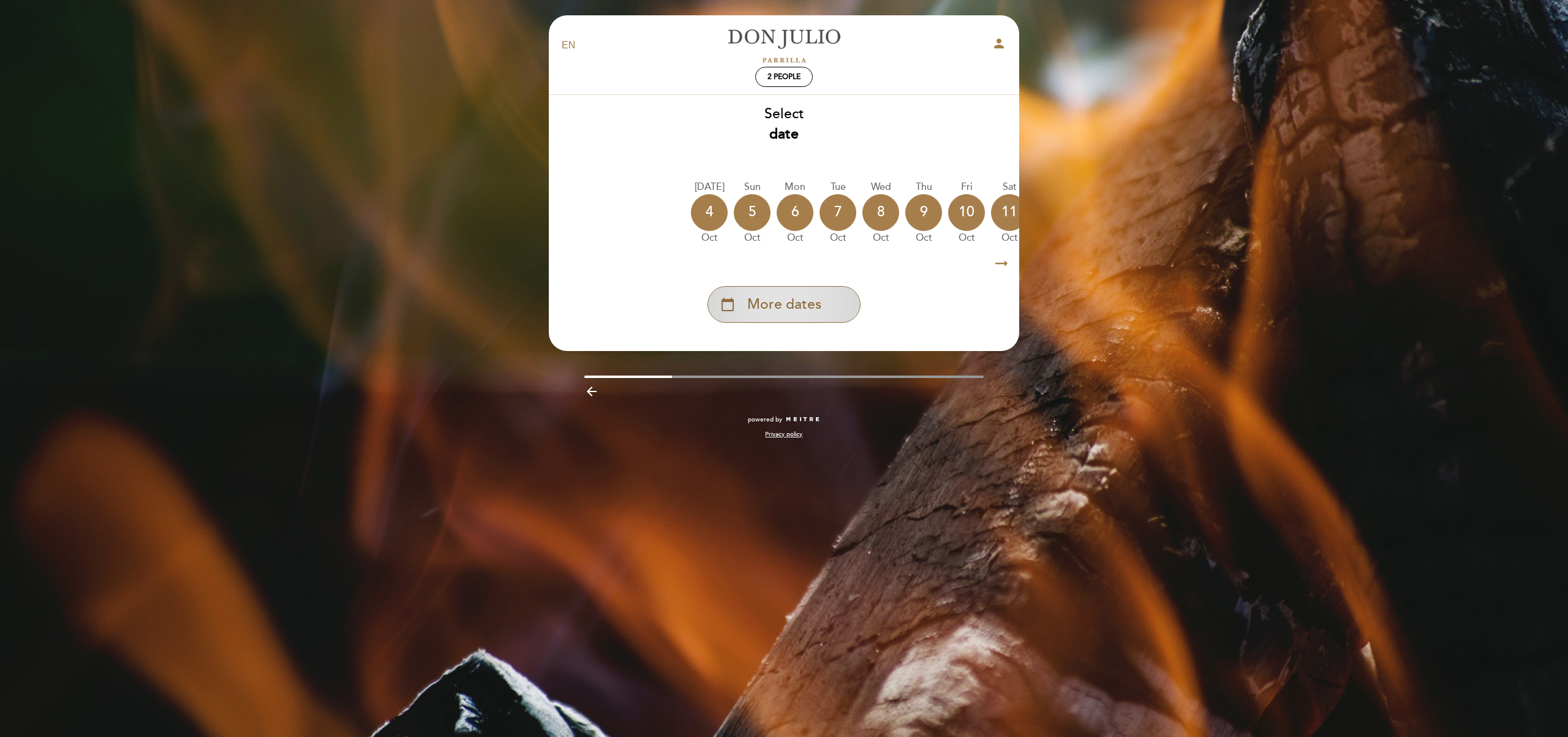
click at [772, 307] on span "More dates" at bounding box center [784, 304] width 74 height 21
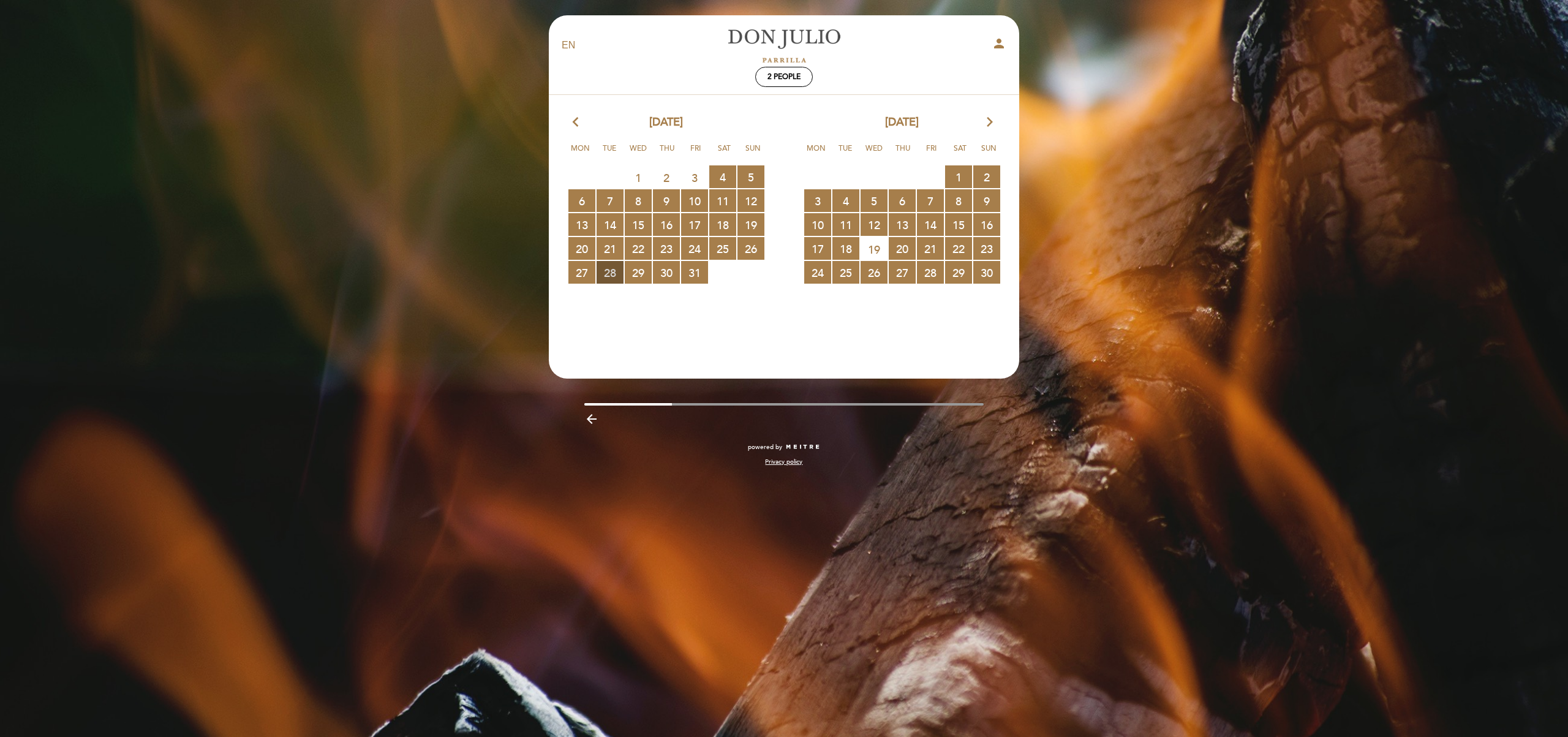
click at [611, 277] on span "28 RESERVATIONS AVAILABLE" at bounding box center [610, 272] width 27 height 23
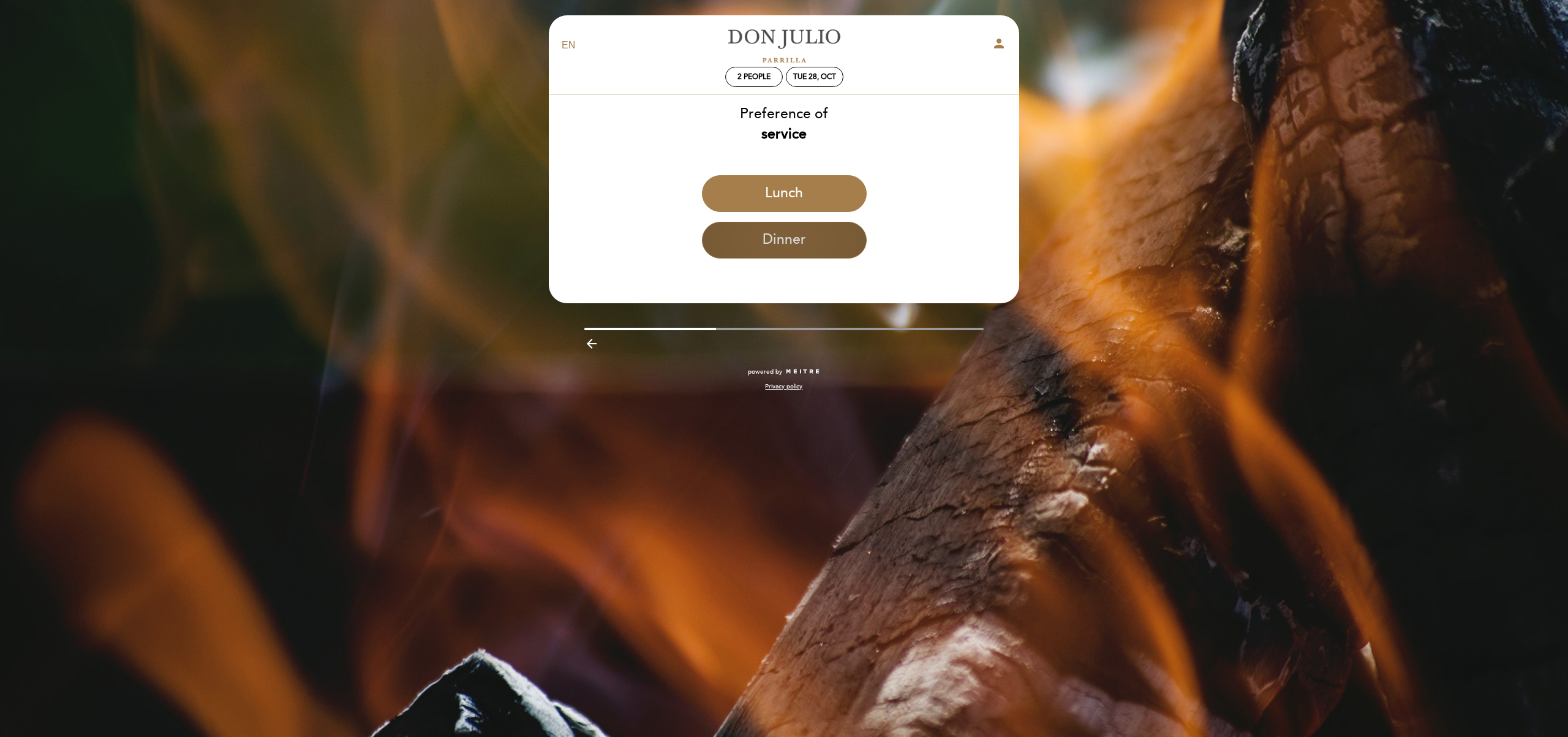
click at [777, 249] on button "Dinner" at bounding box center [784, 239] width 165 height 37
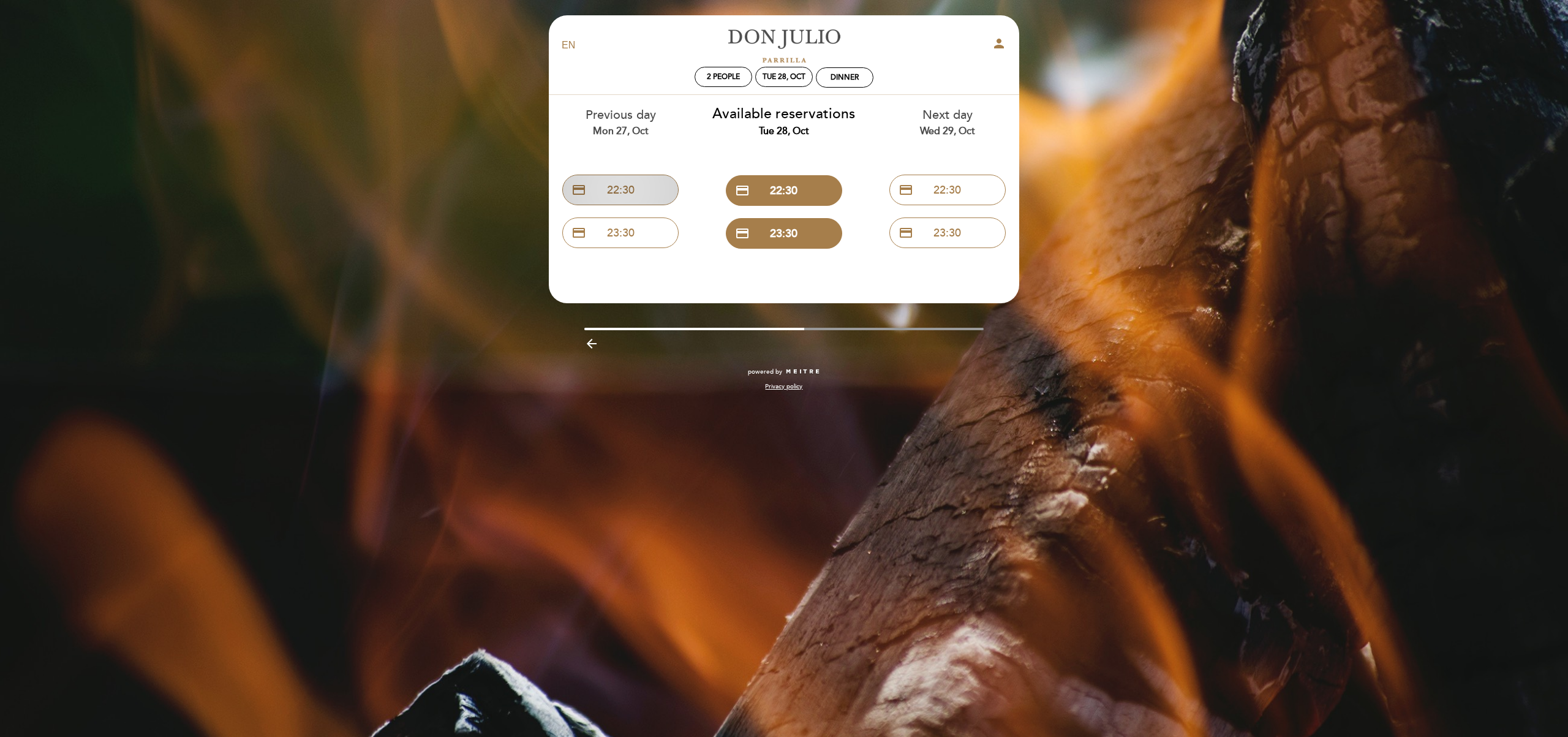
click at [619, 192] on button "credit_card 22:30" at bounding box center [619, 189] width 116 height 30
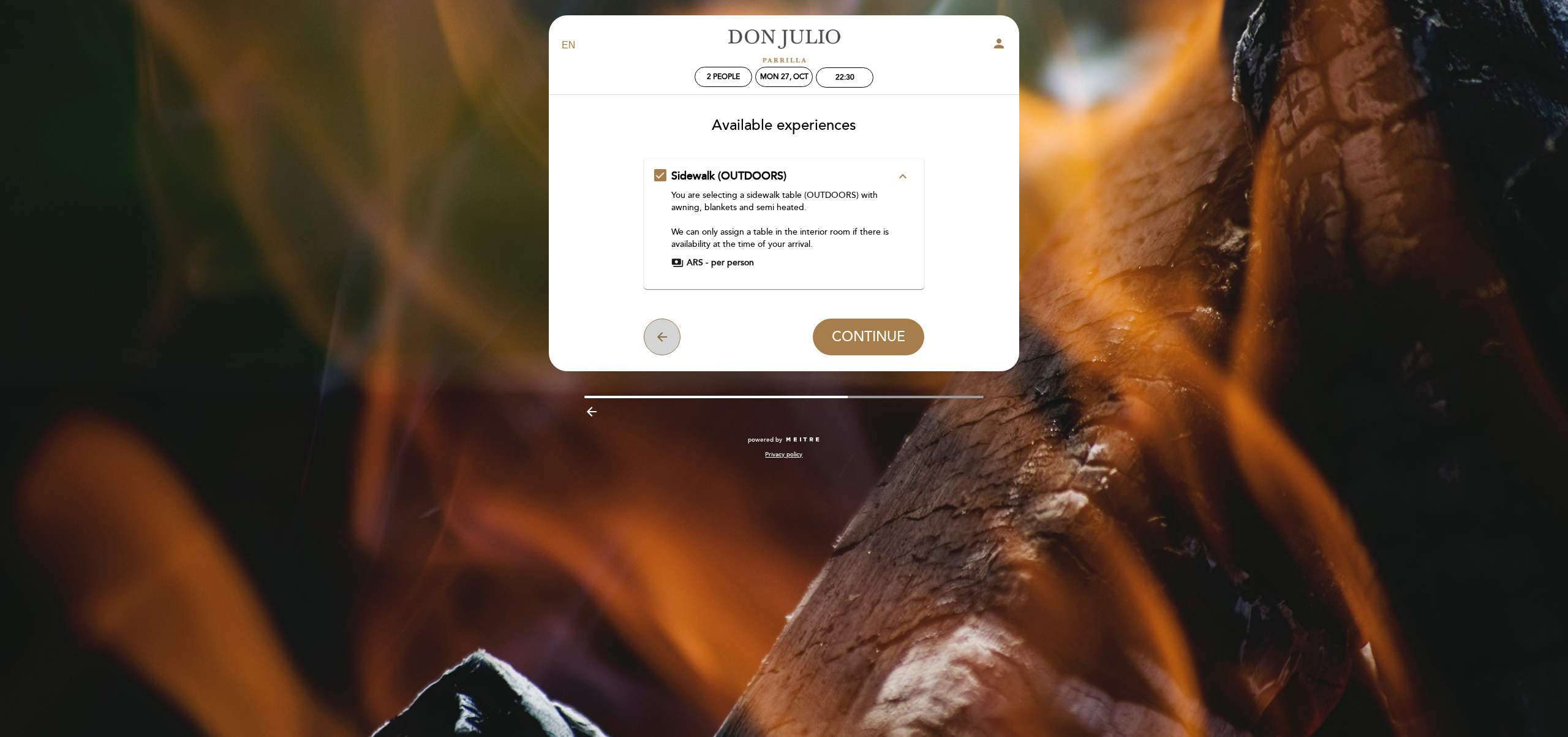
click at [662, 336] on icon "arrow_back" at bounding box center [662, 337] width 15 height 15
click at [662, 404] on div "arrow_backward" at bounding box center [784, 413] width 400 height 19
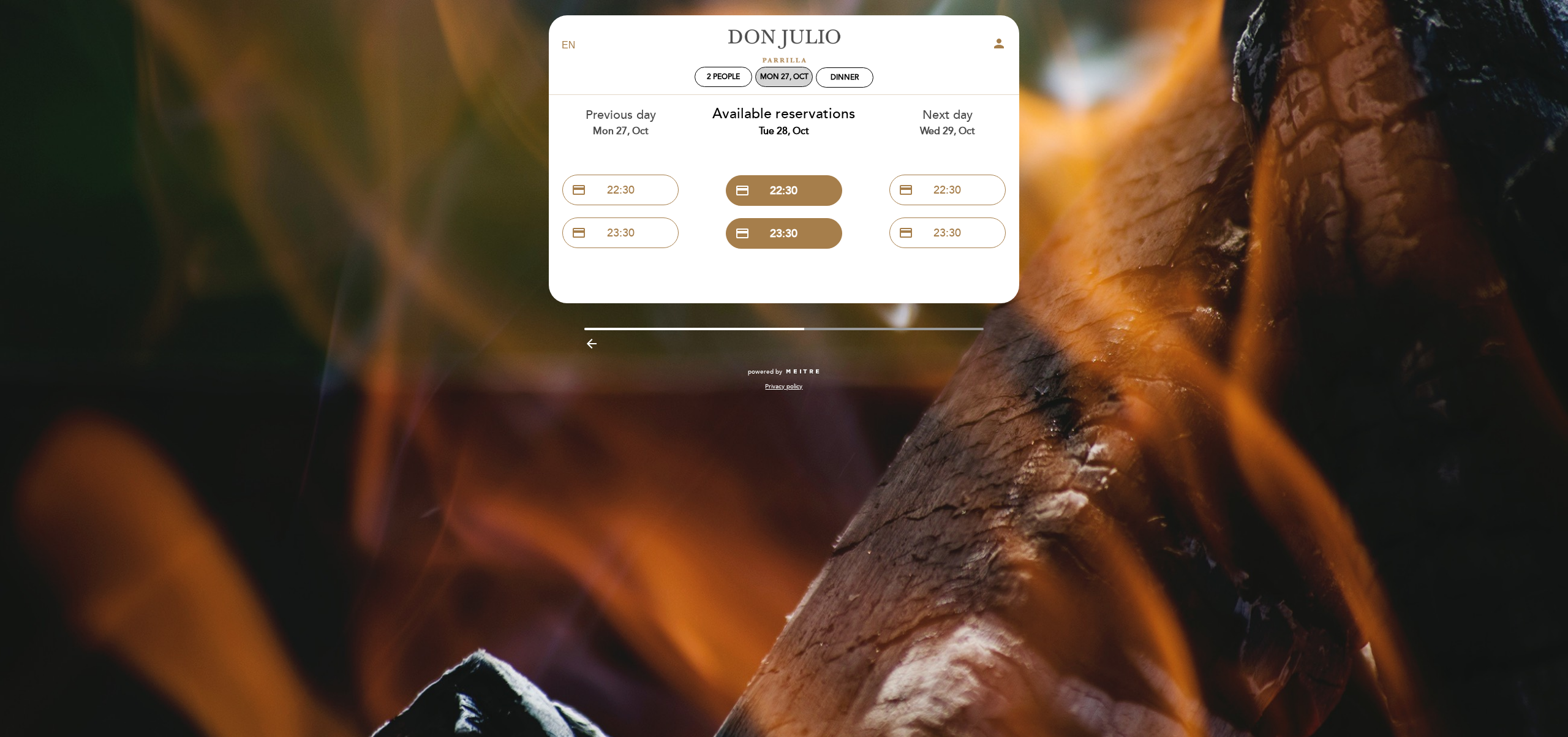
click at [773, 74] on div "Mon 27, Oct" at bounding box center [784, 76] width 49 height 9
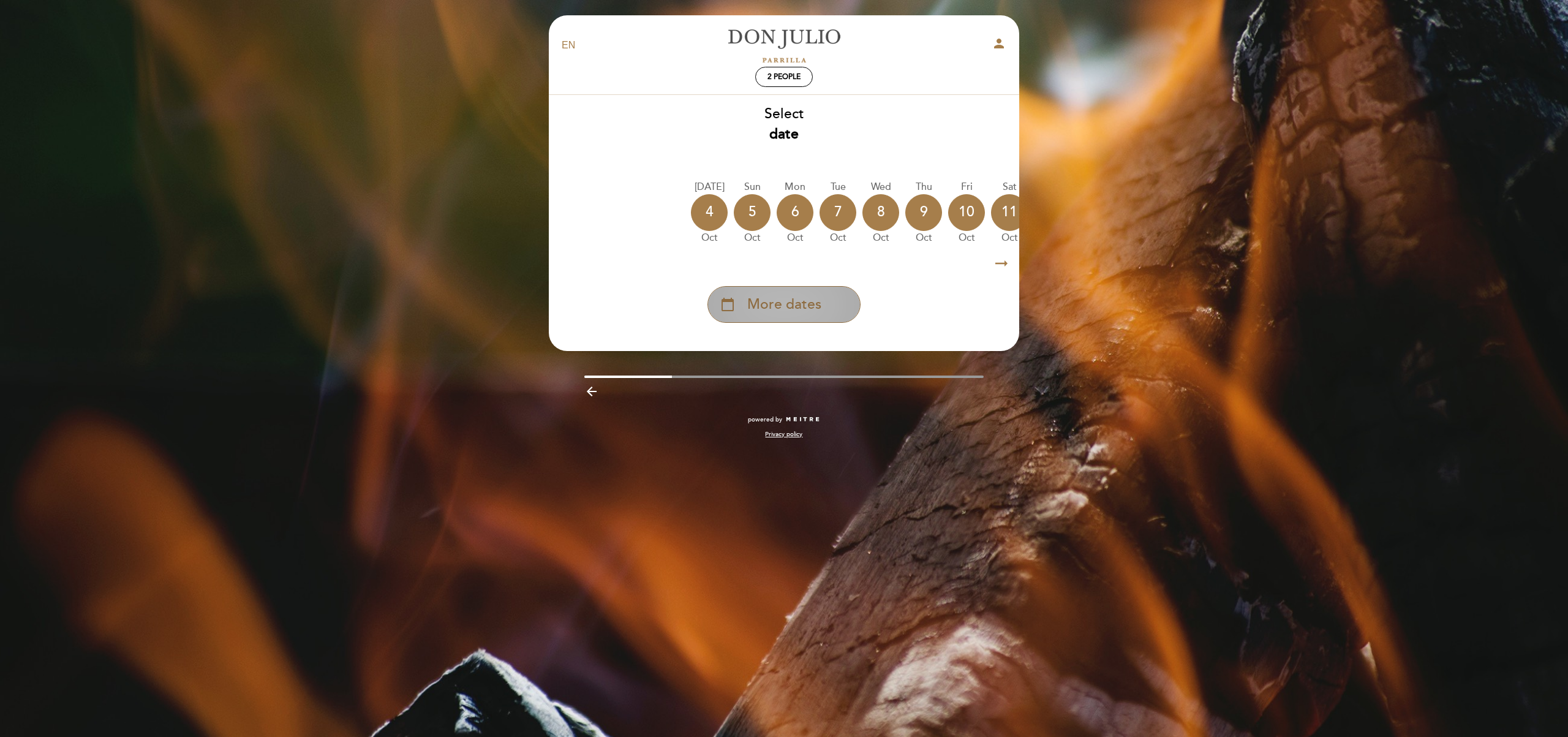
click at [780, 302] on span "More dates" at bounding box center [784, 304] width 74 height 21
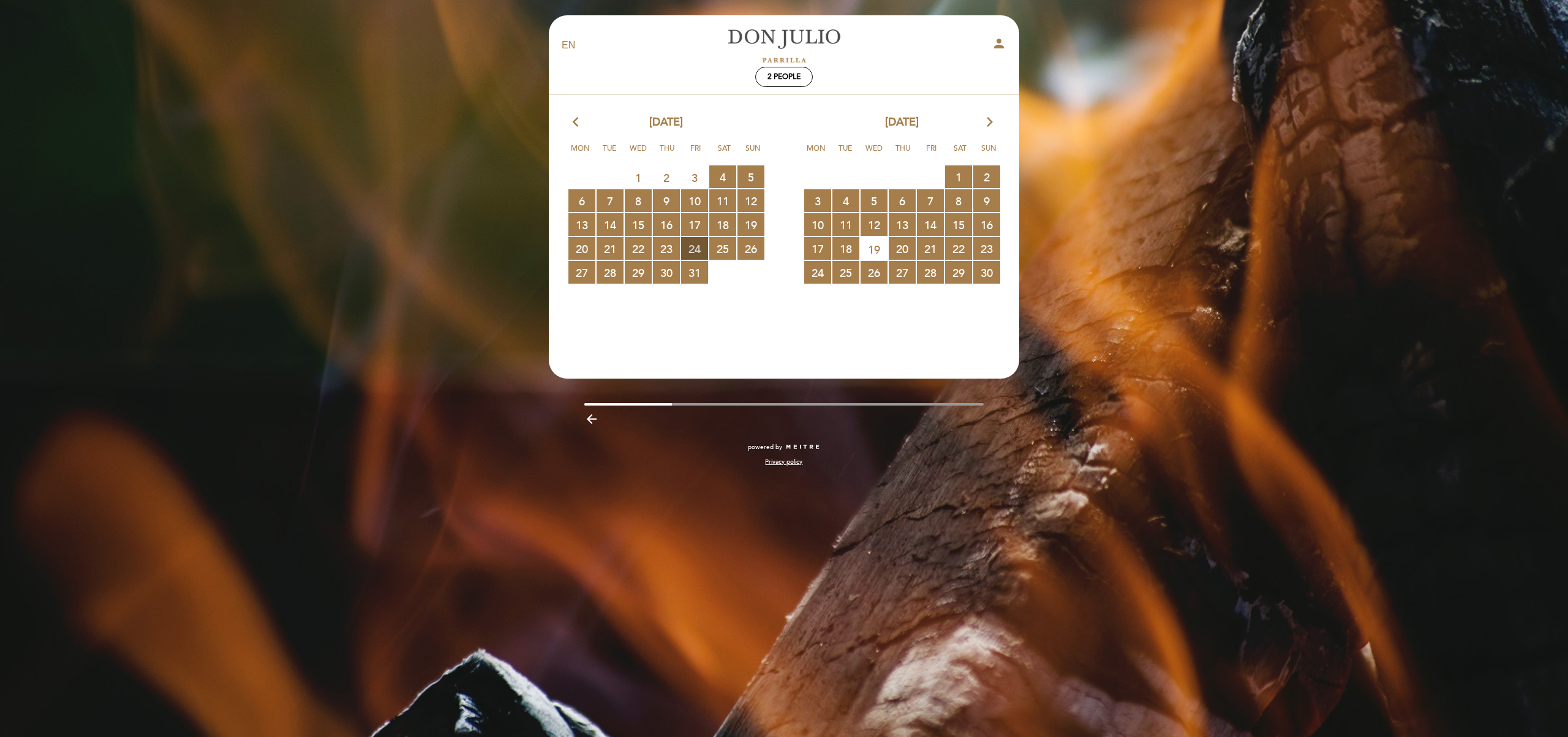
click at [698, 253] on span "24 RESERVATIONS AVAILABLE" at bounding box center [694, 248] width 27 height 23
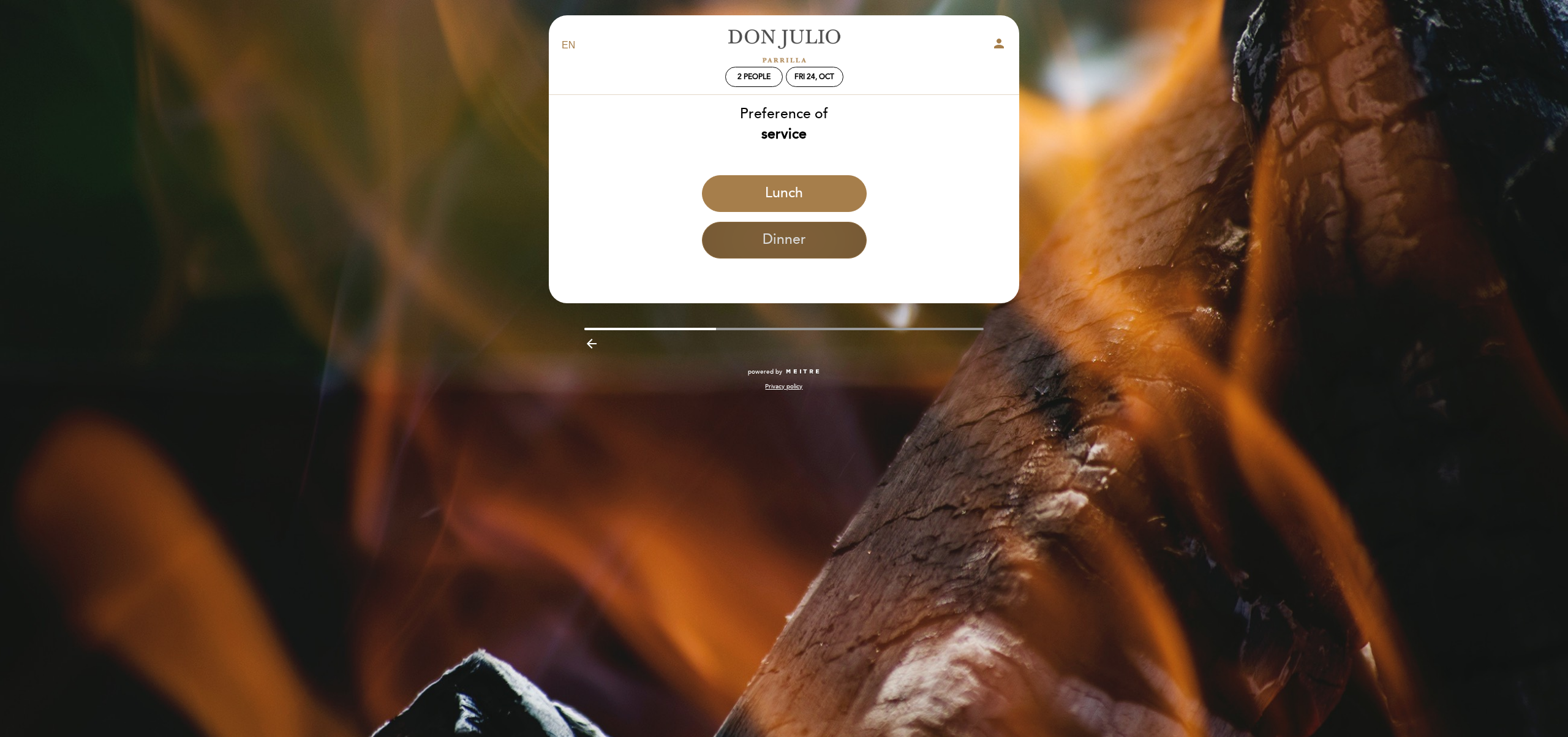
click at [747, 239] on button "Dinner" at bounding box center [784, 239] width 165 height 37
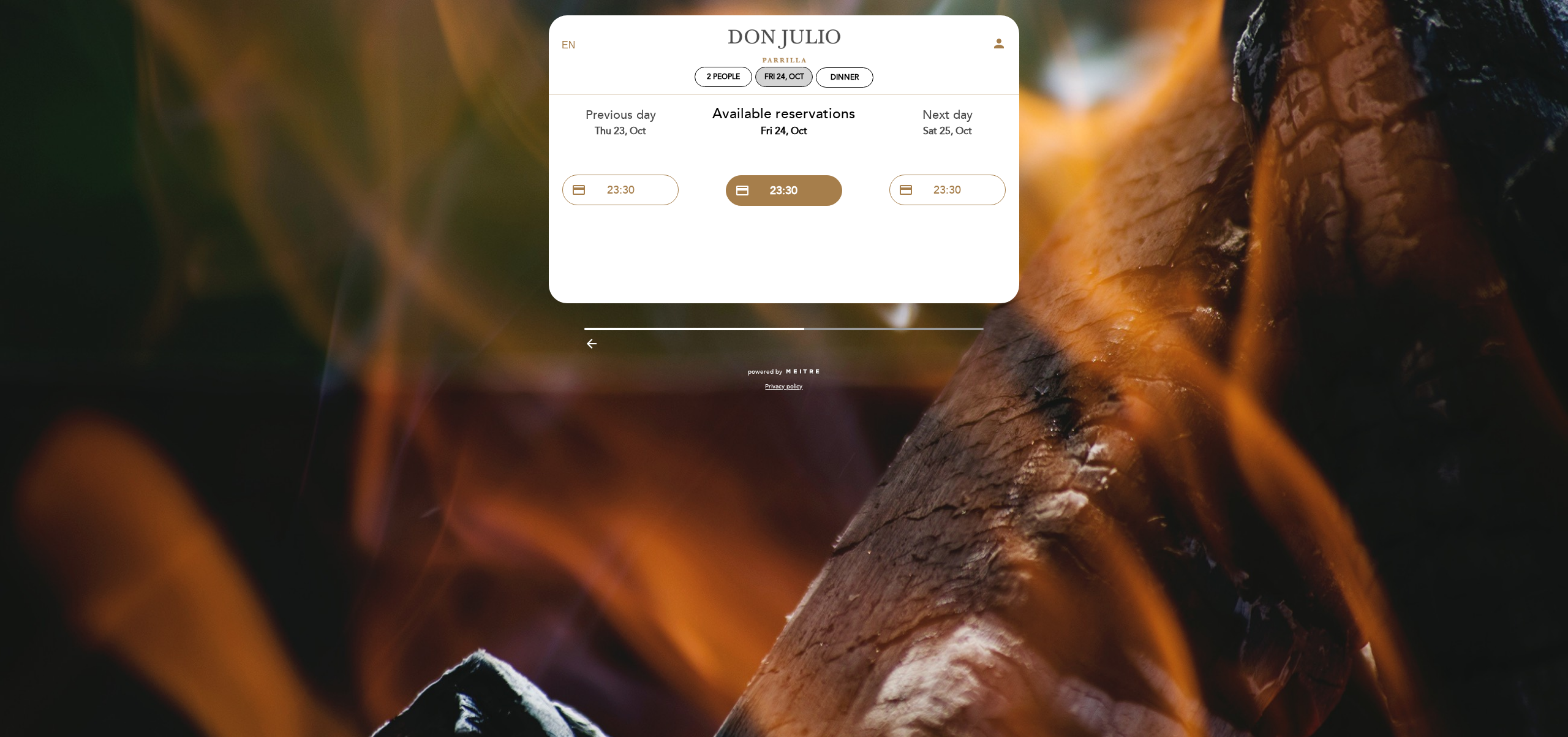
click at [786, 78] on div "Fri 24, Oct" at bounding box center [784, 76] width 39 height 9
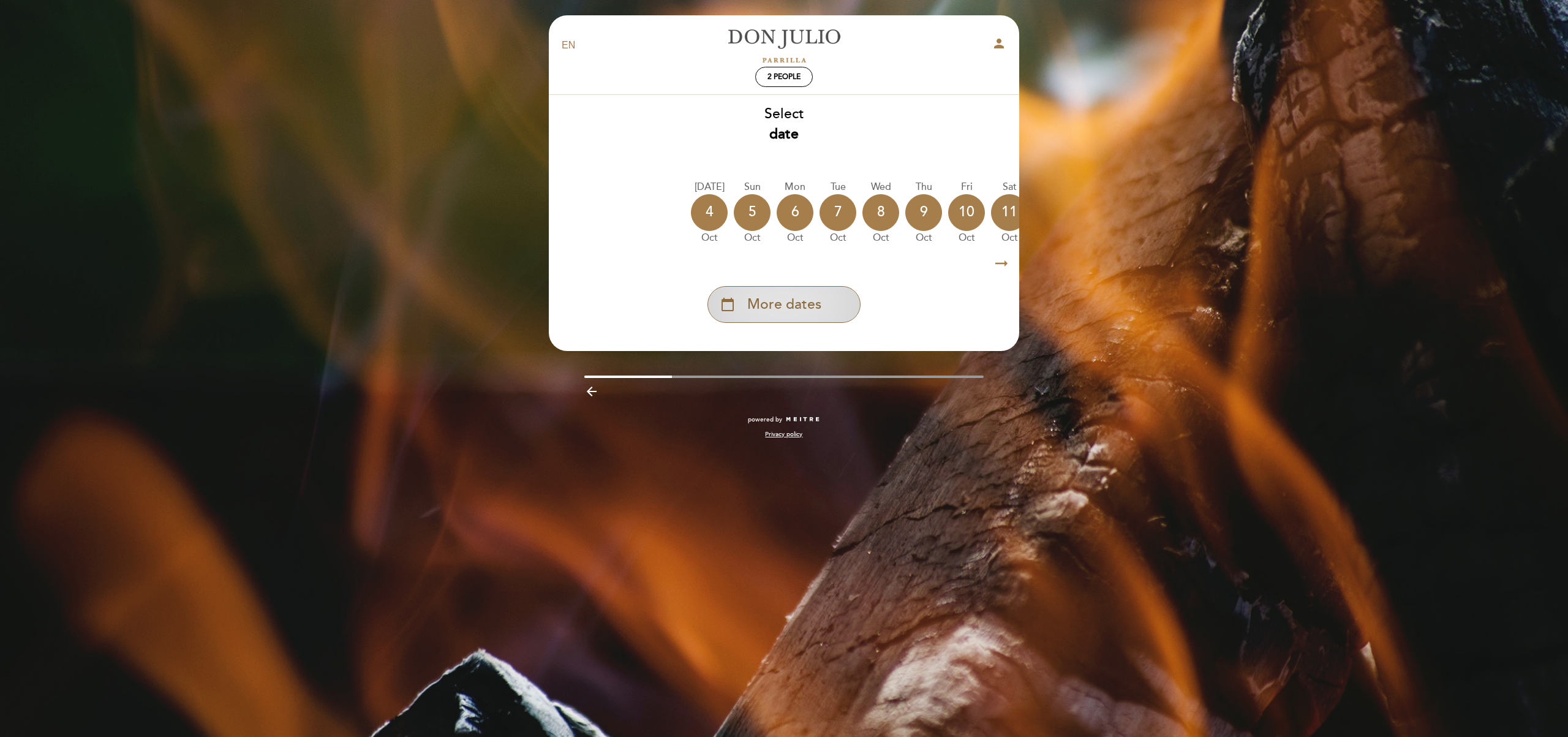
click at [780, 308] on span "More dates" at bounding box center [784, 304] width 74 height 21
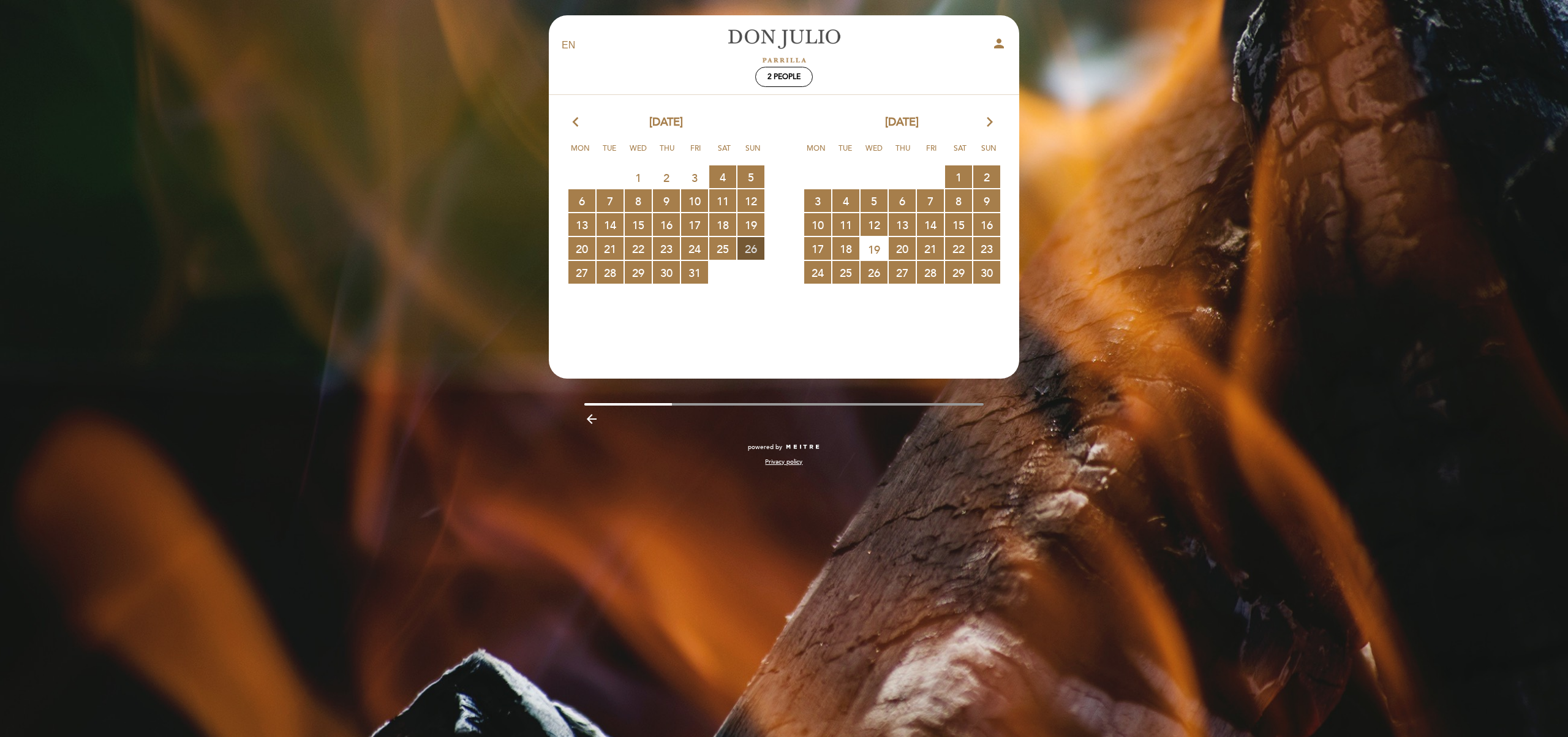
click at [748, 247] on span "26 RESERVATIONS AVAILABLE" at bounding box center [750, 248] width 27 height 23
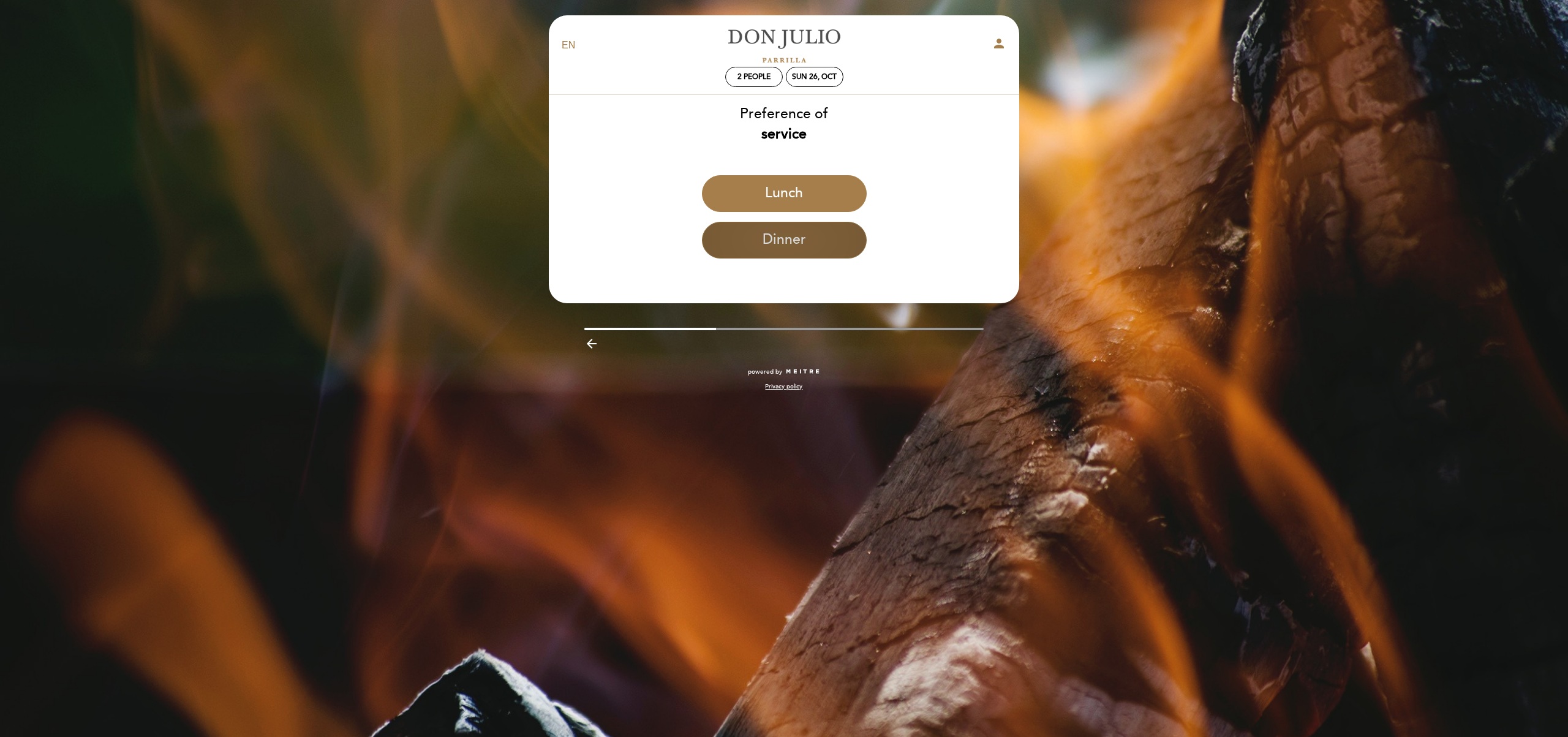
click at [775, 248] on button "Dinner" at bounding box center [784, 239] width 165 height 37
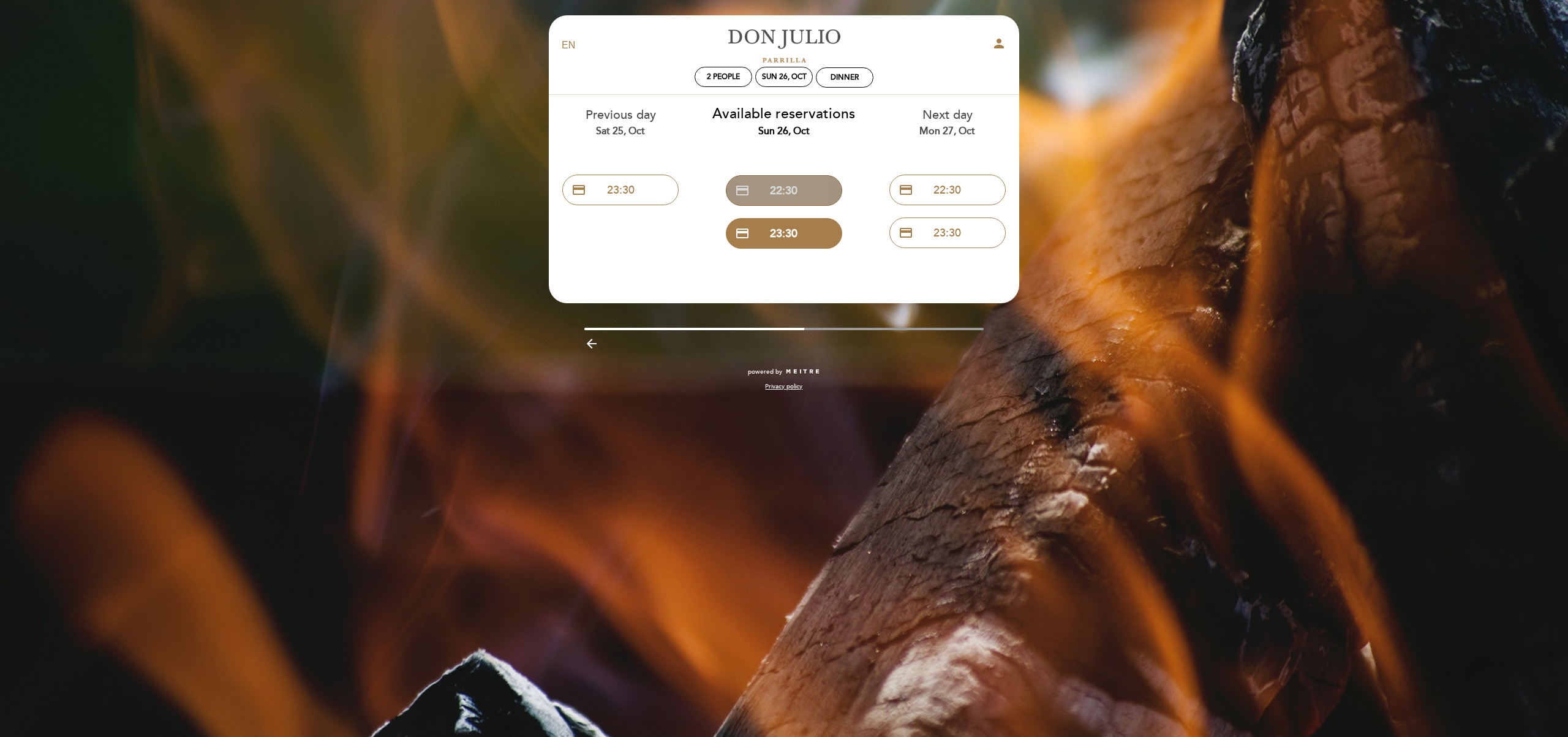
click at [773, 191] on button "credit_card 22:30" at bounding box center [783, 190] width 116 height 30
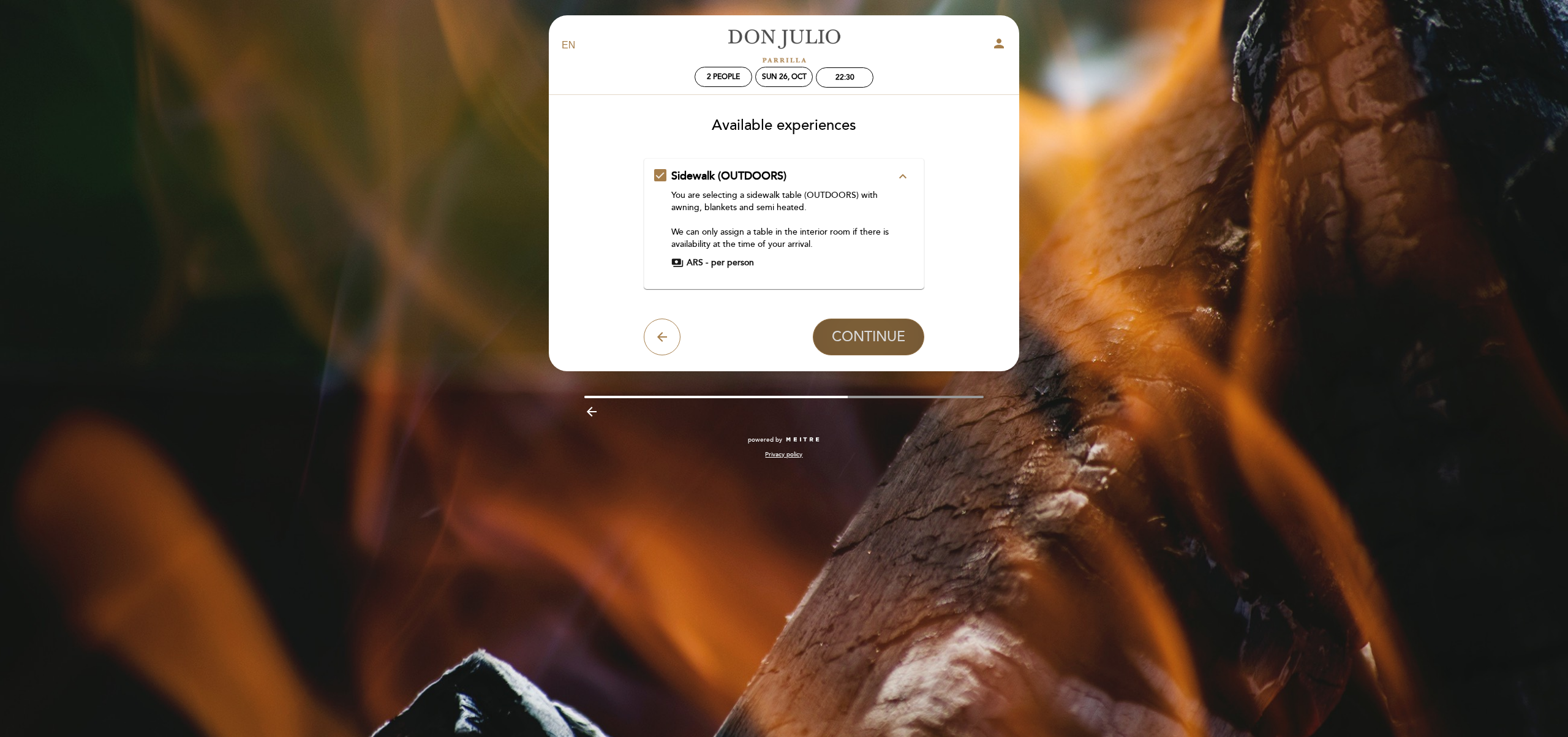
click at [864, 339] on span "CONTINUE" at bounding box center [868, 336] width 73 height 17
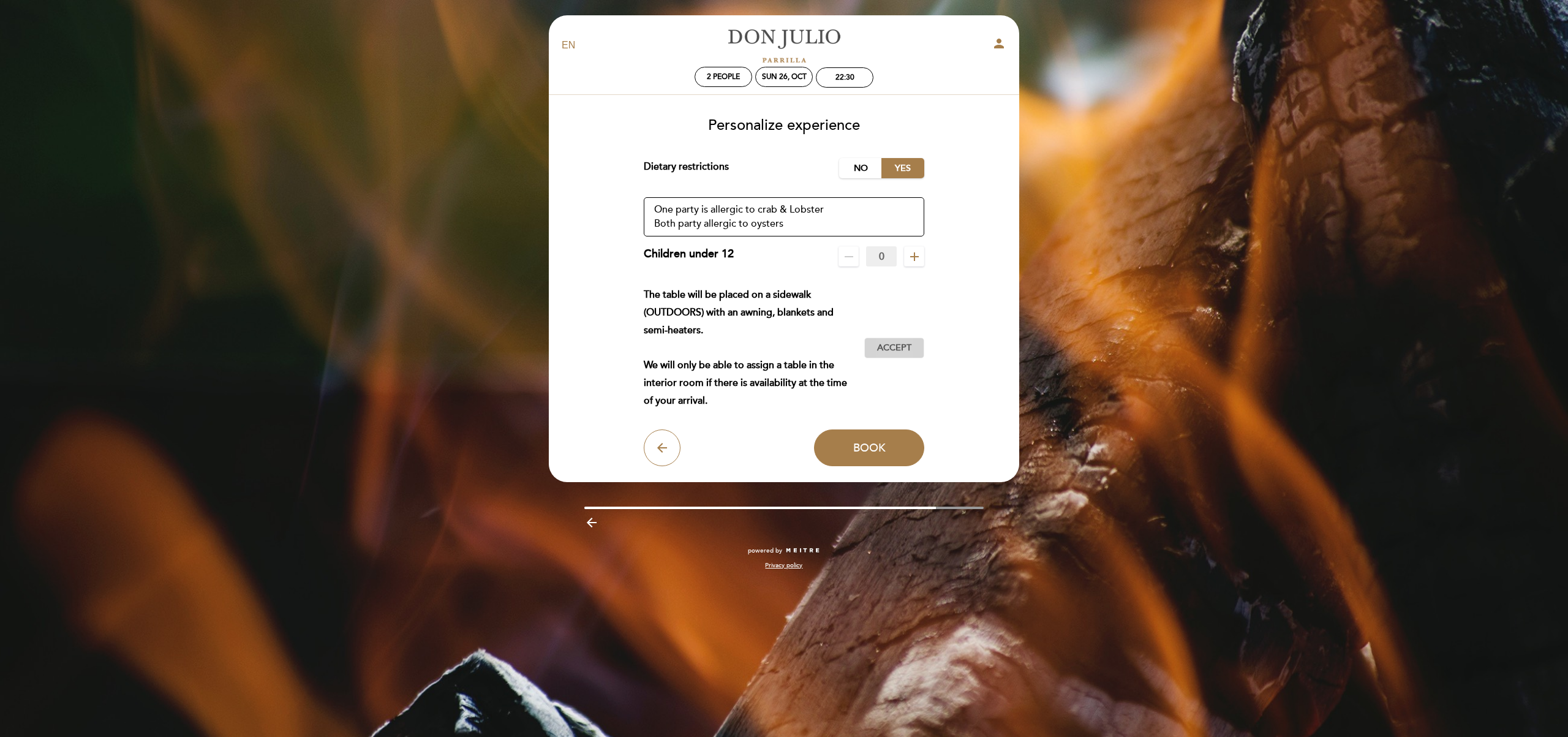
click at [904, 349] on span "Accept" at bounding box center [894, 348] width 35 height 13
click at [850, 452] on button "Book" at bounding box center [869, 447] width 110 height 37
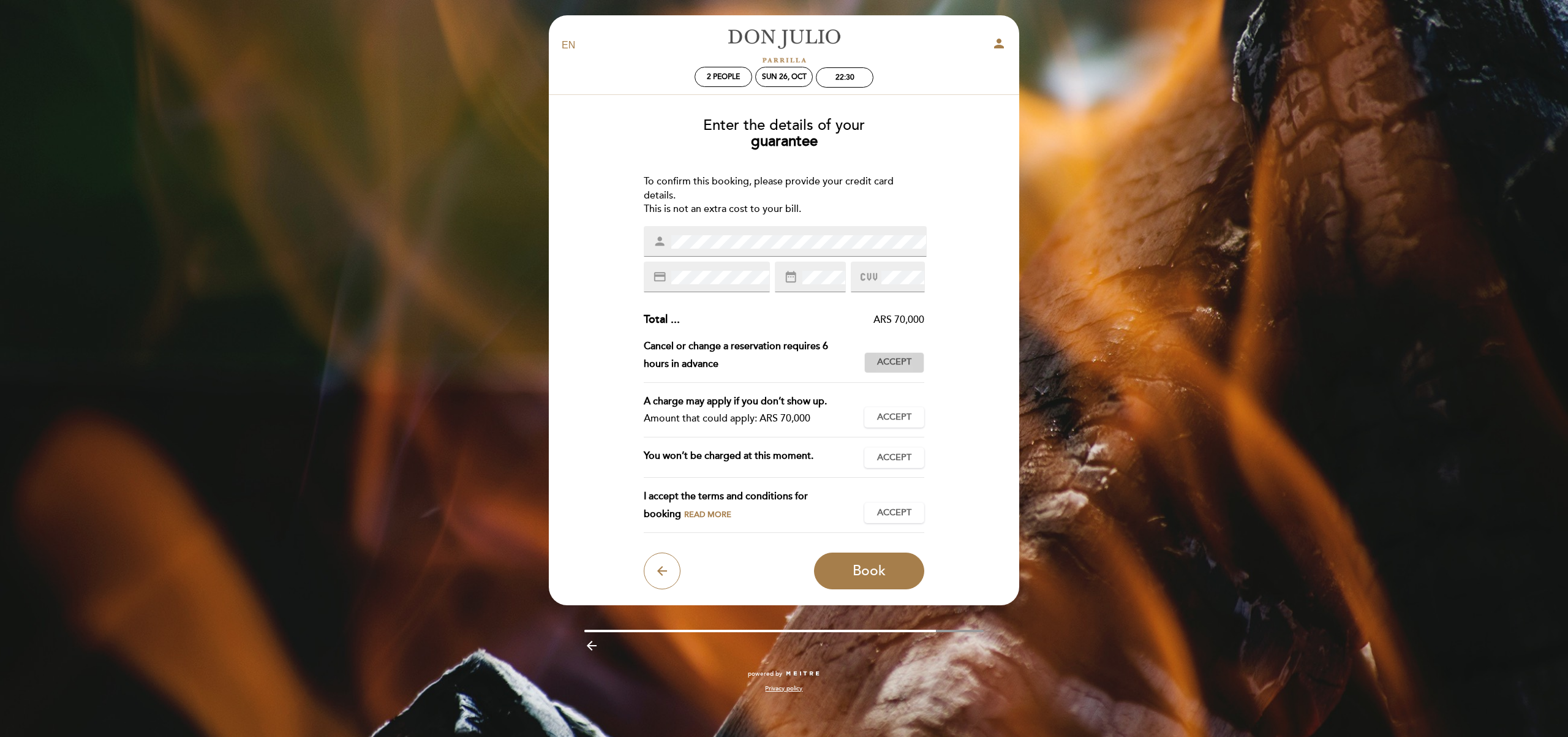
click at [906, 364] on span "Accept" at bounding box center [894, 363] width 35 height 13
click at [896, 420] on span "Accept" at bounding box center [894, 418] width 35 height 13
click at [898, 456] on span "Accept" at bounding box center [894, 458] width 35 height 13
click at [902, 519] on button "Accept Accepted" at bounding box center [893, 512] width 60 height 21
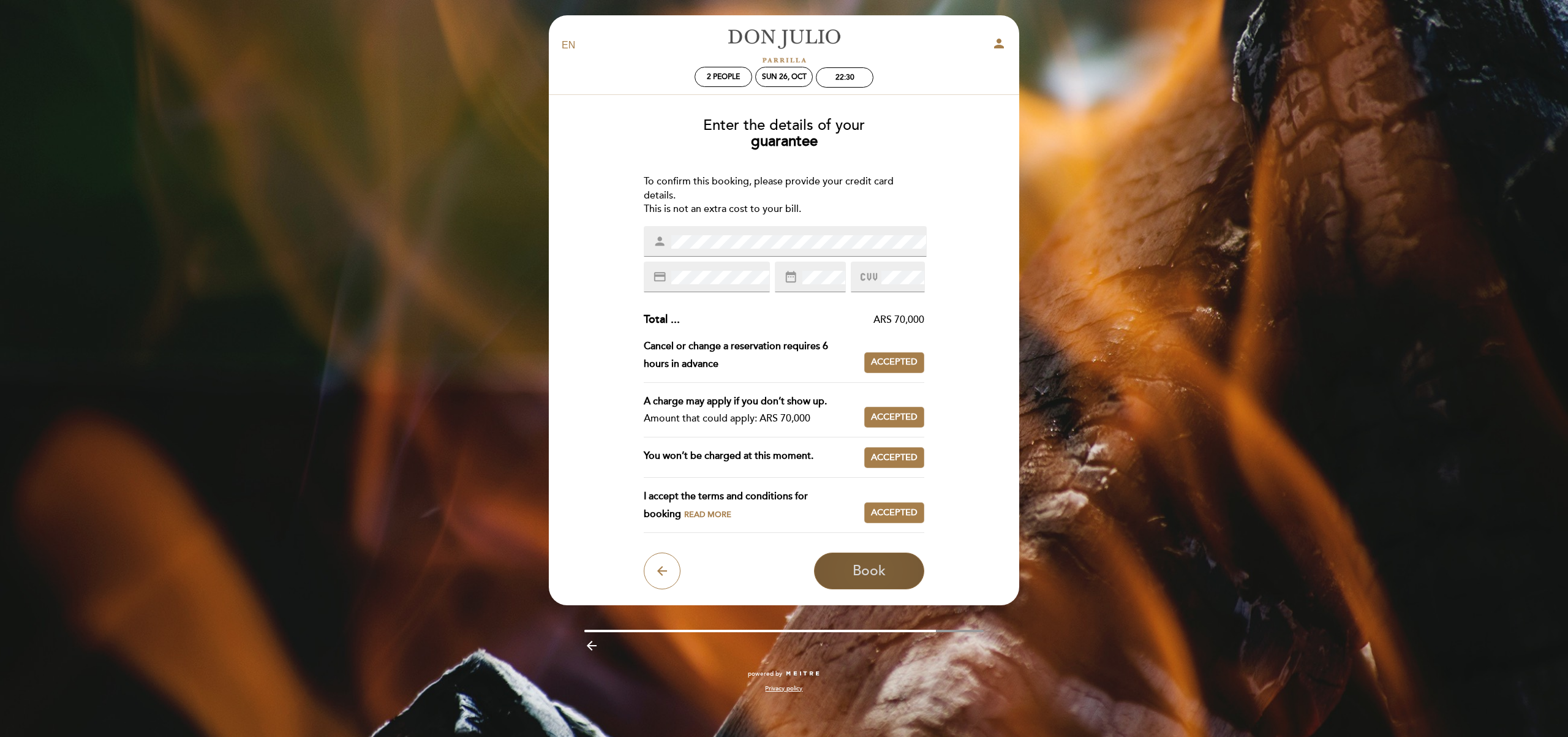
click at [865, 569] on span "Book" at bounding box center [869, 570] width 33 height 17
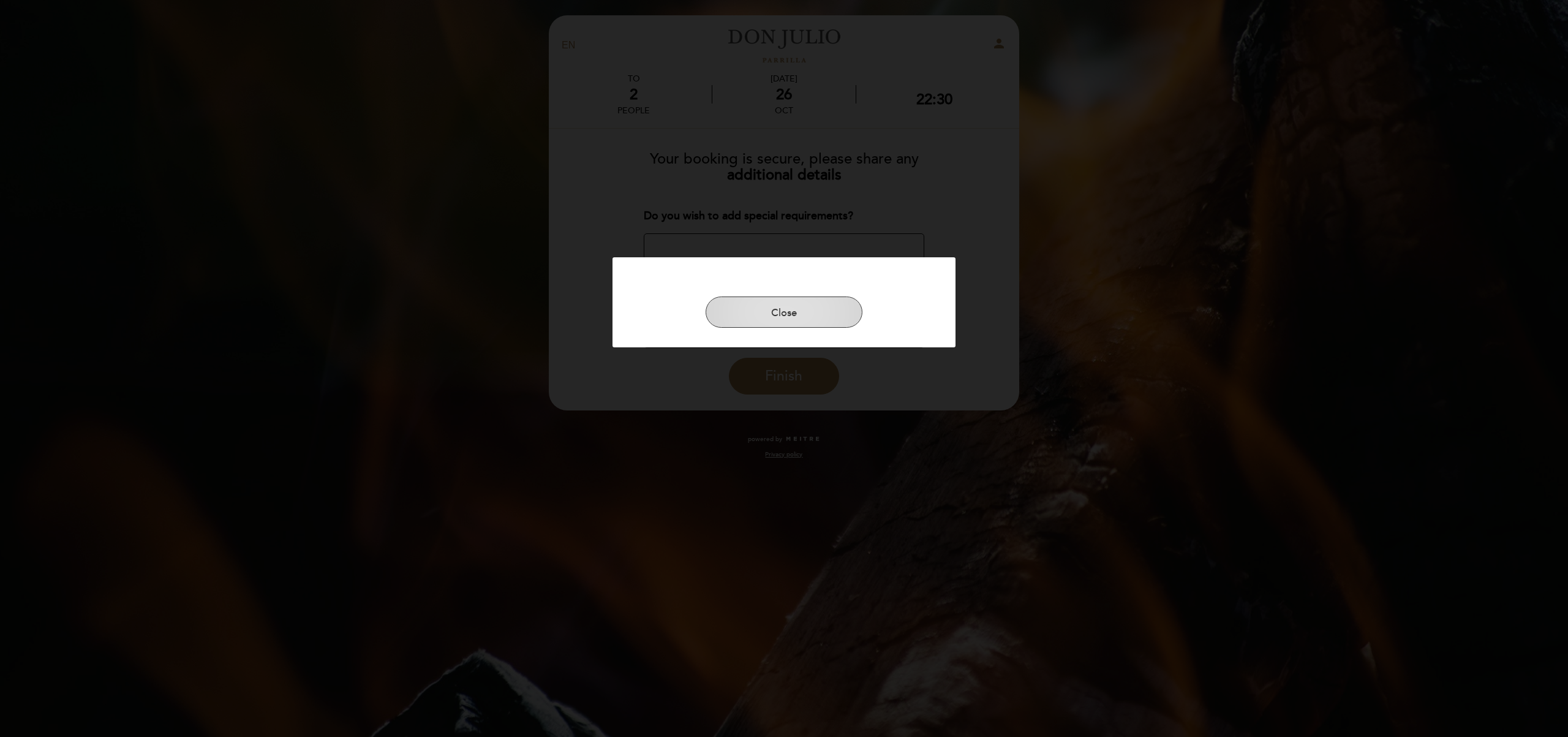
click at [788, 306] on button "Close" at bounding box center [784, 312] width 157 height 32
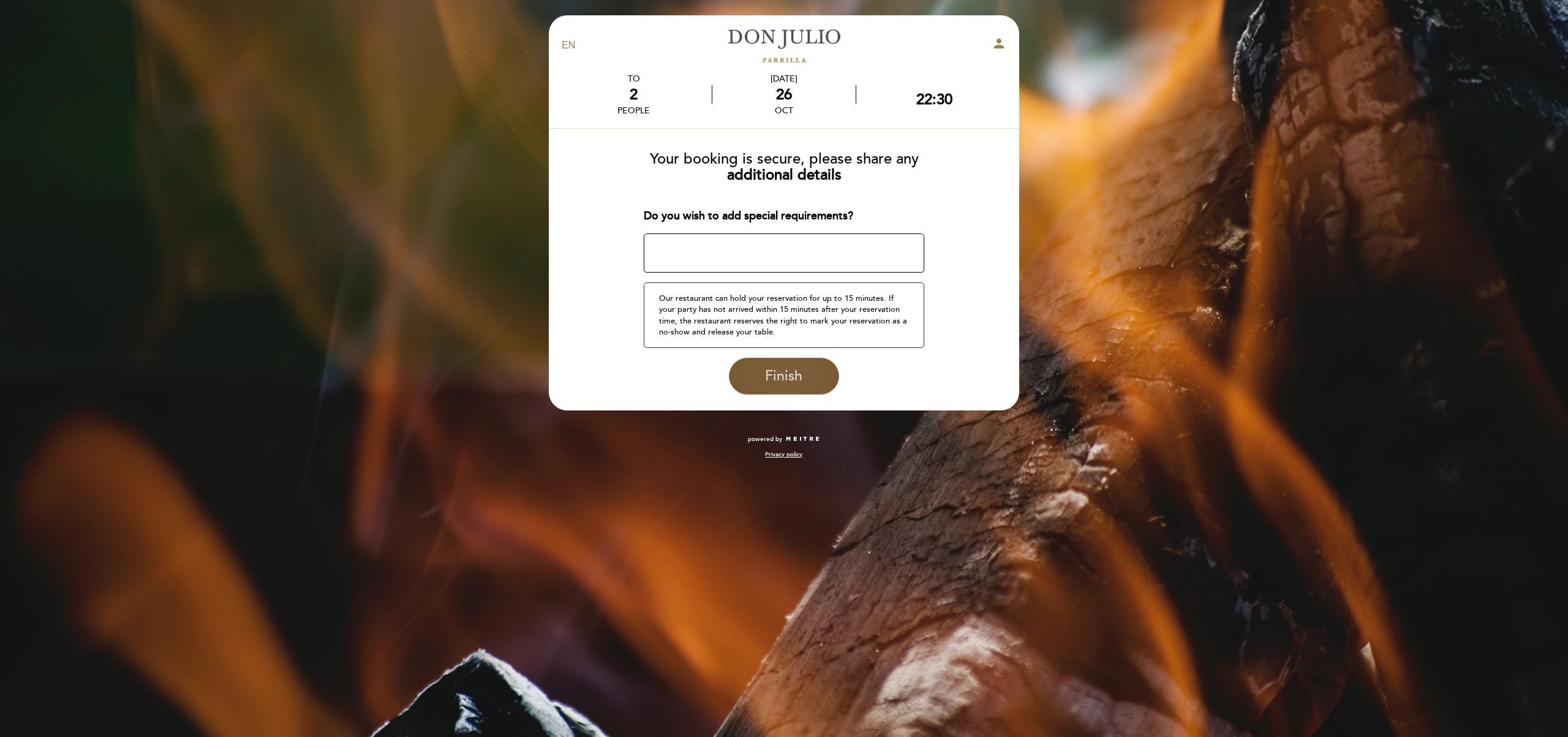
click at [782, 368] on span "Finish" at bounding box center [783, 376] width 37 height 17
